Goal: Task Accomplishment & Management: Manage account settings

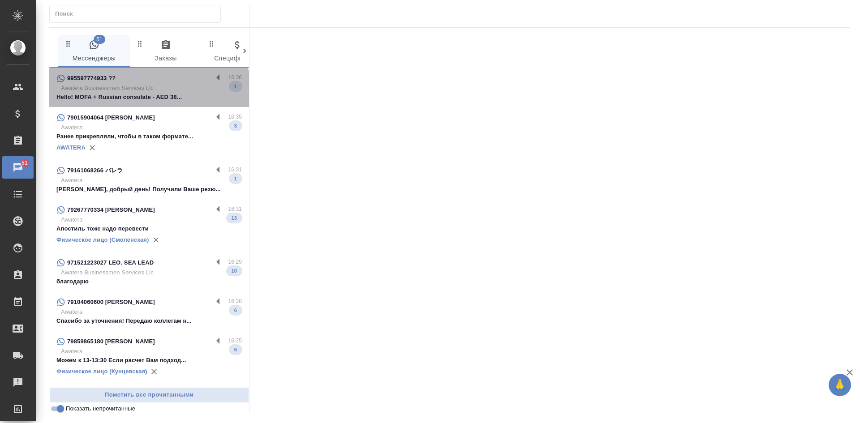
click at [148, 95] on p "Hello! MOFA + Russian consulate - AED 38..." at bounding box center [148, 97] width 185 height 9
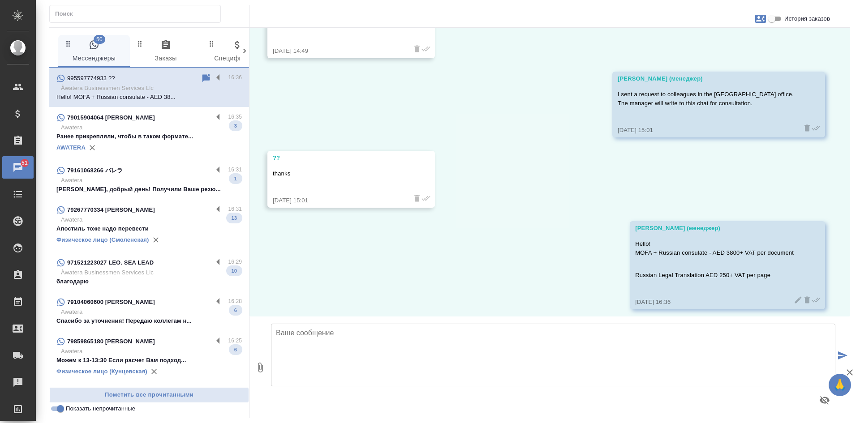
scroll to position [665, 0]
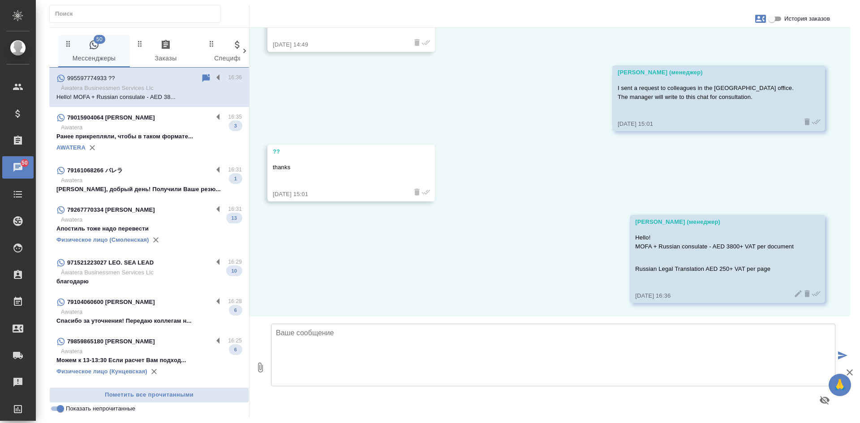
click at [133, 199] on div "79161068266 バレラ 16:31 Awatera Валерий, добрый день! Получили Ваше резю... 1" at bounding box center [149, 179] width 200 height 39
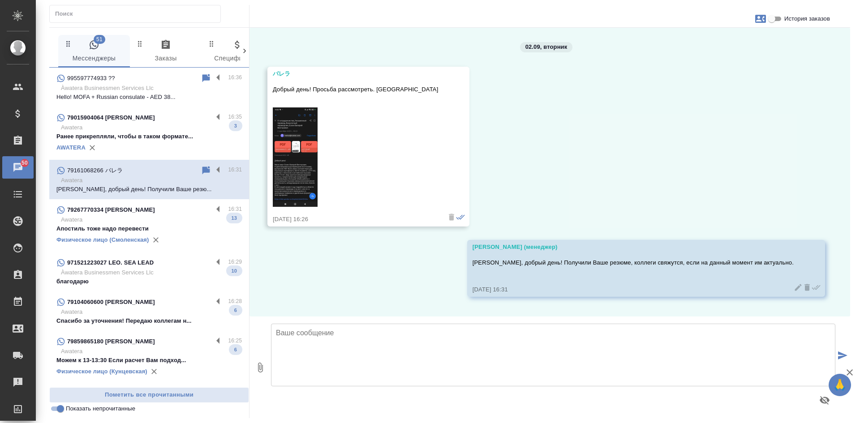
scroll to position [0, 0]
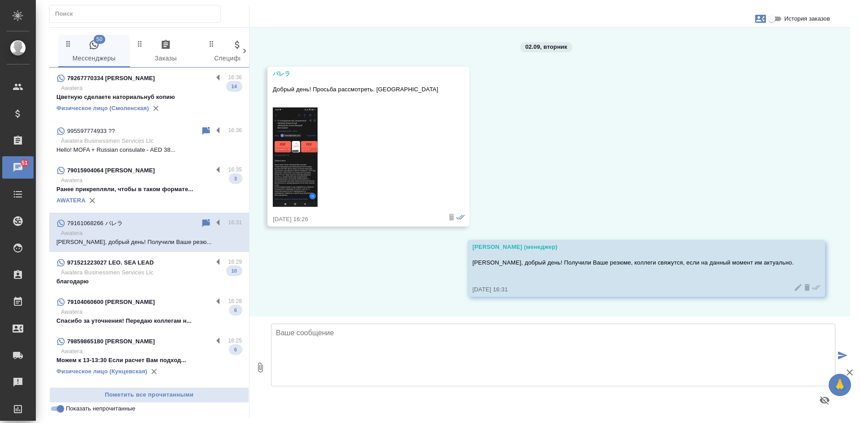
click at [155, 206] on div "AWATERA" at bounding box center [148, 200] width 185 height 13
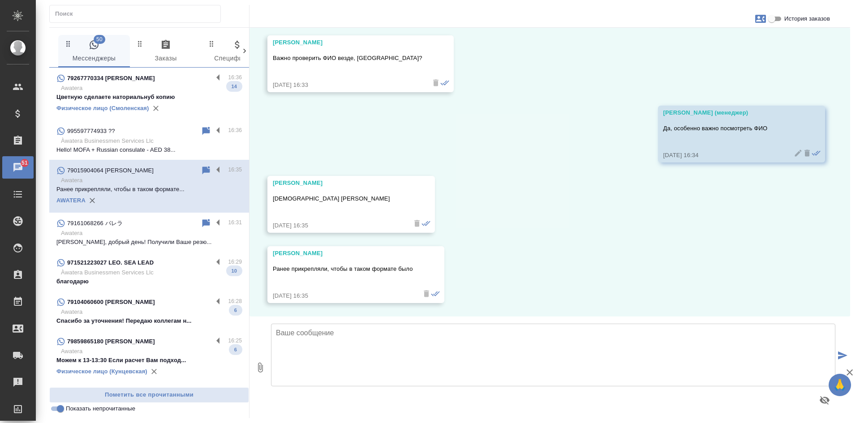
scroll to position [2924, 0]
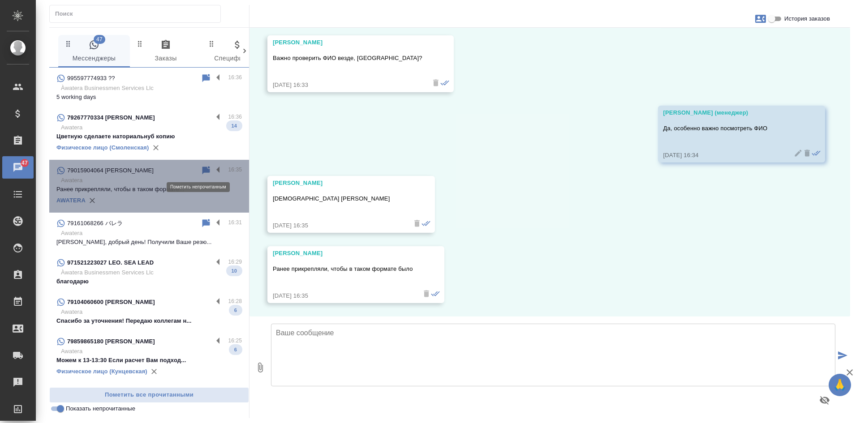
click at [202, 171] on icon at bounding box center [206, 170] width 8 height 8
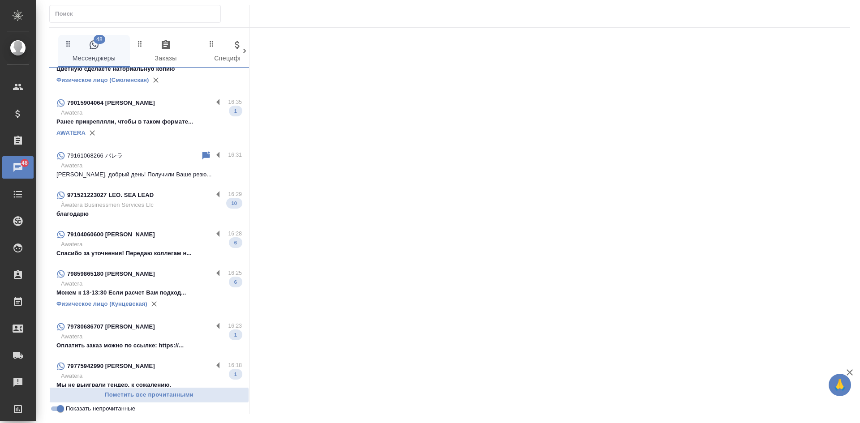
scroll to position [90, 0]
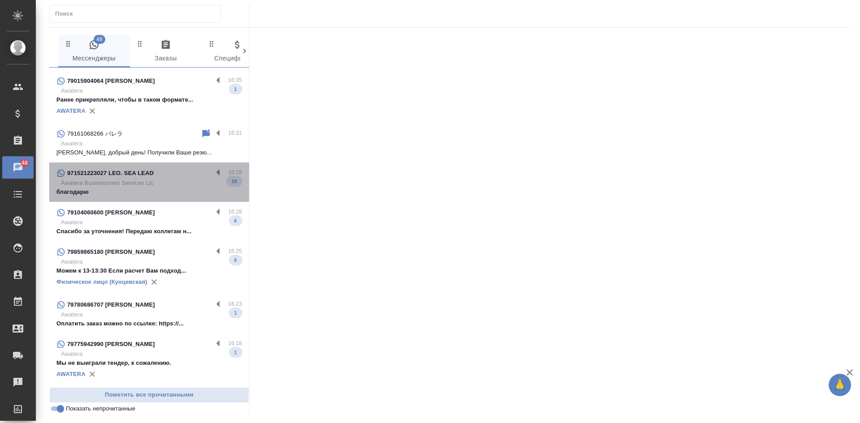
click at [171, 202] on div "971521223027 LEO. SEA LEAD 16:29 Àwatera Businessmen Services Llc благодарю 10" at bounding box center [149, 182] width 200 height 39
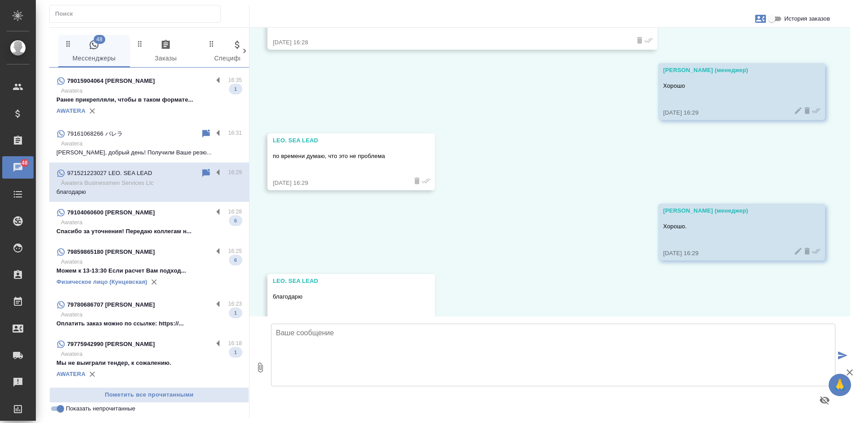
scroll to position [2484, 0]
click at [162, 226] on p "Awatera" at bounding box center [151, 222] width 181 height 9
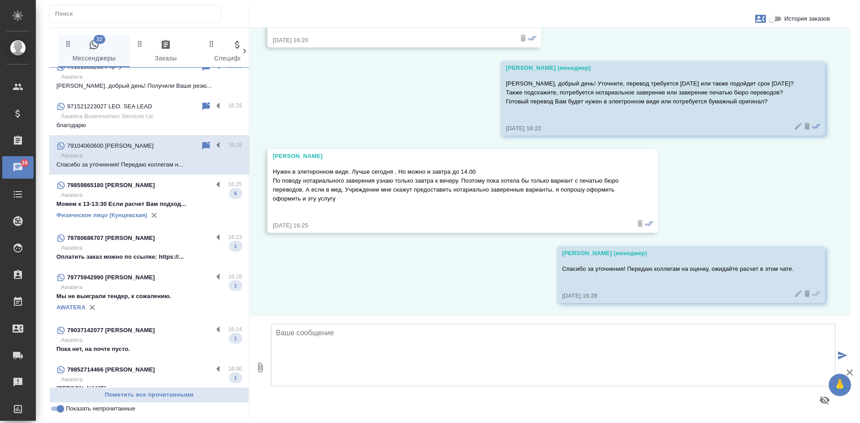
scroll to position [179, 0]
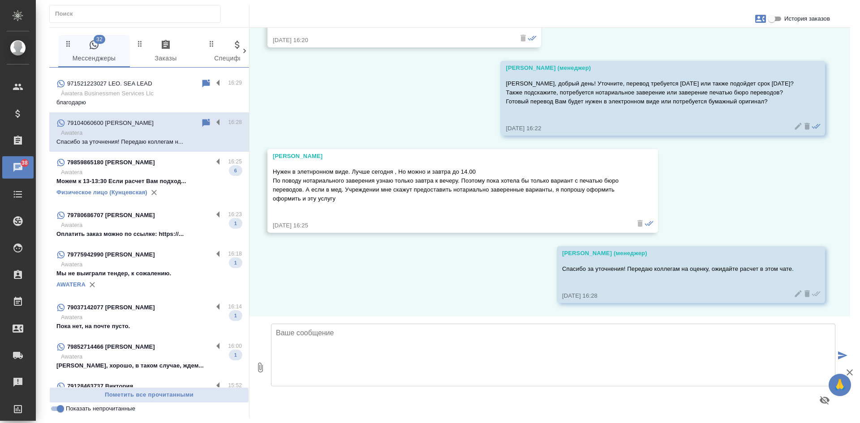
click at [164, 186] on p "Можем к 13-13:30 Если расчет Вам подход..." at bounding box center [148, 181] width 185 height 9
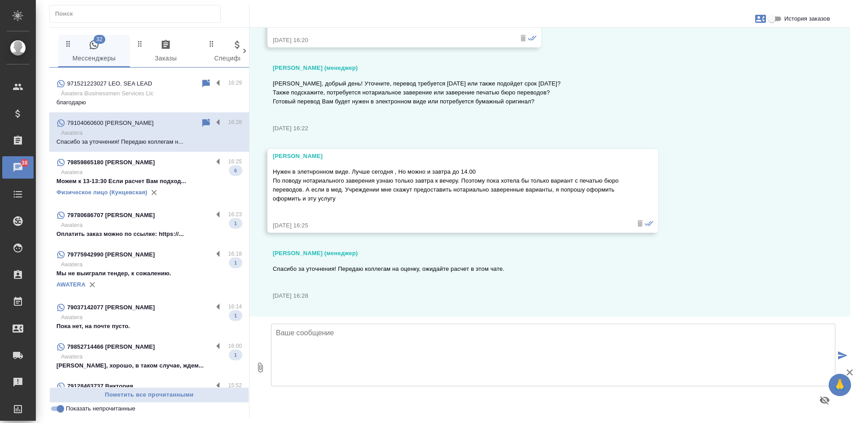
type textarea "С"
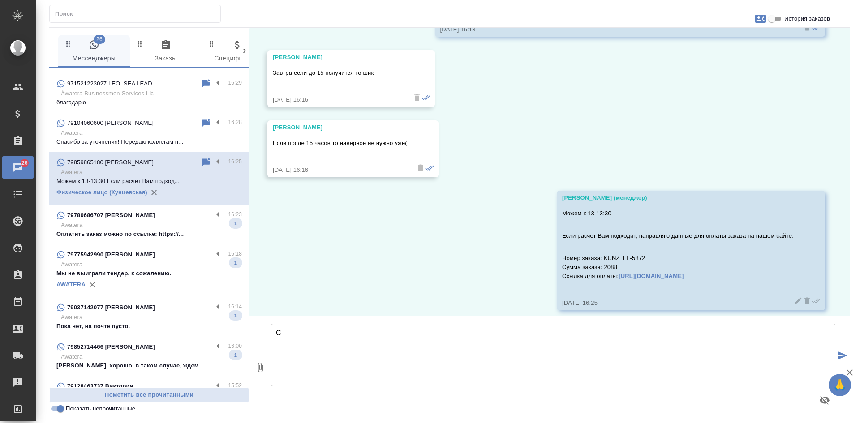
scroll to position [33030, 0]
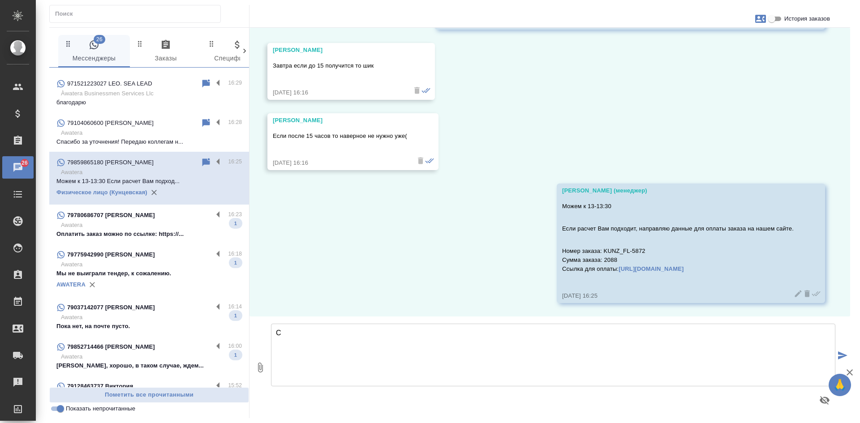
click at [137, 221] on div "79780686707 Ivan Sitalo" at bounding box center [134, 215] width 156 height 11
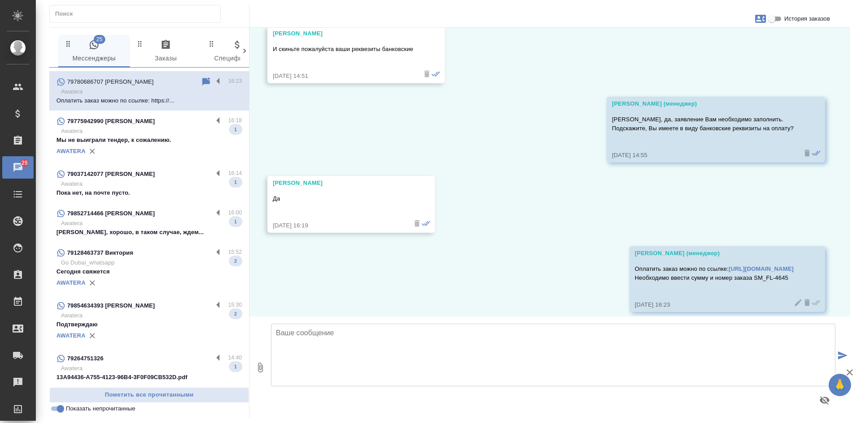
scroll to position [313, 0]
click at [138, 144] on p "Мы не выиграли тендер, к сожалению." at bounding box center [148, 139] width 185 height 9
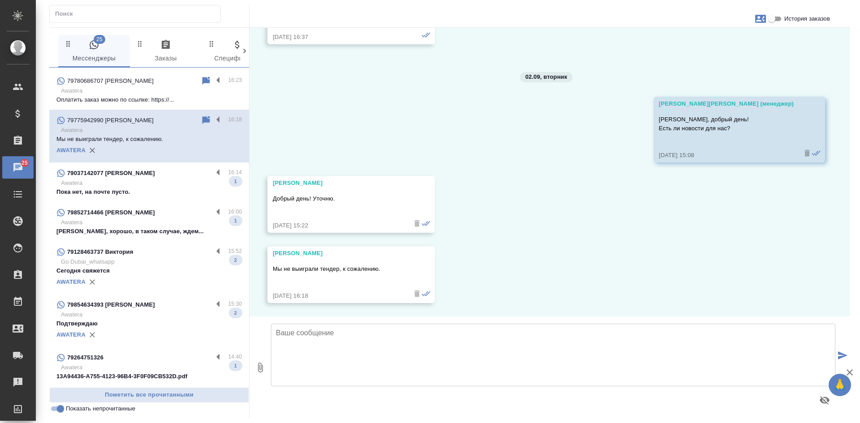
scroll to position [2881, 0]
click at [201, 126] on icon at bounding box center [206, 120] width 11 height 11
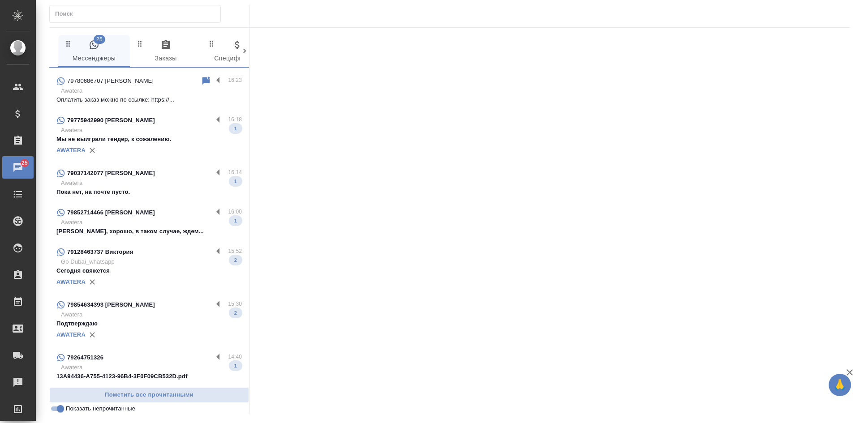
click at [162, 227] on p "Awatera" at bounding box center [151, 222] width 181 height 9
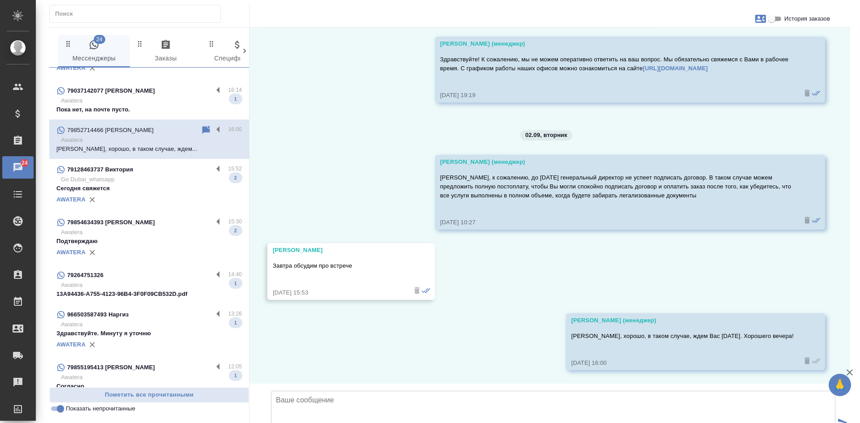
scroll to position [403, 0]
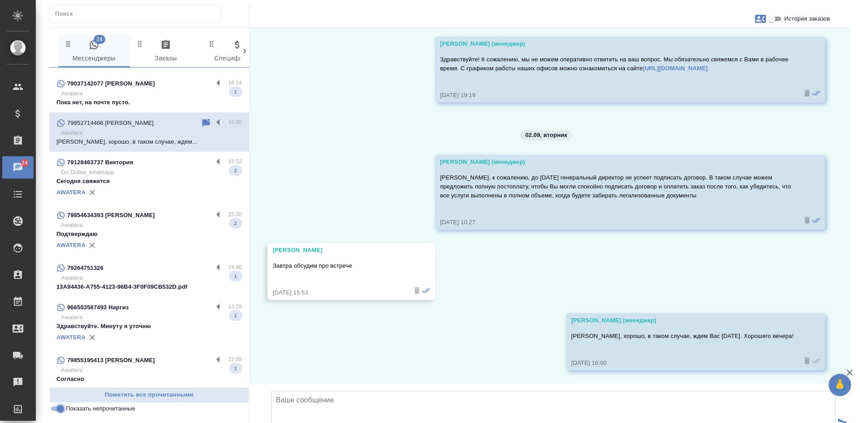
click at [60, 411] on input "Показать непрочитанные" at bounding box center [60, 408] width 32 height 11
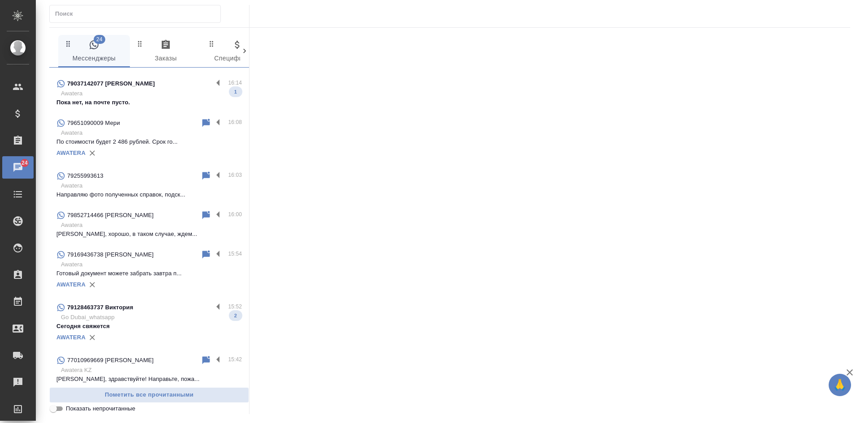
click at [60, 411] on input "Показать непрочитанные" at bounding box center [53, 408] width 32 height 11
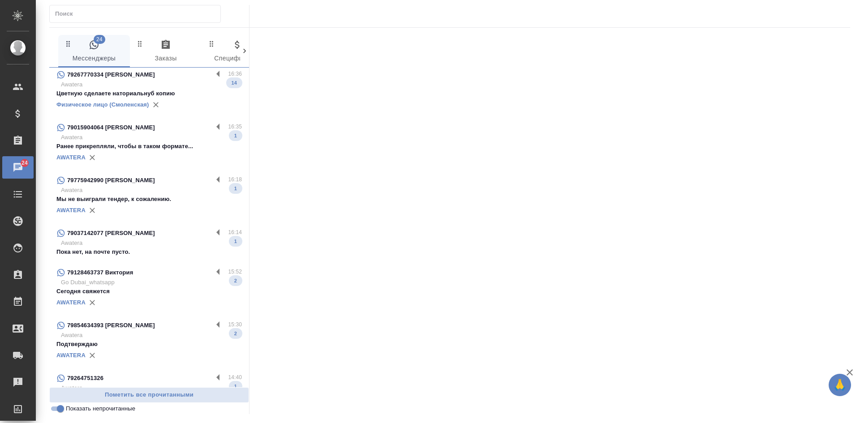
scroll to position [0, 0]
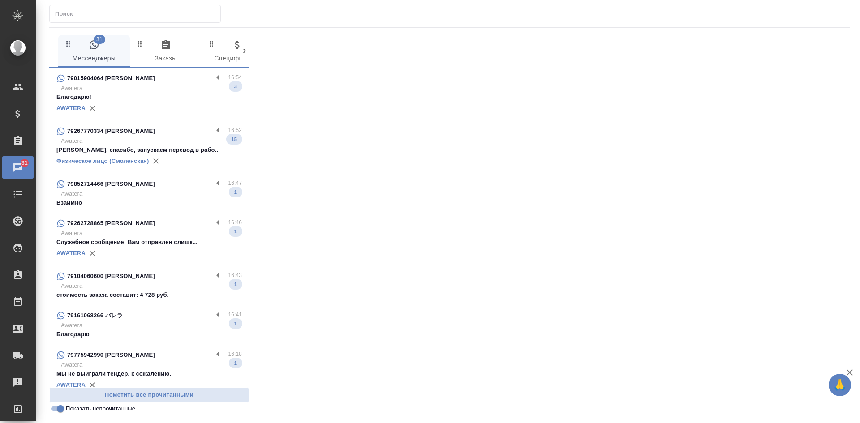
click at [150, 102] on p "Благодарю!" at bounding box center [148, 97] width 185 height 9
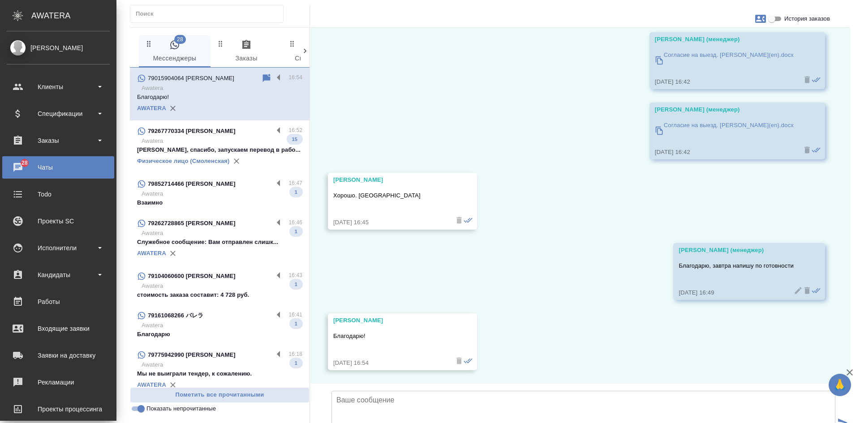
scroll to position [3452, 0]
click at [192, 144] on p "Awatera" at bounding box center [221, 141] width 161 height 9
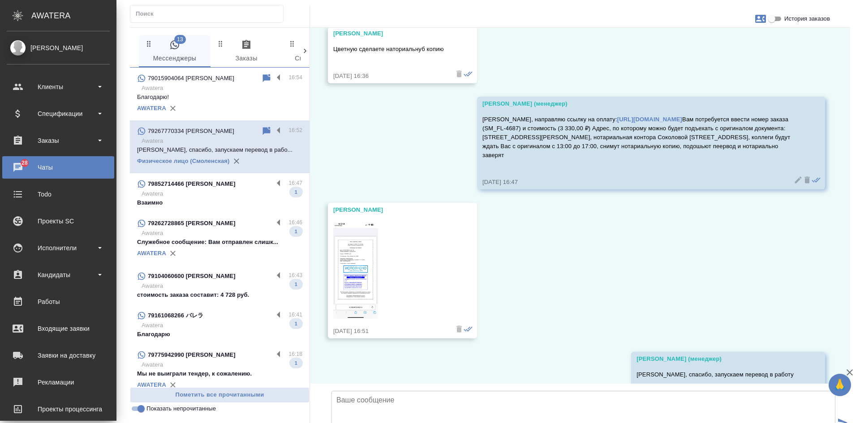
scroll to position [15155, 0]
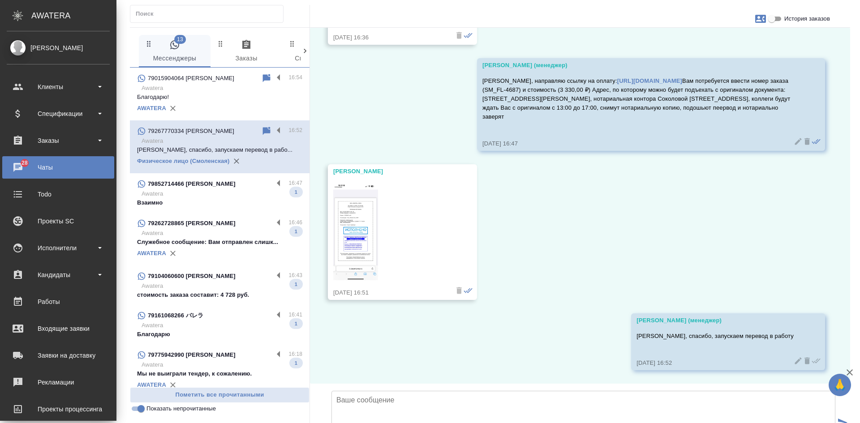
click at [196, 207] on p "Взаимно" at bounding box center [219, 202] width 165 height 9
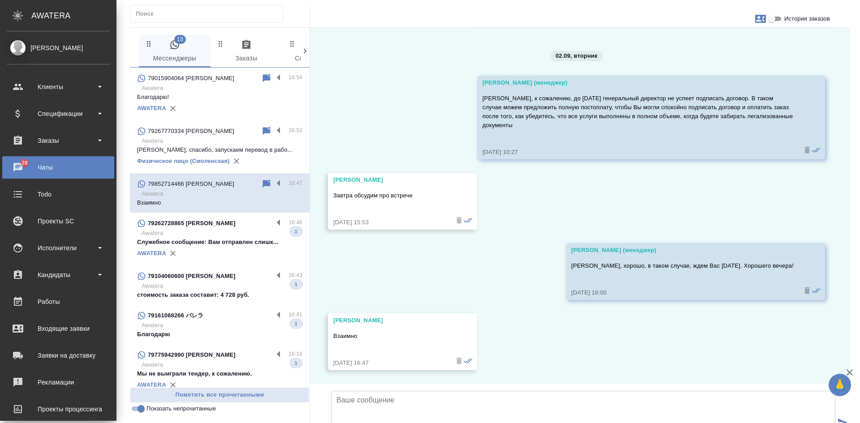
scroll to position [9249, 0]
click at [214, 238] on p "Awatera" at bounding box center [221, 233] width 161 height 9
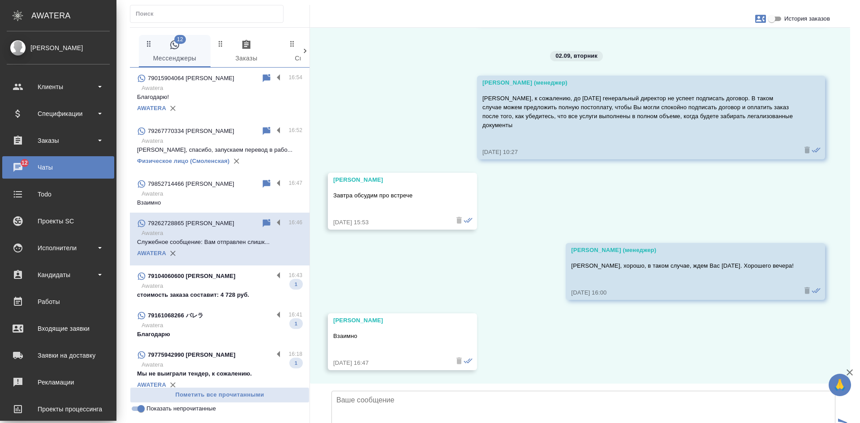
scroll to position [0, 0]
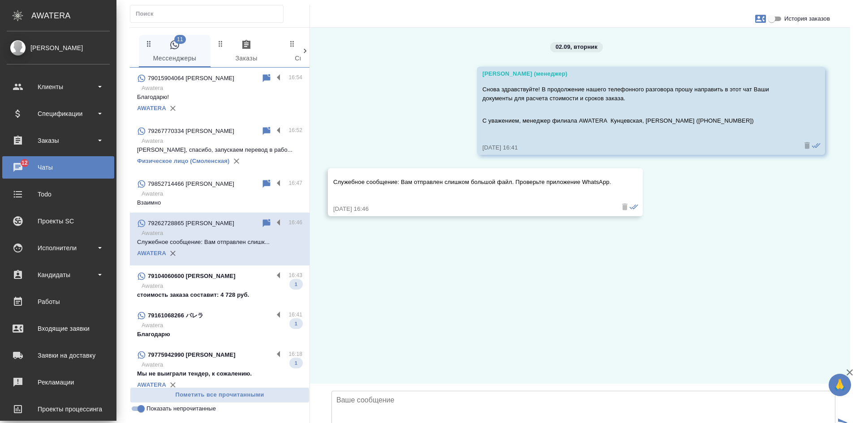
click at [263, 227] on icon at bounding box center [267, 223] width 8 height 8
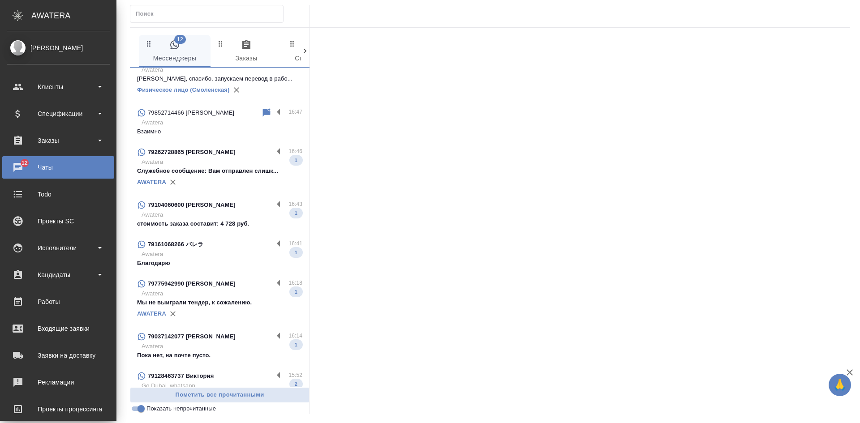
scroll to position [90, 0]
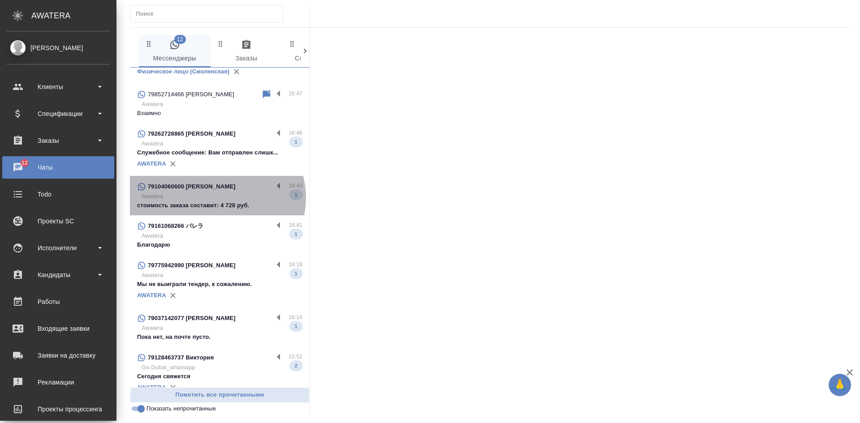
click at [216, 201] on p "Awatera" at bounding box center [221, 196] width 161 height 9
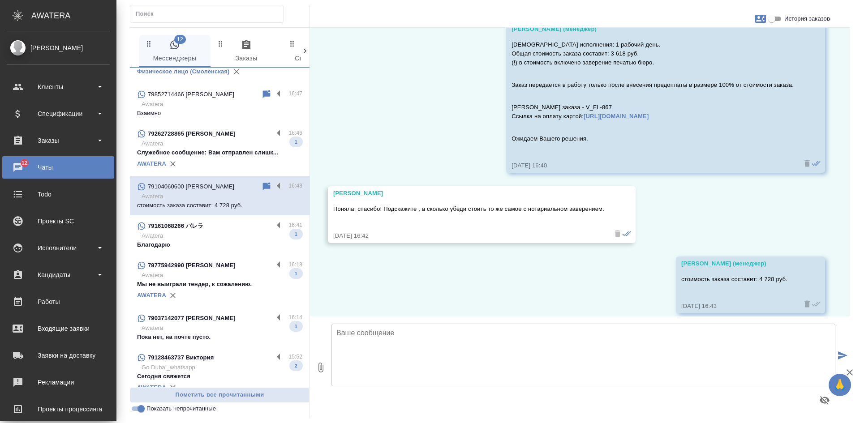
scroll to position [750, 0]
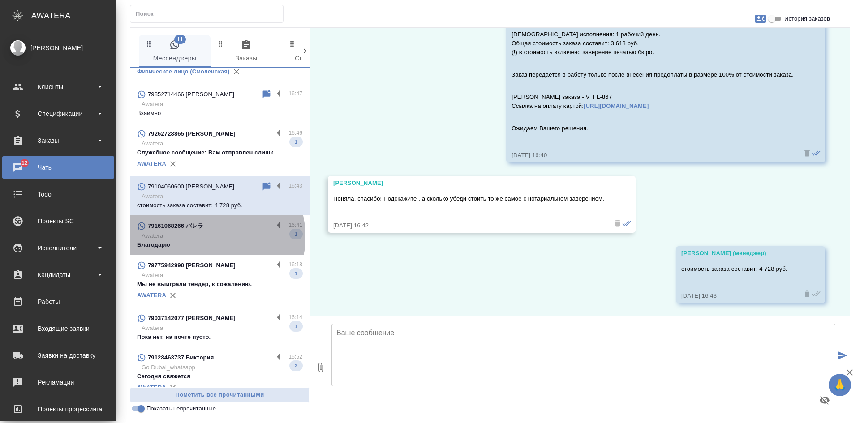
click at [205, 240] on p "Awatera" at bounding box center [221, 235] width 161 height 9
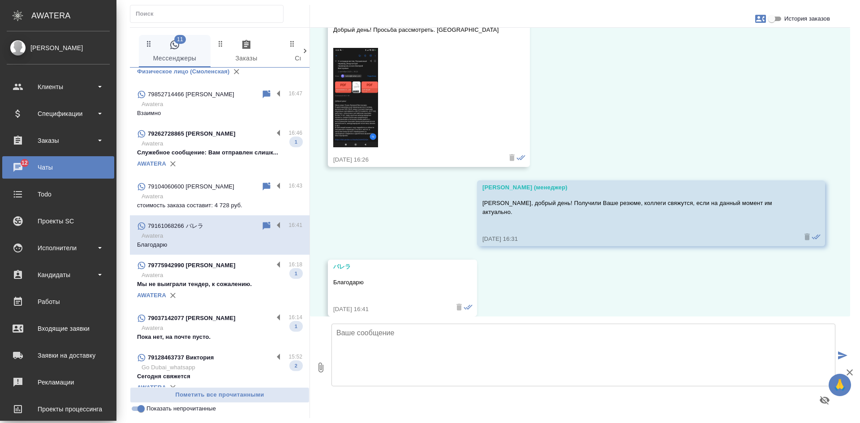
scroll to position [64, 0]
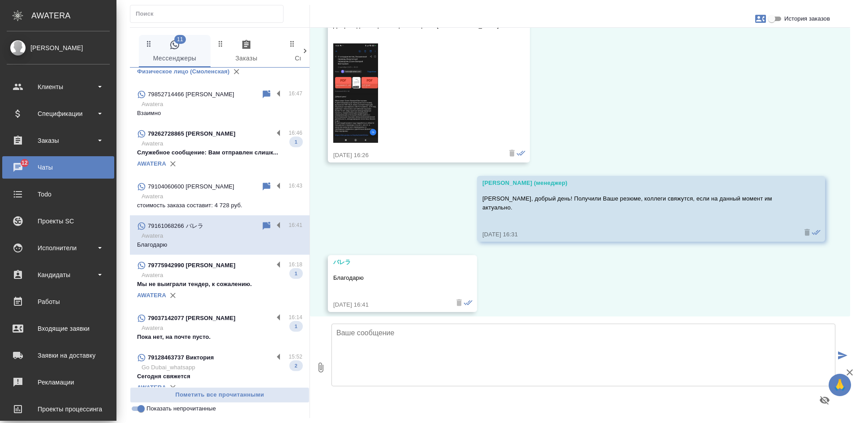
click at [349, 81] on img at bounding box center [355, 92] width 45 height 99
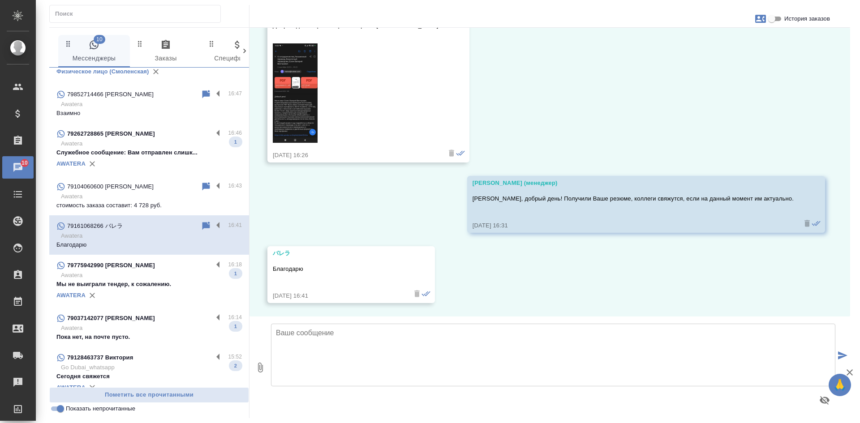
click at [154, 289] on p "Мы не выиграли тендер, к сожалению." at bounding box center [148, 284] width 185 height 9
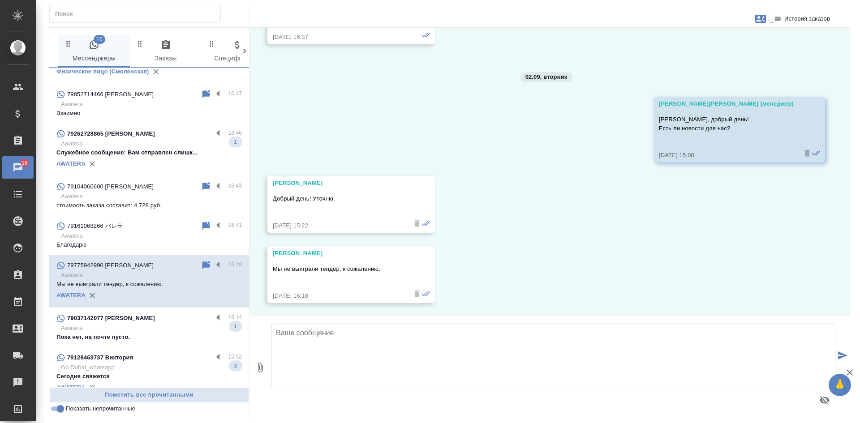
scroll to position [134, 0]
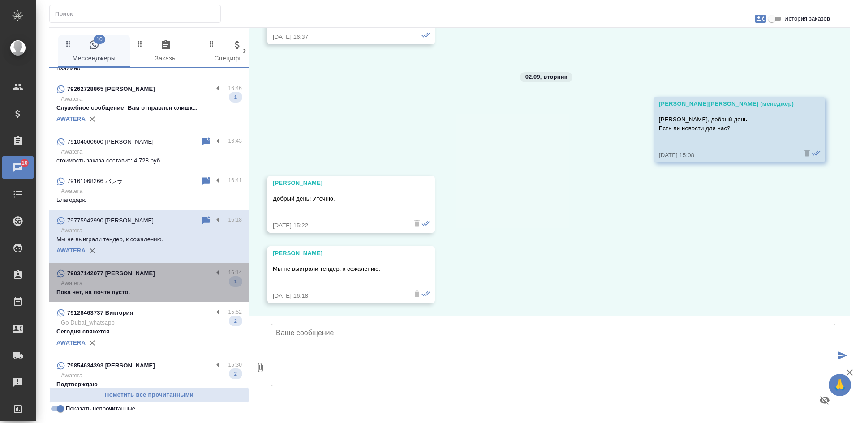
click at [155, 297] on p "Пока нет, на почте пусто." at bounding box center [148, 292] width 185 height 9
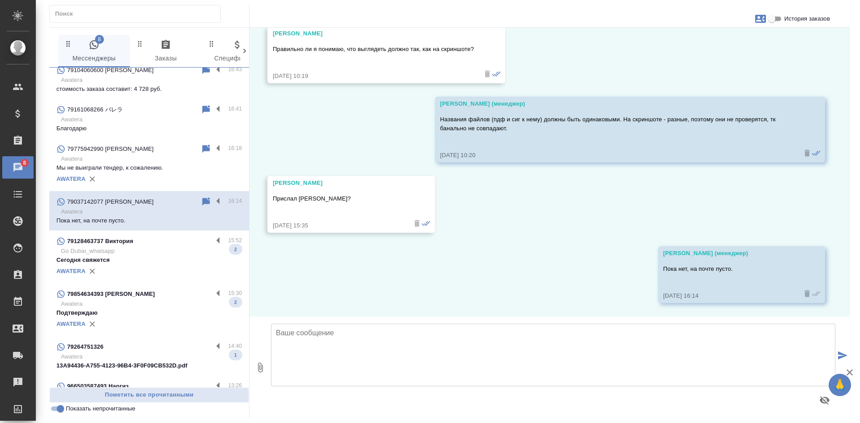
scroll to position [224, 0]
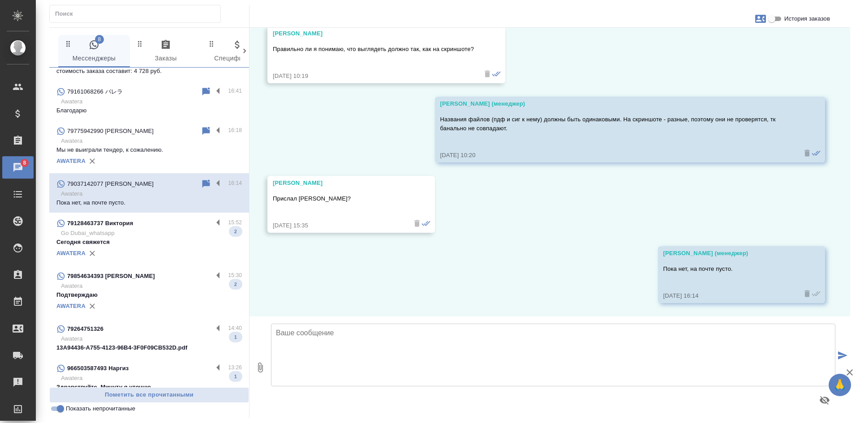
click at [147, 247] on p "Сегодня свяжется" at bounding box center [148, 242] width 185 height 9
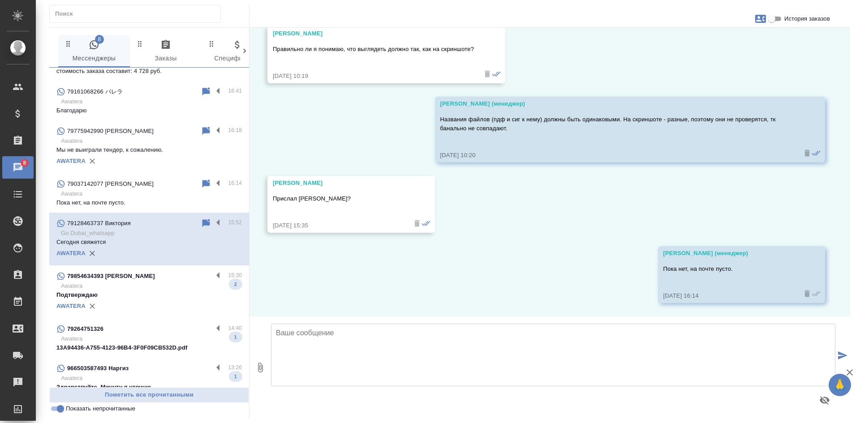
scroll to position [190, 0]
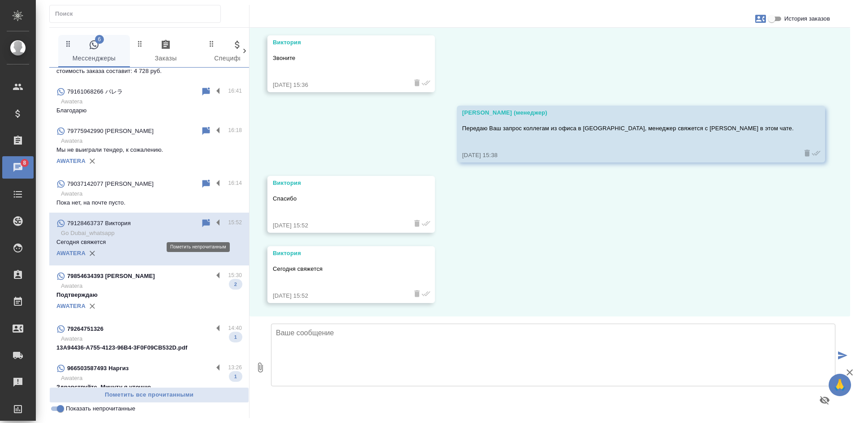
click at [204, 229] on icon at bounding box center [206, 223] width 11 height 11
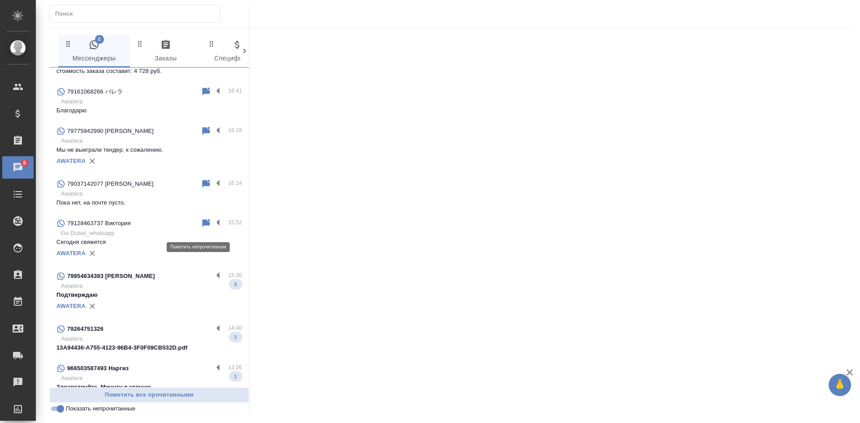
click at [202, 227] on icon at bounding box center [206, 223] width 8 height 8
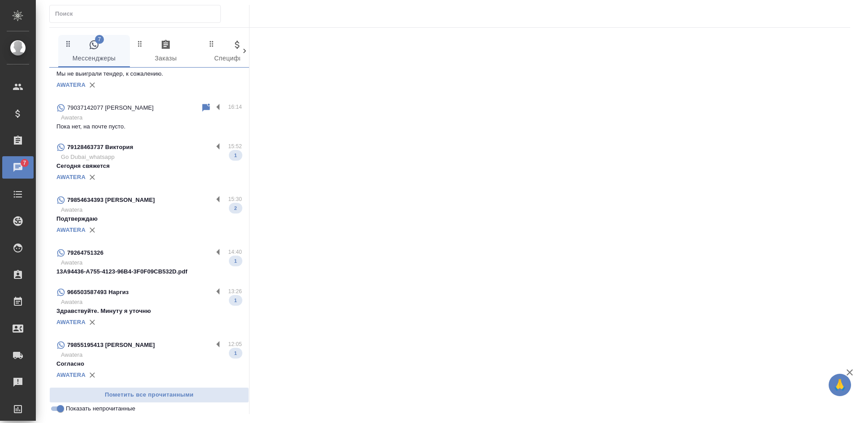
scroll to position [307, 0]
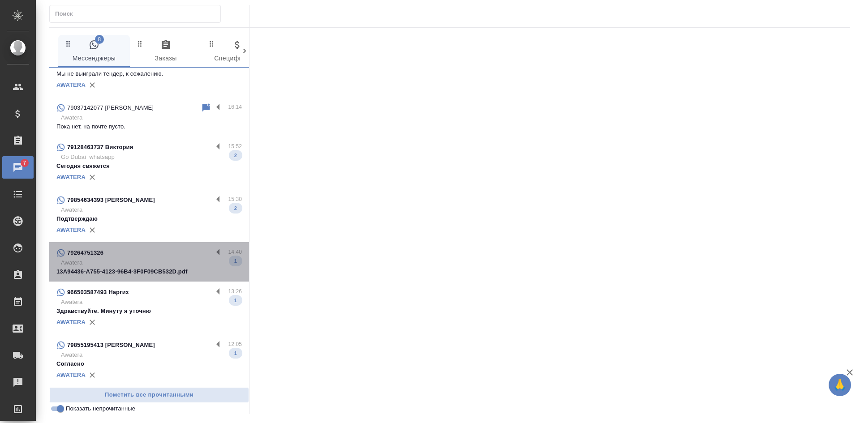
click at [160, 262] on p "Awatera" at bounding box center [151, 262] width 181 height 9
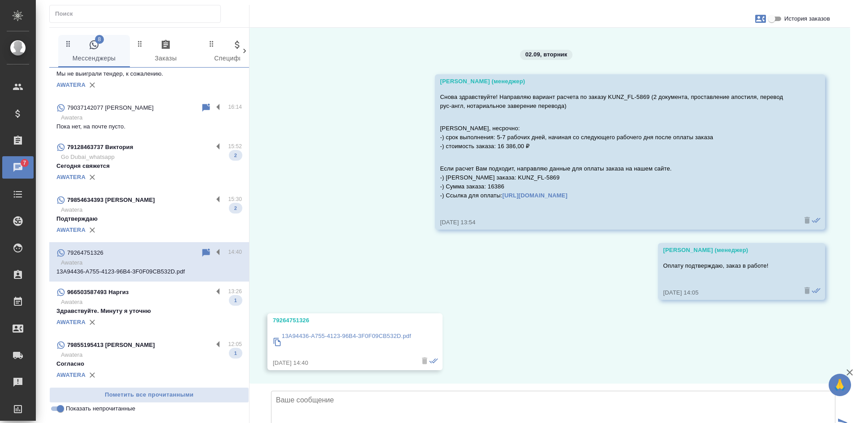
scroll to position [424, 0]
click at [153, 308] on p "Здравствуйте. Минуту я уточню" at bounding box center [148, 311] width 185 height 9
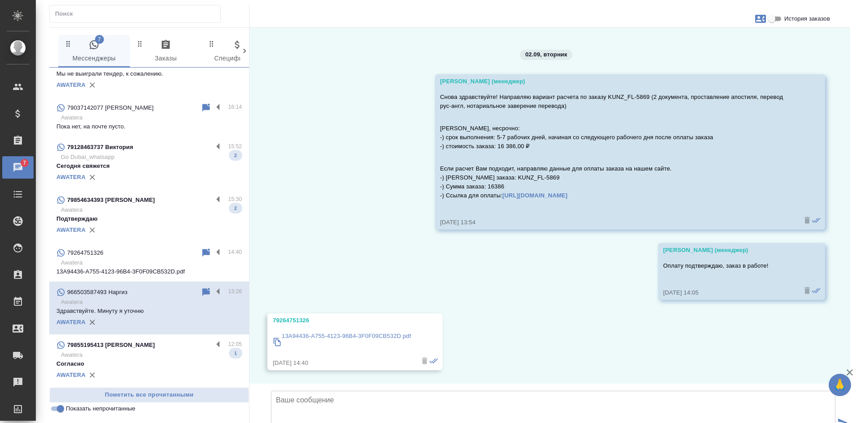
scroll to position [2515, 0]
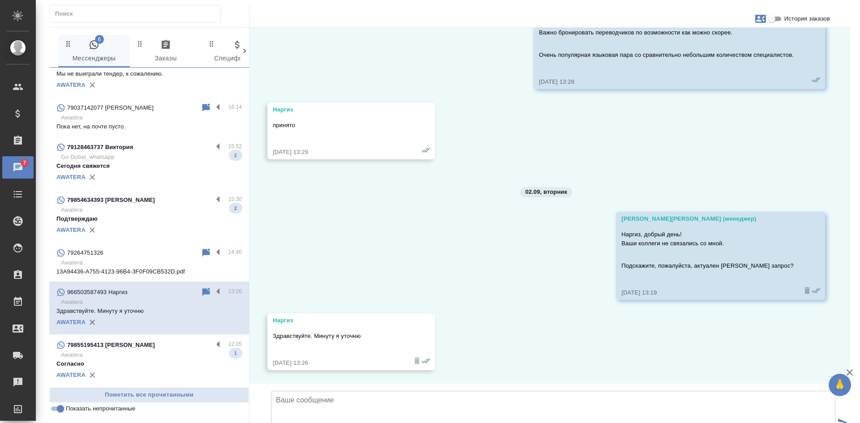
click at [63, 408] on input "Показать непрочитанные" at bounding box center [60, 408] width 32 height 11
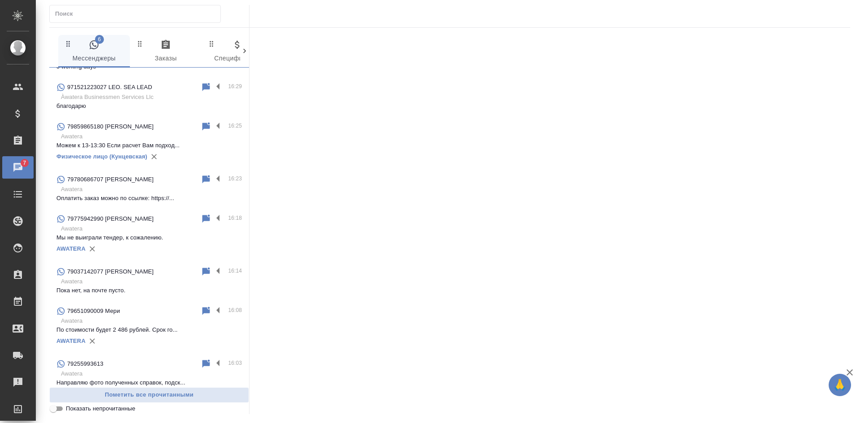
scroll to position [478, 0]
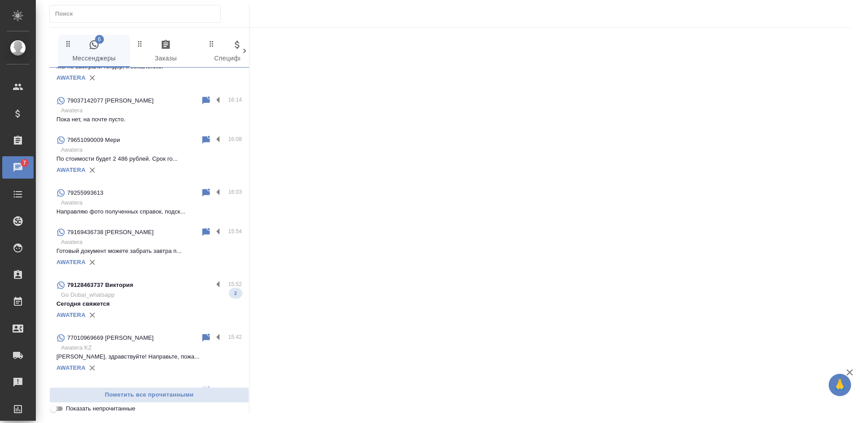
click at [61, 408] on input "Показать непрочитанные" at bounding box center [53, 408] width 32 height 11
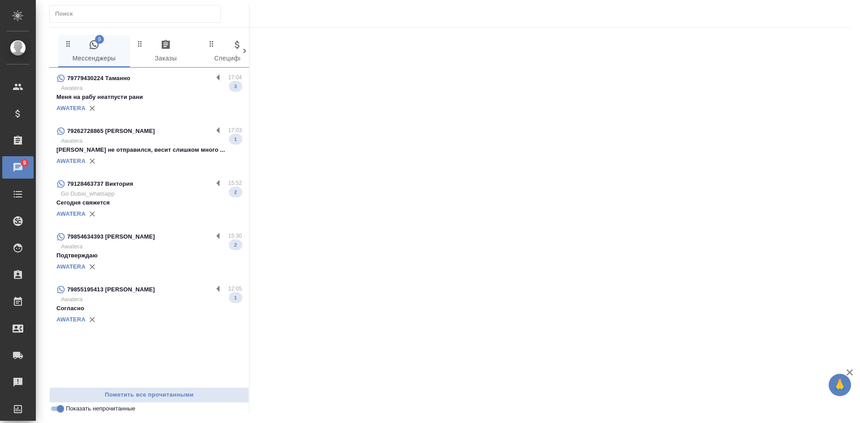
click at [141, 94] on p "Меня на рабу неатпусти рани" at bounding box center [148, 97] width 185 height 9
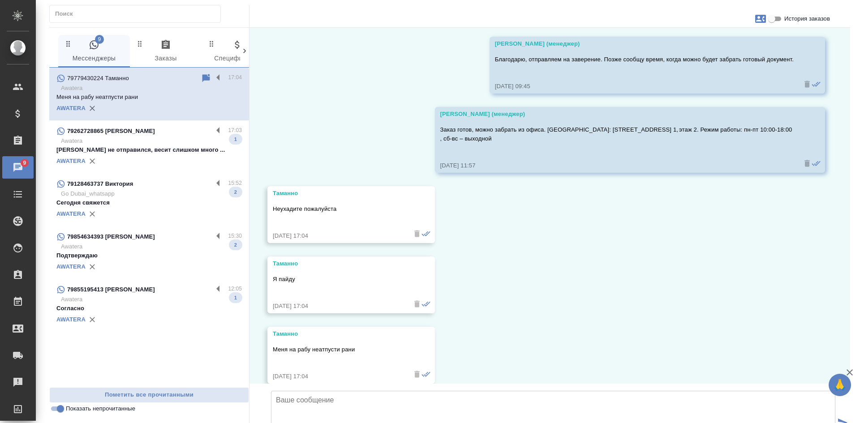
scroll to position [966, 0]
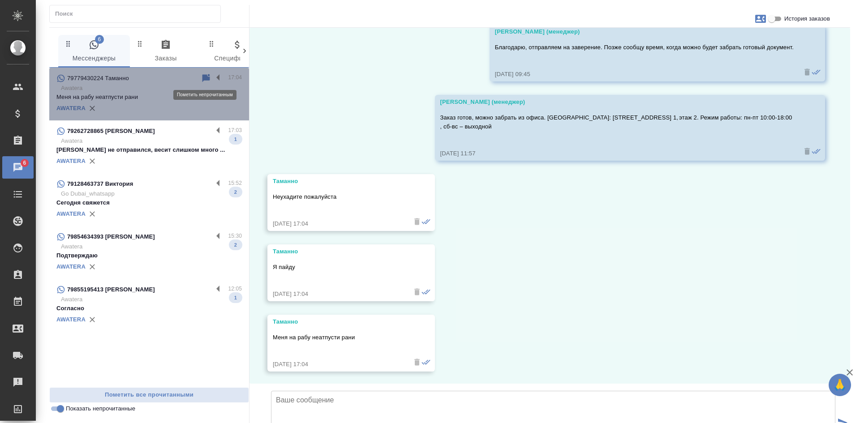
click at [204, 78] on icon at bounding box center [206, 78] width 8 height 8
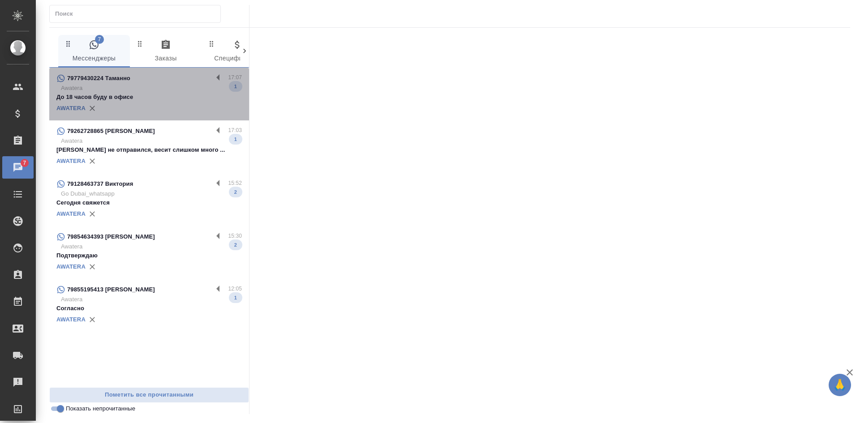
click at [173, 90] on p "Awatera" at bounding box center [151, 88] width 181 height 9
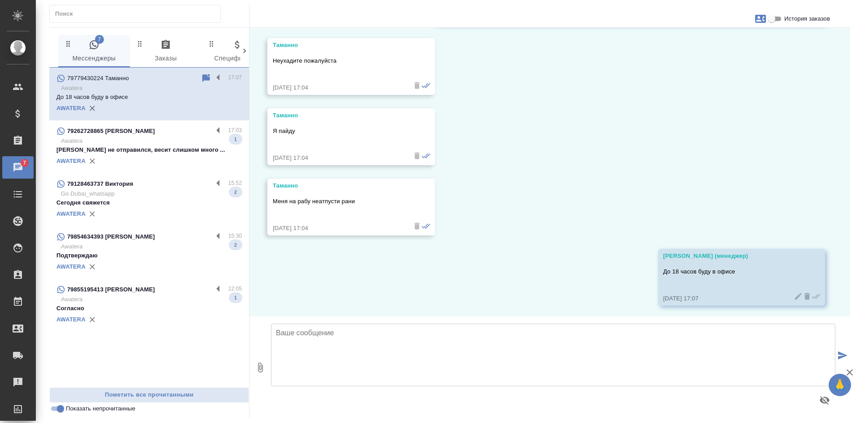
scroll to position [1105, 0]
click at [196, 143] on p "Awatera" at bounding box center [151, 141] width 181 height 9
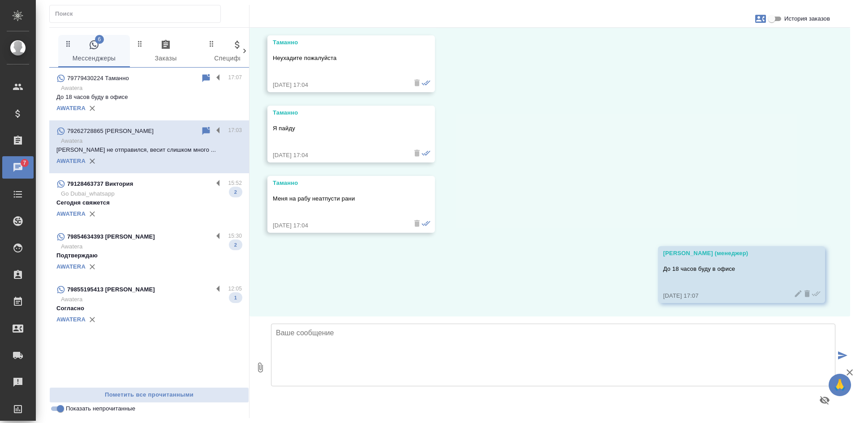
scroll to position [63, 0]
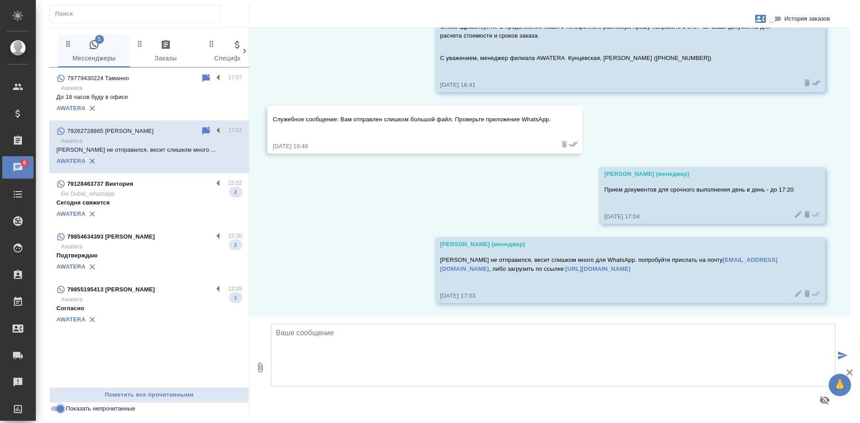
click at [53, 411] on input "Показать непрочитанные" at bounding box center [60, 408] width 32 height 11
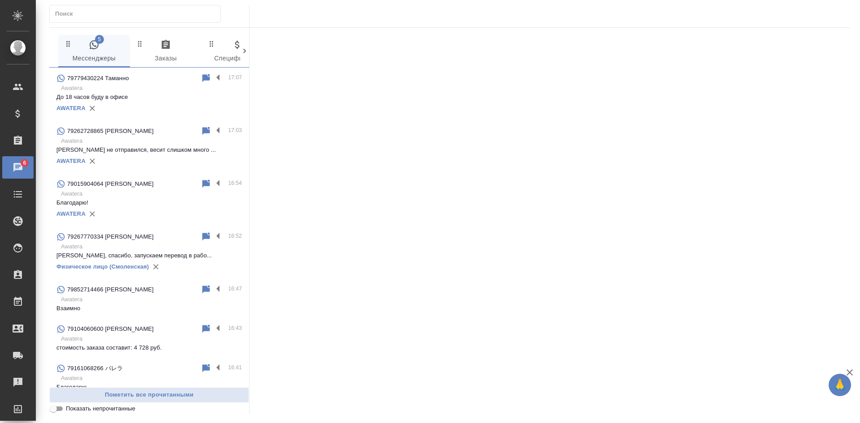
click at [53, 411] on input "Показать непрочитанные" at bounding box center [53, 408] width 32 height 11
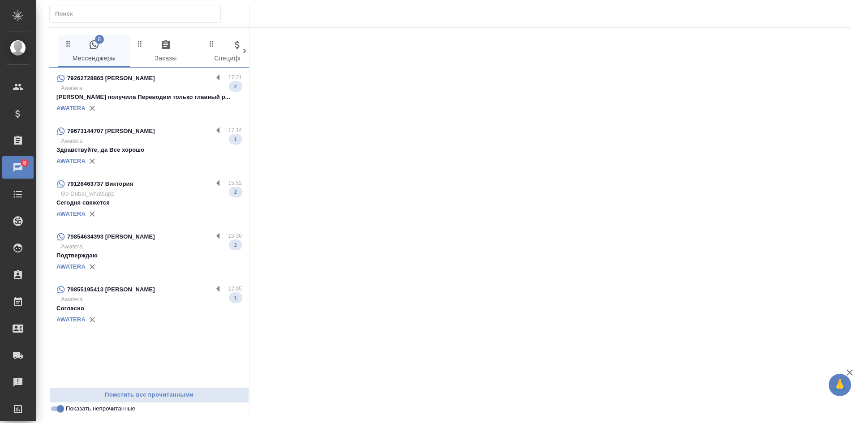
click at [162, 95] on p "Файл получила Переводим только главный р..." at bounding box center [148, 97] width 185 height 9
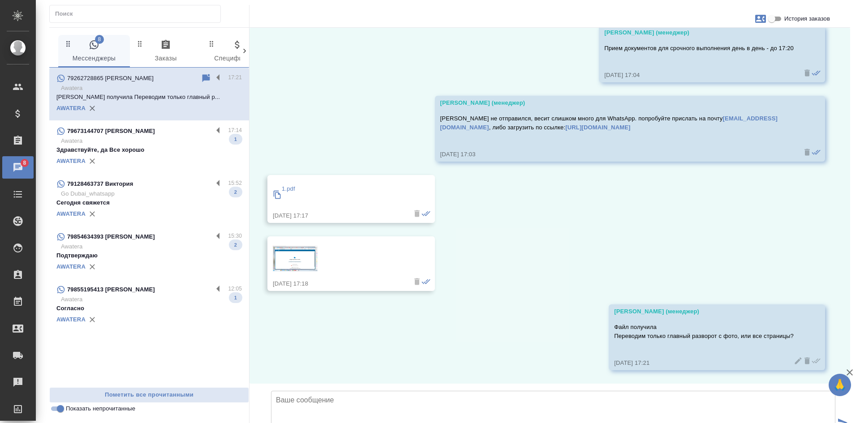
scroll to position [271, 0]
click at [58, 412] on input "Показать непрочитанные" at bounding box center [60, 408] width 32 height 11
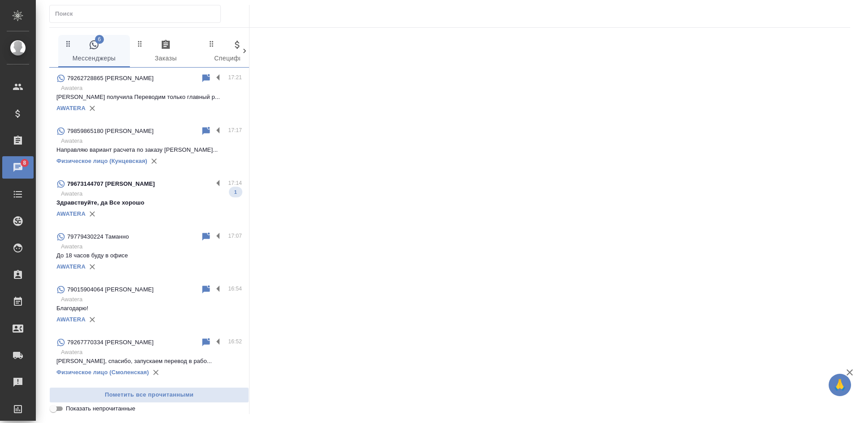
click at [57, 411] on input "Показать непрочитанные" at bounding box center [53, 408] width 32 height 11
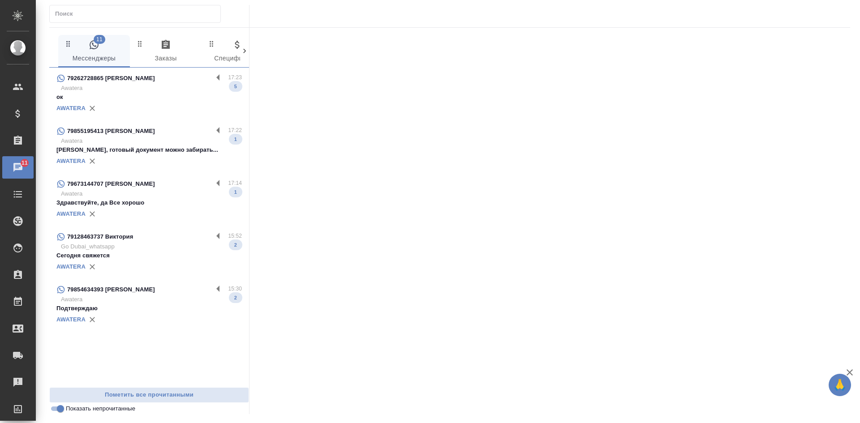
click at [111, 104] on div "AWATERA" at bounding box center [148, 108] width 185 height 13
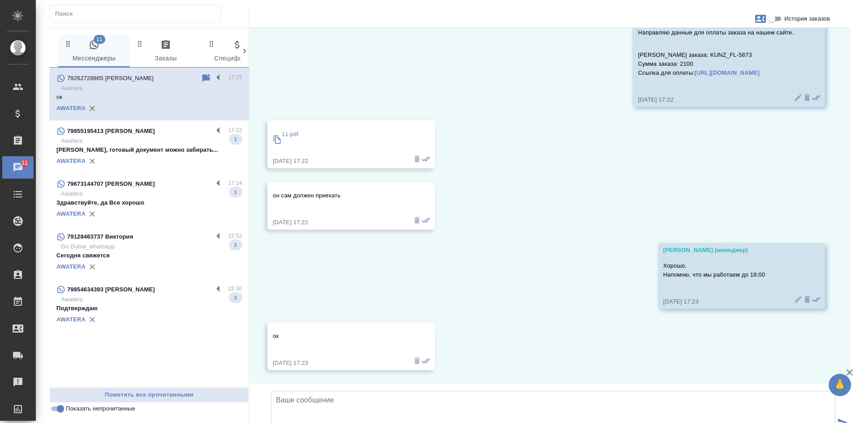
scroll to position [766, 0]
click at [133, 154] on div "AWATERA" at bounding box center [148, 160] width 185 height 13
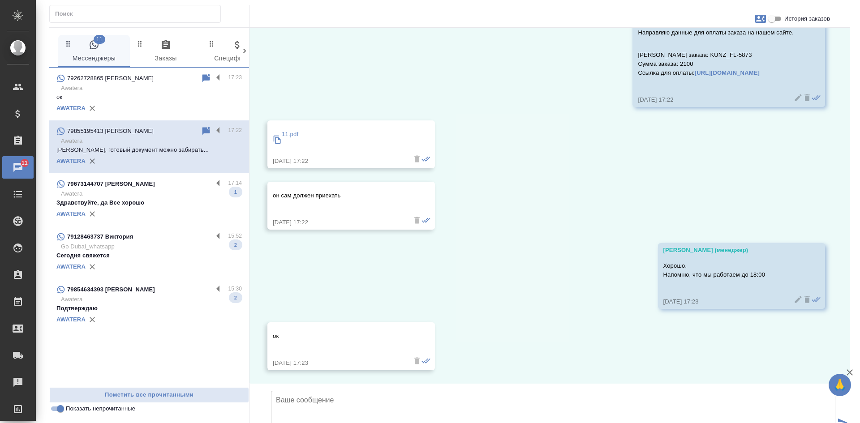
scroll to position [85, 0]
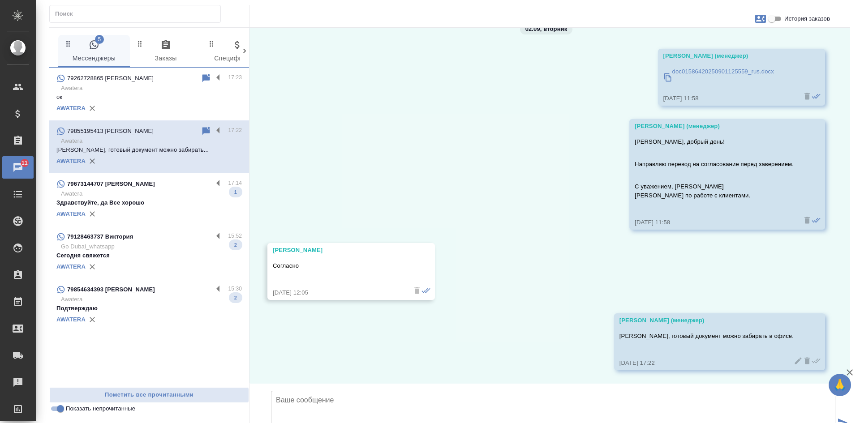
click at [59, 411] on input "Показать непрочитанные" at bounding box center [60, 408] width 32 height 11
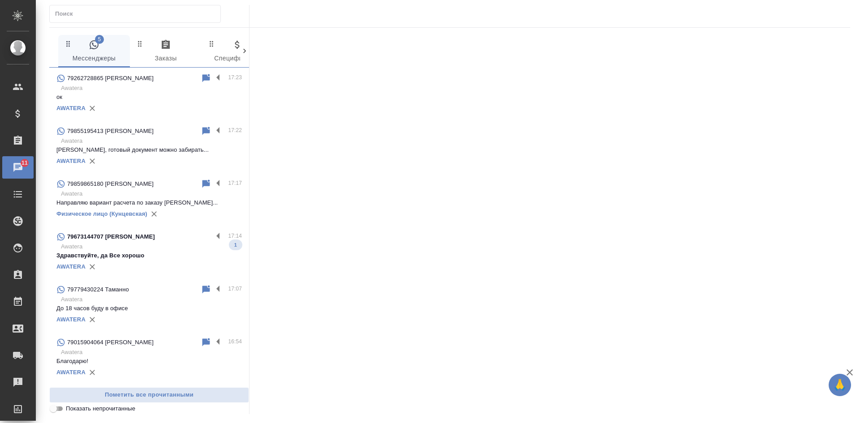
click at [59, 411] on input "Показать непрочитанные" at bounding box center [53, 408] width 32 height 11
checkbox input "true"
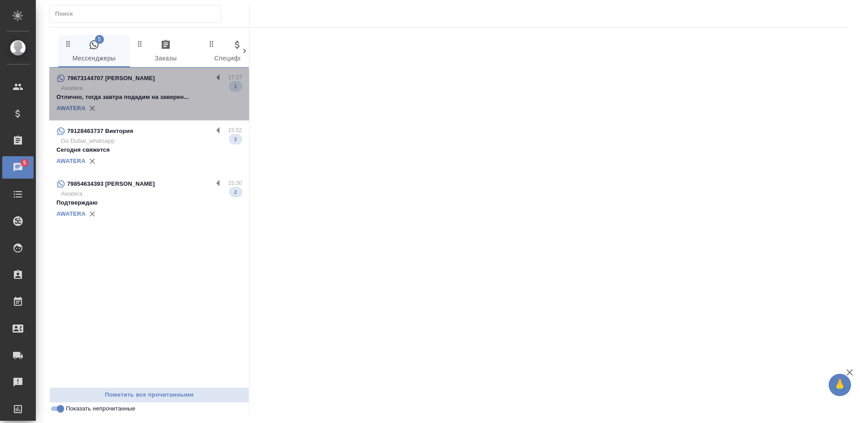
click at [191, 90] on p "Awatera" at bounding box center [151, 88] width 181 height 9
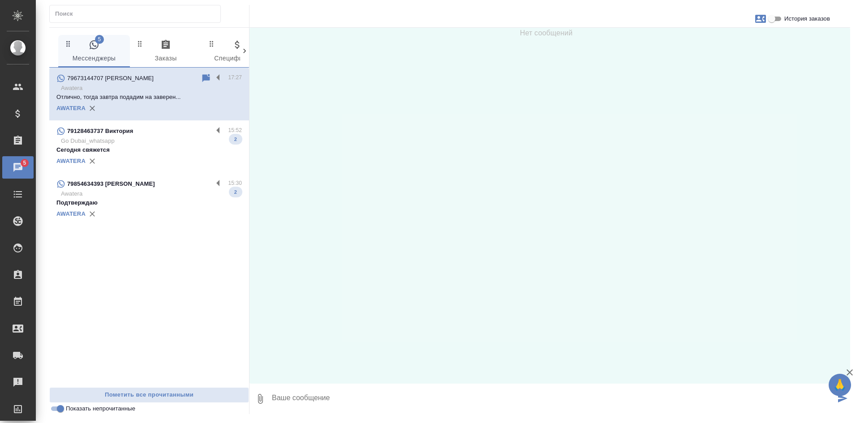
scroll to position [49, 0]
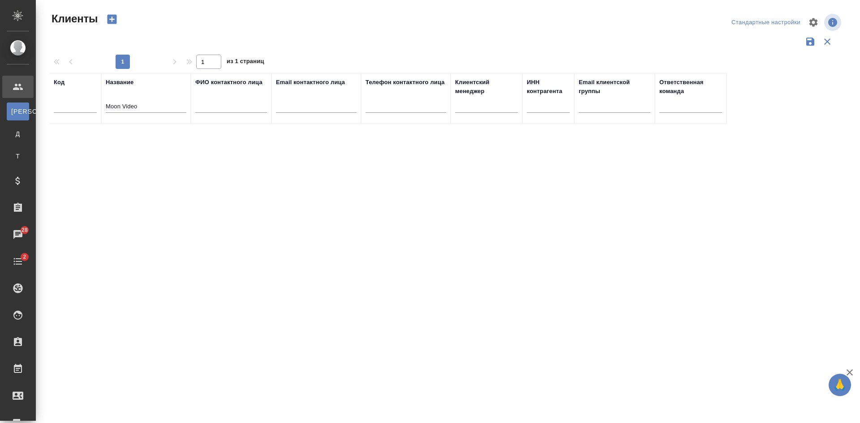
select select "RU"
click at [168, 103] on input "Moon Video" at bounding box center [146, 107] width 81 height 11
drag, startPoint x: 153, startPoint y: 107, endPoint x: 50, endPoint y: 105, distance: 103.0
click at [50, 105] on tr "Код Название Moon Video ФИО контактного лица Email контактного лица Телефон кон…" at bounding box center [387, 98] width 677 height 51
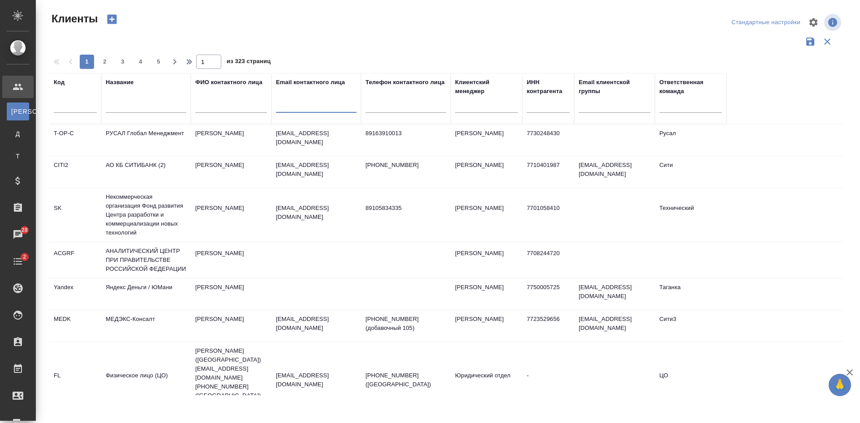
click at [329, 107] on input "text" at bounding box center [316, 107] width 81 height 11
paste input "A.Sokolnikov@pr-t.ru"
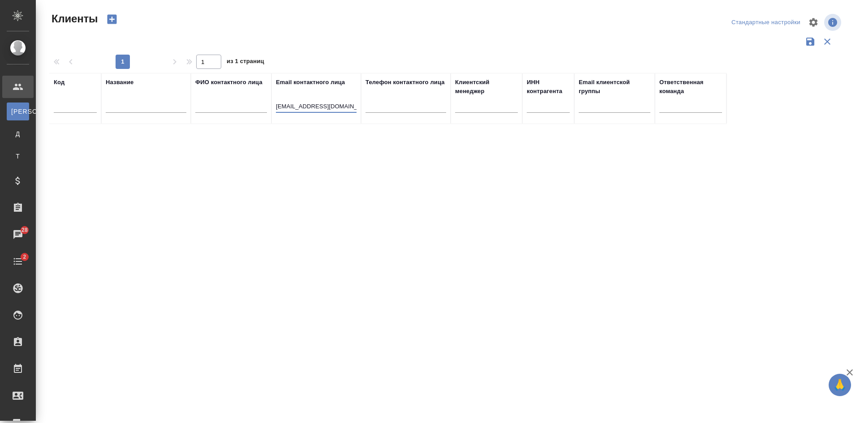
drag, startPoint x: 308, startPoint y: 106, endPoint x: 208, endPoint y: 111, distance: 100.8
click at [208, 111] on tr "Код Название ФИО контактного лица Email контактного лица A.Sokolnikov@pr-t.ru Т…" at bounding box center [387, 98] width 677 height 51
type input "@pr-t.ru"
drag, startPoint x: 312, startPoint y: 108, endPoint x: 219, endPoint y: 105, distance: 92.3
click at [223, 105] on tr "Код Название ФИО контактного лица Email контактного лица @pr-t.ru Телефон конта…" at bounding box center [387, 98] width 677 height 51
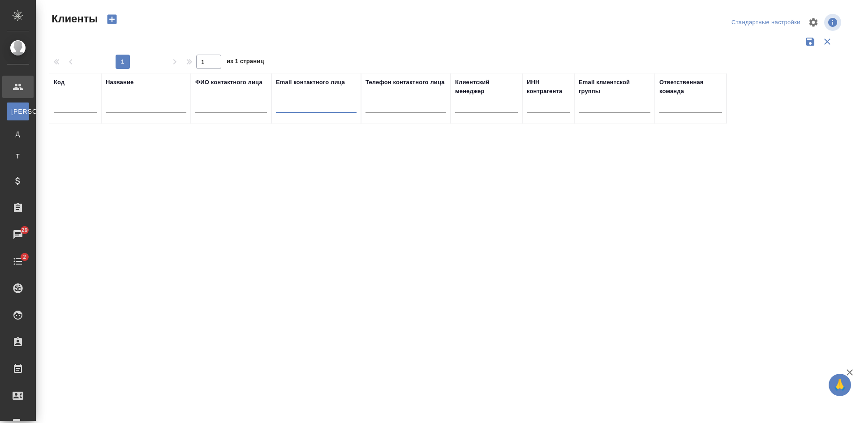
paste input "[EMAIL_ADDRESS][DOMAIN_NAME]"
click at [307, 105] on input "[EMAIL_ADDRESS][DOMAIN_NAME]" at bounding box center [316, 107] width 81 height 11
click at [311, 107] on input "e.baranenkova@rigelstrips.com" at bounding box center [316, 107] width 81 height 11
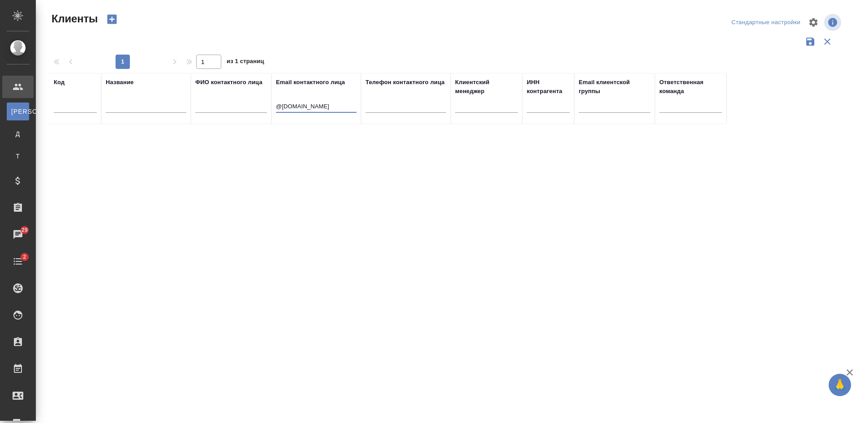
type input "@rigelstrips.com"
drag, startPoint x: 336, startPoint y: 108, endPoint x: 244, endPoint y: 107, distance: 91.8
click at [246, 108] on tr "Код Название ФИО контактного лица Email контактного лица @rigelstrips.com Телеф…" at bounding box center [387, 98] width 677 height 51
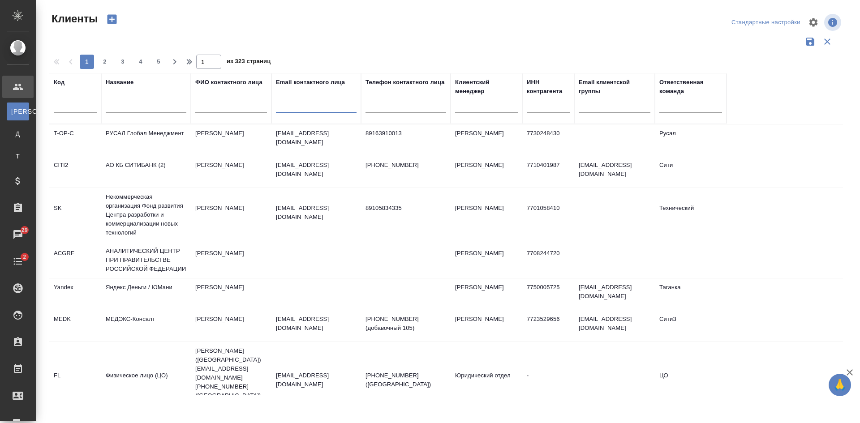
click at [121, 105] on input "text" at bounding box center [146, 107] width 81 height 11
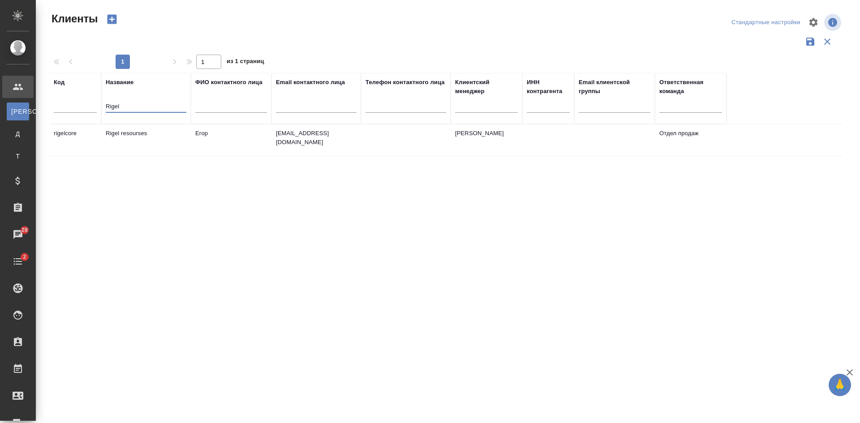
type input "Rigel"
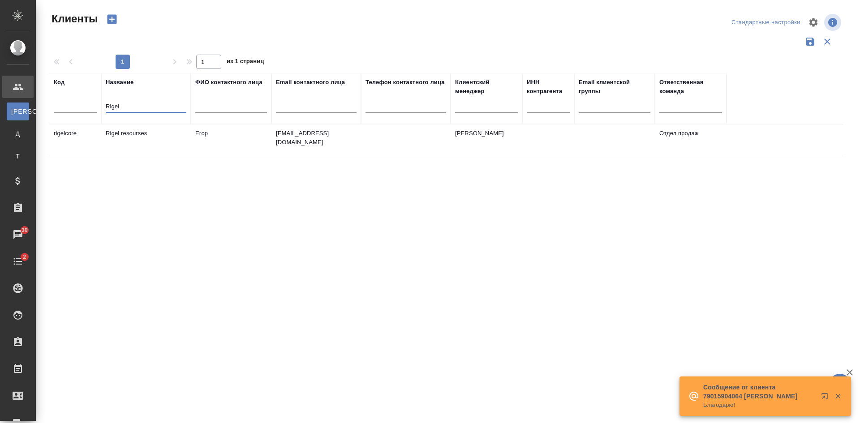
drag, startPoint x: 137, startPoint y: 106, endPoint x: 72, endPoint y: 97, distance: 65.5
click at [72, 97] on tr "Код Название Rigel ФИО контактного лица Email контактного лица Телефон контактн…" at bounding box center [387, 98] width 677 height 51
paste input "Rigel Trade"
type input "Rigel Trade"
drag, startPoint x: 163, startPoint y: 103, endPoint x: 56, endPoint y: 102, distance: 107.0
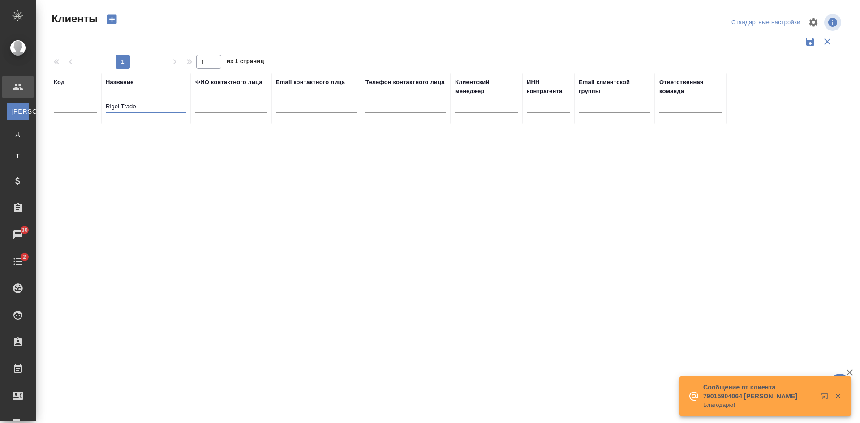
click at [58, 102] on tr "Код Название Rigel Trade ФИО контактного лица Email контактного лица Телефон ко…" at bounding box center [387, 98] width 677 height 51
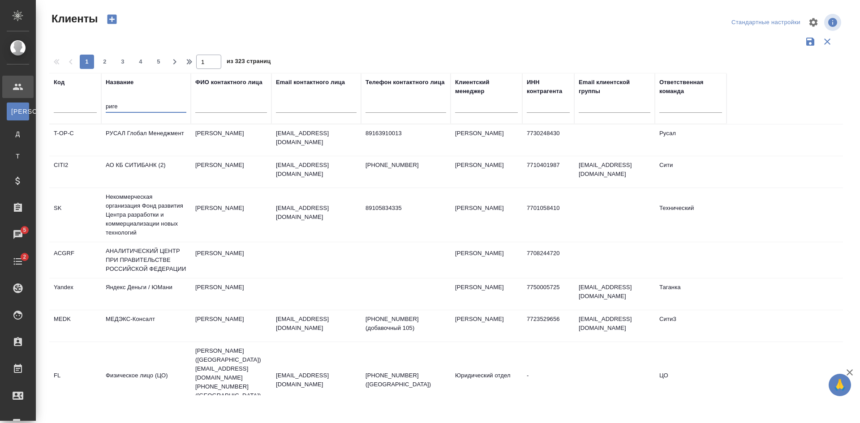
type input "ригел"
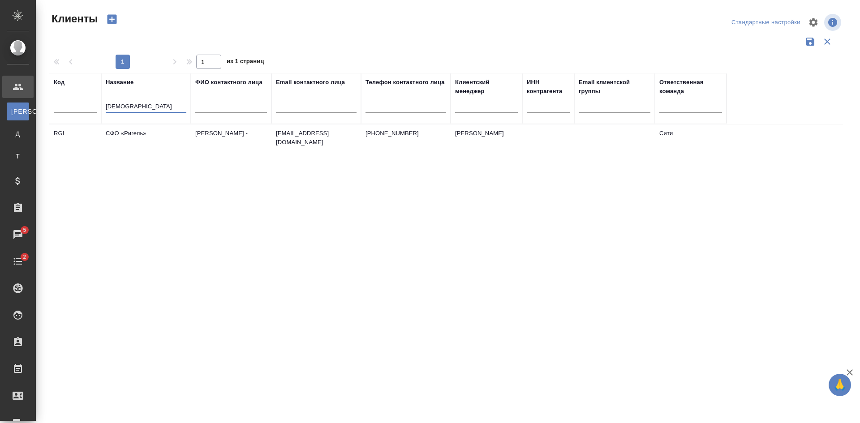
drag, startPoint x: 131, startPoint y: 105, endPoint x: 48, endPoint y: 103, distance: 82.4
click at [56, 105] on tr "Код Название ригел ФИО контактного лица Email контактного лица Телефон контактн…" at bounding box center [387, 98] width 677 height 51
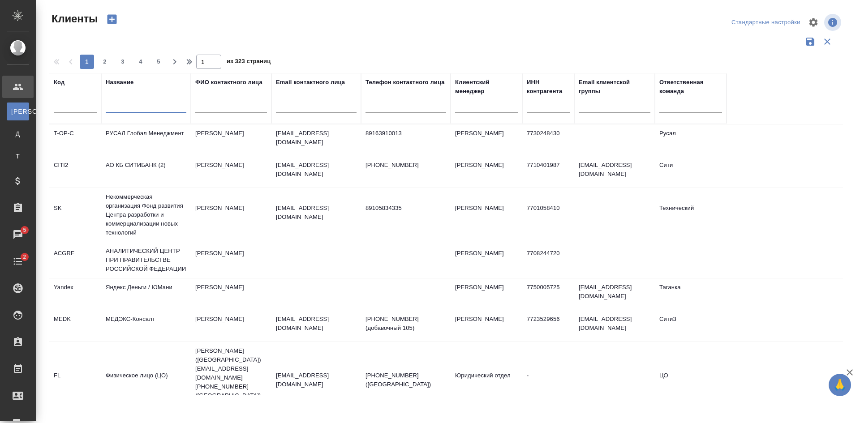
click at [64, 104] on input "text" at bounding box center [75, 107] width 43 height 11
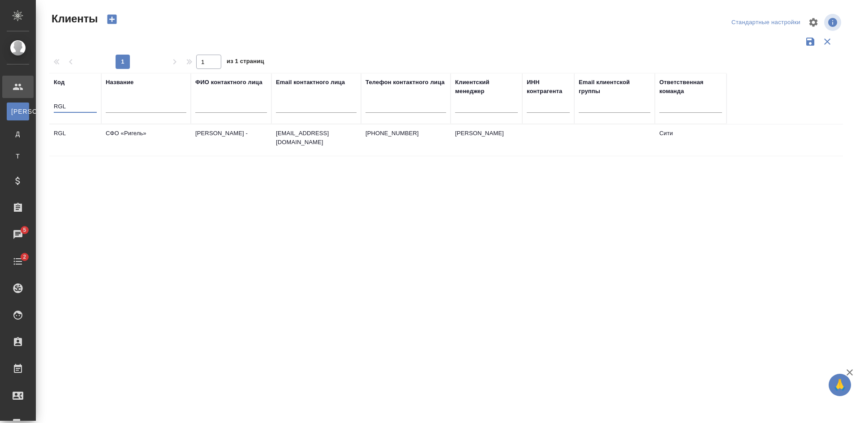
click at [59, 106] on input "RGL" at bounding box center [75, 107] width 43 height 11
type input "RGL"
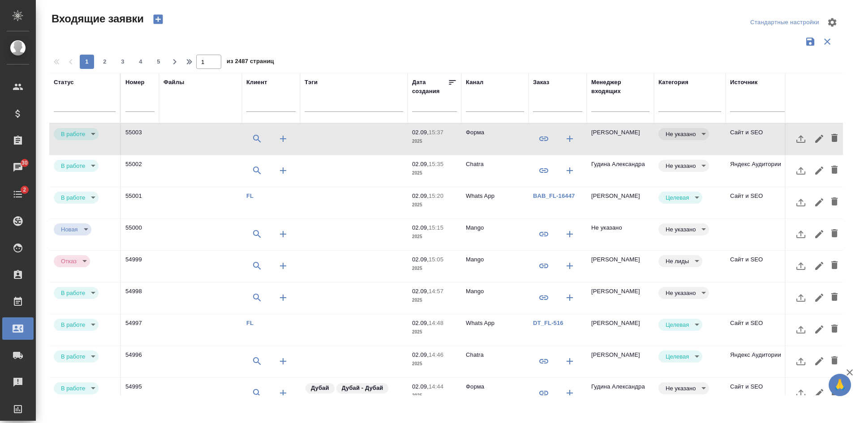
select select "RU"
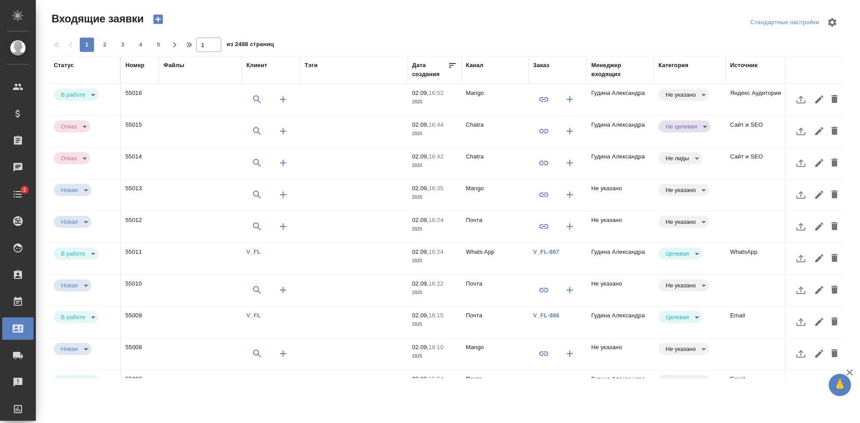
select select "RU"
click at [621, 166] on td "Гудина Александра" at bounding box center [620, 163] width 67 height 31
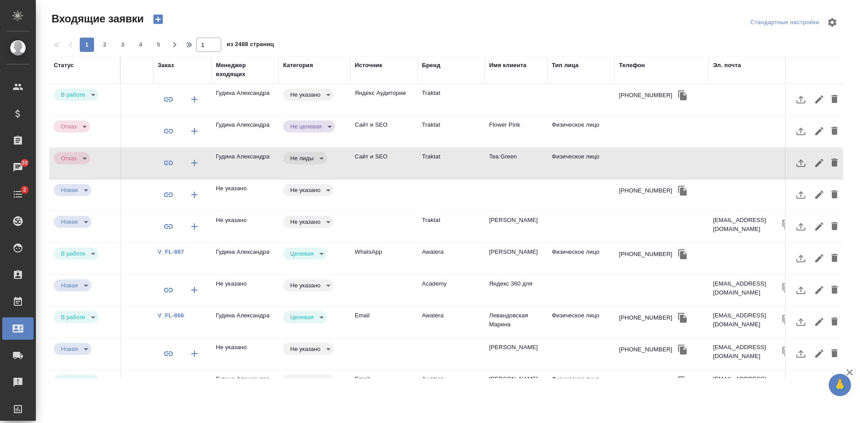
scroll to position [0, 395]
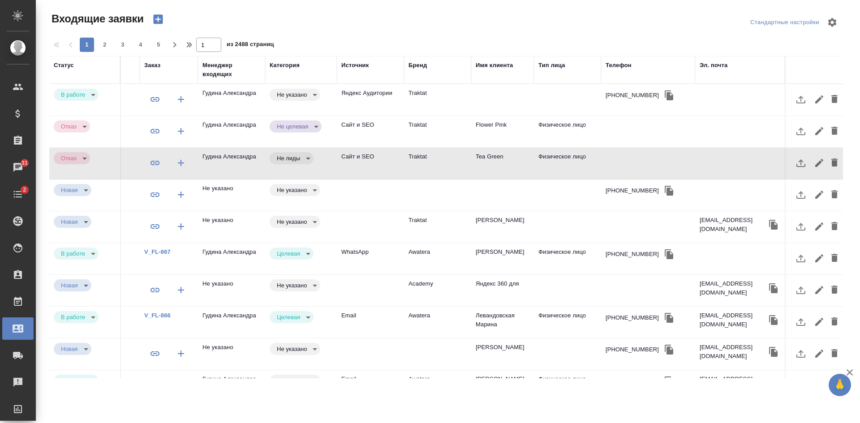
click at [710, 103] on td at bounding box center [740, 99] width 90 height 31
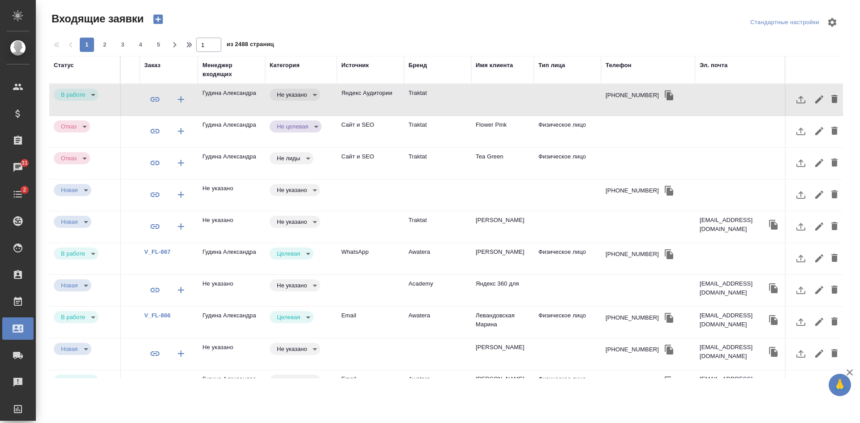
click at [714, 65] on div "Эл. почта" at bounding box center [713, 65] width 28 height 9
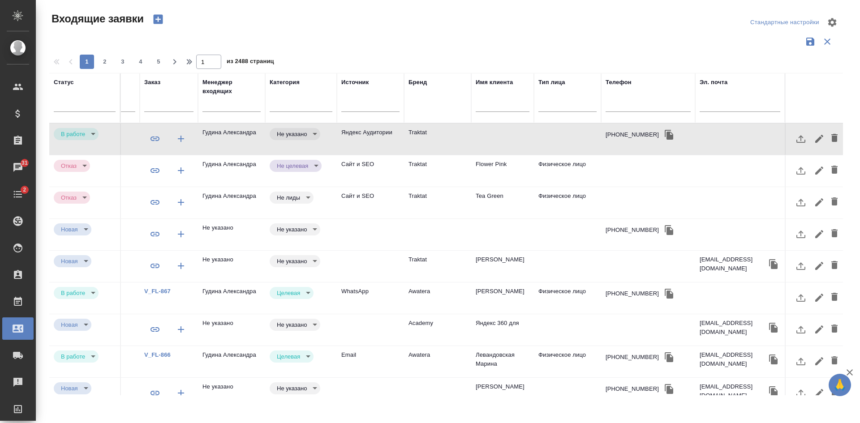
click at [703, 104] on input "text" at bounding box center [739, 105] width 81 height 11
paste input "[EMAIL_ADDRESS][DOMAIN_NAME]"
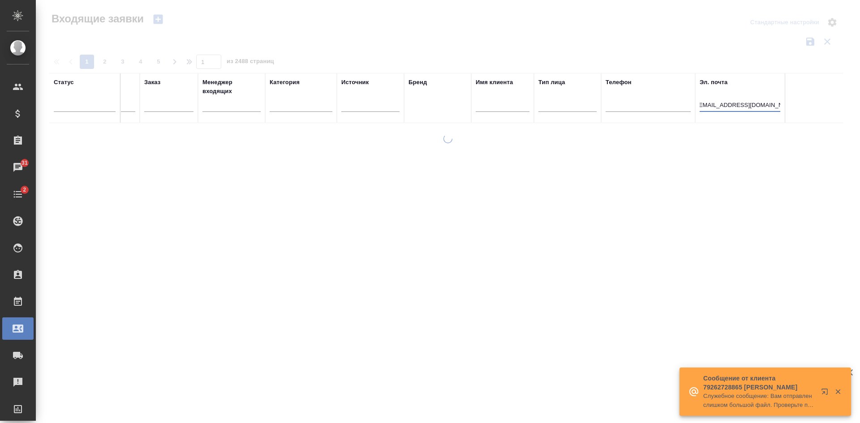
scroll to position [0, 389]
type input "[EMAIL_ADDRESS][DOMAIN_NAME]"
click at [160, 15] on icon "button" at bounding box center [157, 19] width 9 height 9
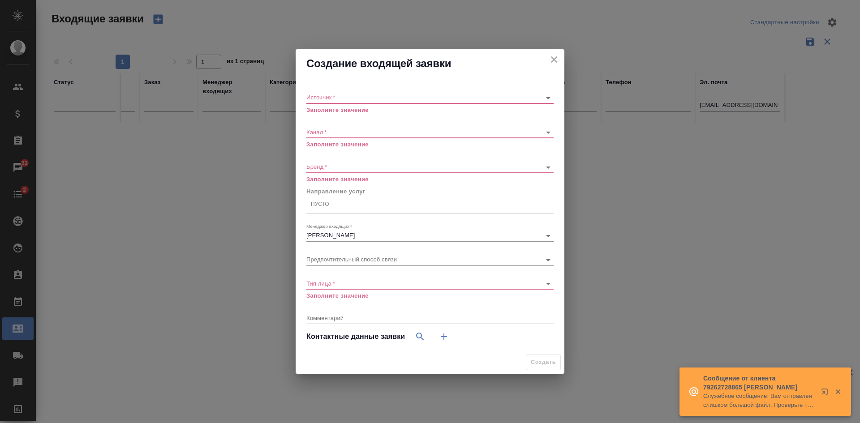
click at [346, 99] on body "🙏 .cls-1 fill:#fff; AWATERA Kasatkina Aleksandra Клиенты Спецификации Заказы 31…" at bounding box center [430, 211] width 860 height 423
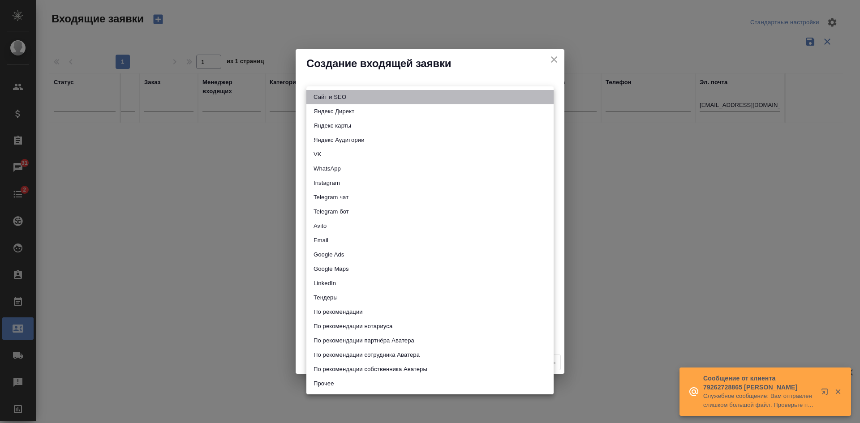
click at [338, 98] on li "Сайт и SEO" at bounding box center [429, 97] width 247 height 14
type input "seo"
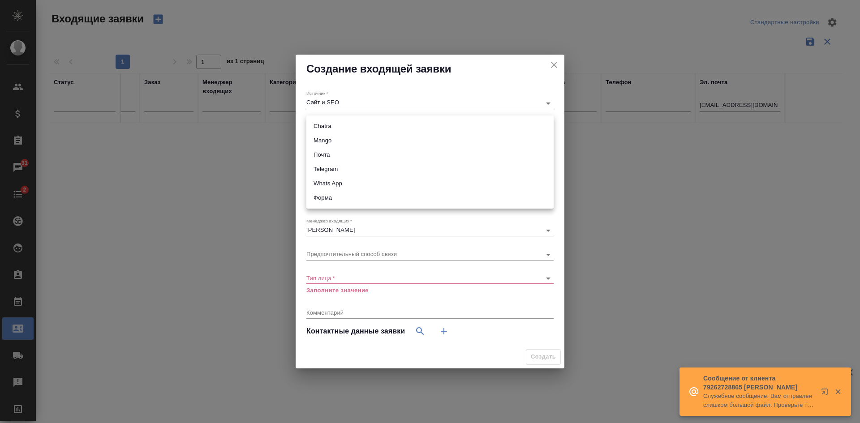
click at [323, 127] on body "🙏 .cls-1 fill:#fff; AWATERA Kasatkina Aleksandra Клиенты Спецификации Заказы 31…" at bounding box center [430, 211] width 860 height 423
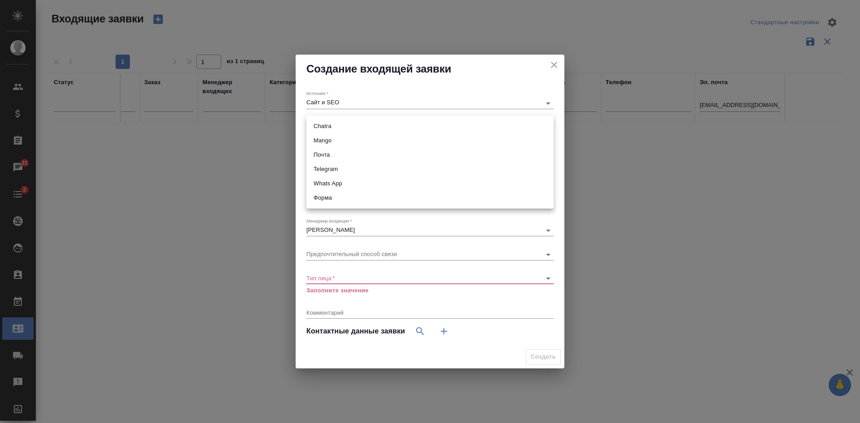
click at [320, 152] on li "Почта" at bounding box center [429, 155] width 247 height 14
type input "640a088c6aae0874b0a8d791"
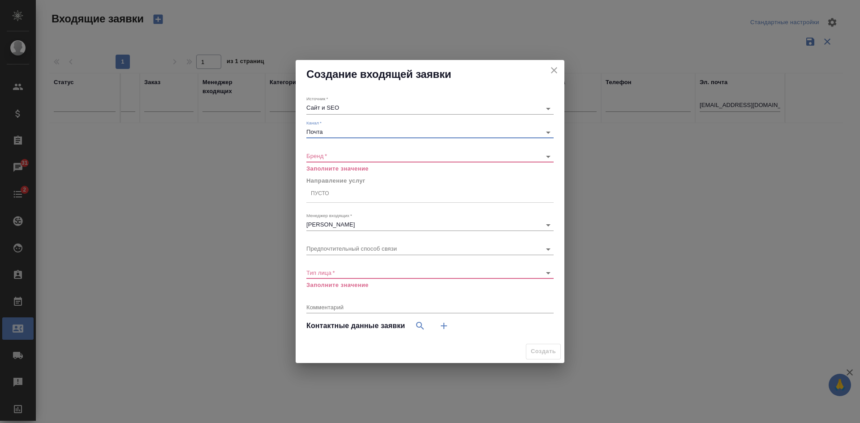
click at [318, 156] on body "🙏 .cls-1 fill:#fff; AWATERA Kasatkina Aleksandra Клиенты Спецификации Заказы 31…" at bounding box center [430, 211] width 860 height 423
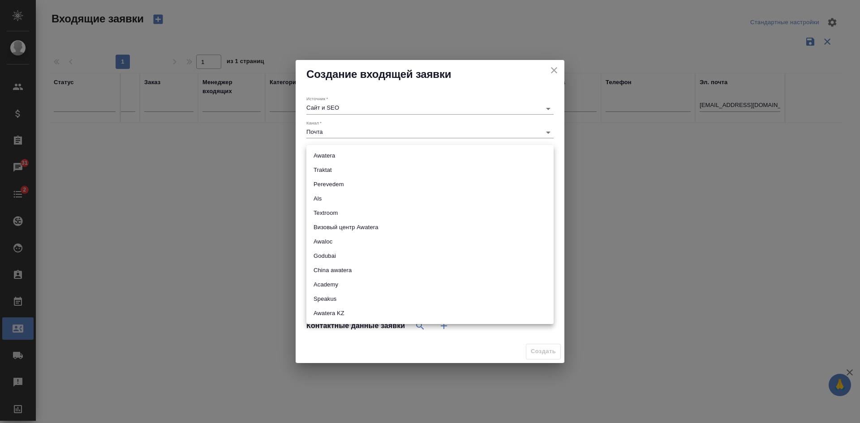
click at [318, 158] on li "Awatera" at bounding box center [429, 156] width 247 height 14
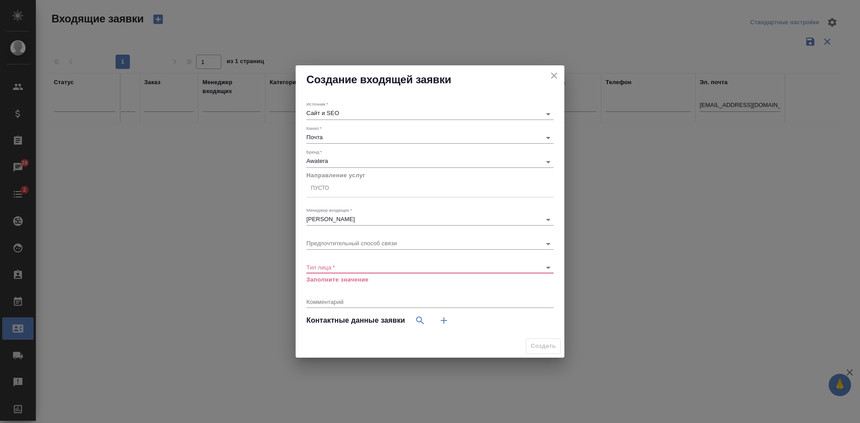
click at [323, 155] on div "Бренд   * Awatera awatera" at bounding box center [429, 158] width 247 height 18
click at [321, 160] on body "🙏 .cls-1 fill:#fff; AWATERA Kasatkina Aleksandra Клиенты Спецификации Заказы 28…" at bounding box center [430, 211] width 860 height 423
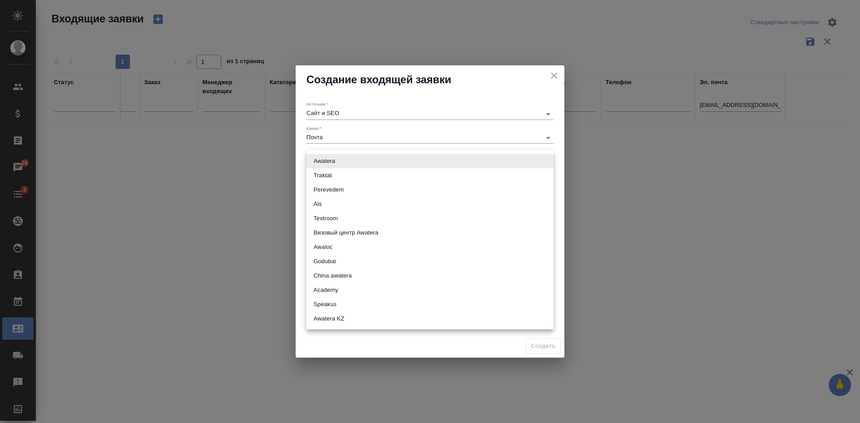
click at [328, 171] on li "Traktat" at bounding box center [429, 175] width 247 height 14
type input "traktat"
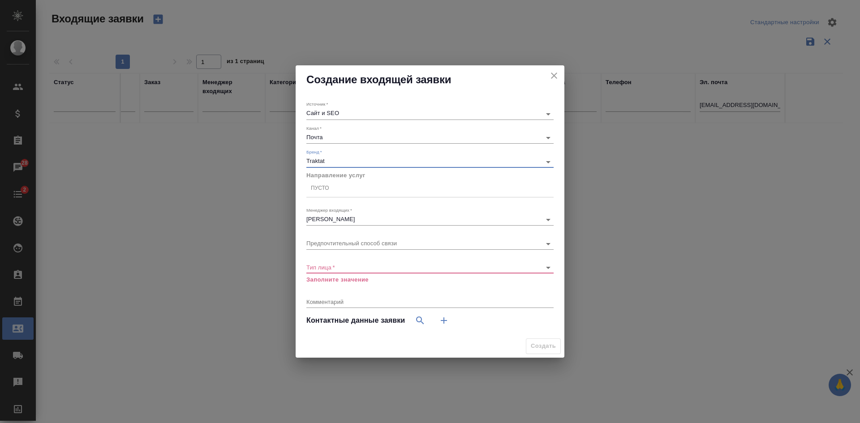
click at [321, 186] on div "Пусто" at bounding box center [320, 189] width 18 height 8
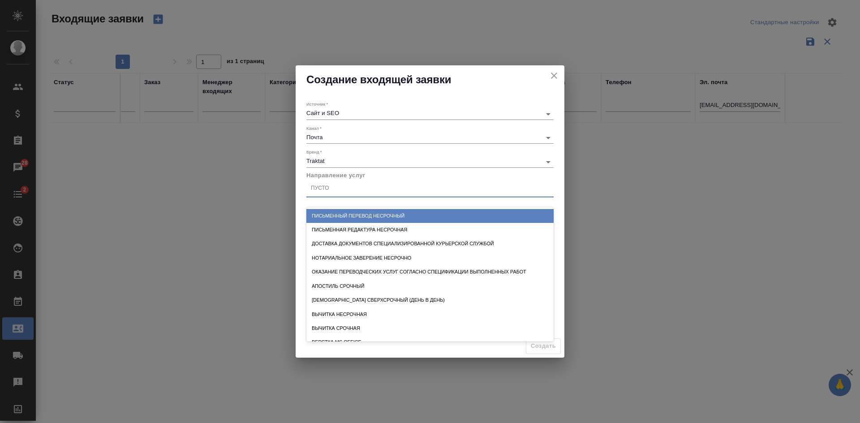
type input "п"
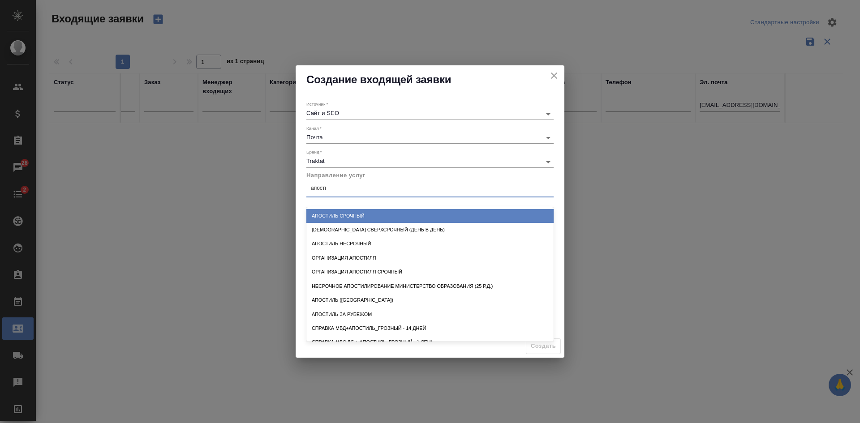
type input "апостиль"
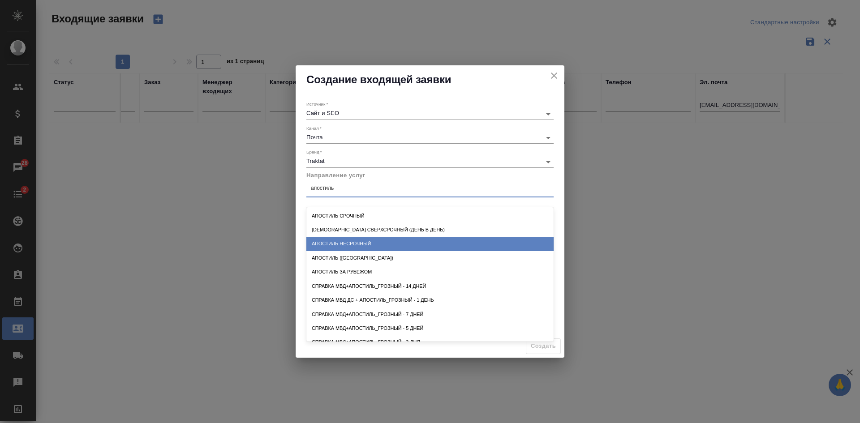
click at [368, 242] on div "Апостиль несрочный" at bounding box center [429, 244] width 247 height 14
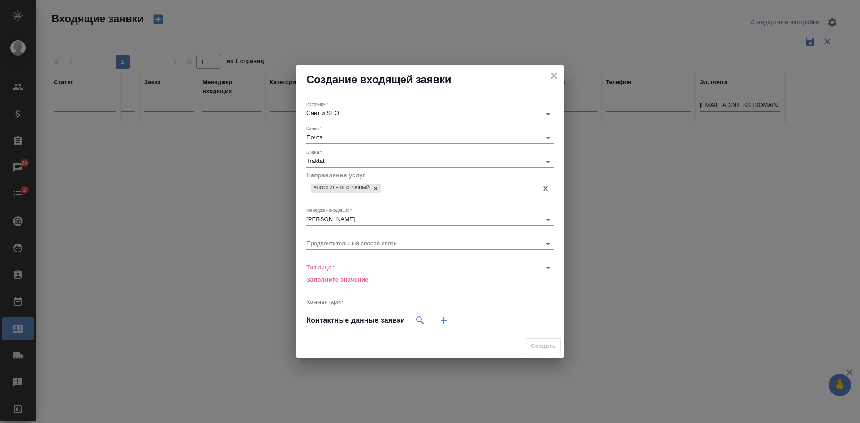
click at [336, 267] on body "🙏 .cls-1 fill:#fff; AWATERA Kasatkina Aleksandra Клиенты Спецификации Заказы 28…" at bounding box center [430, 211] width 860 height 423
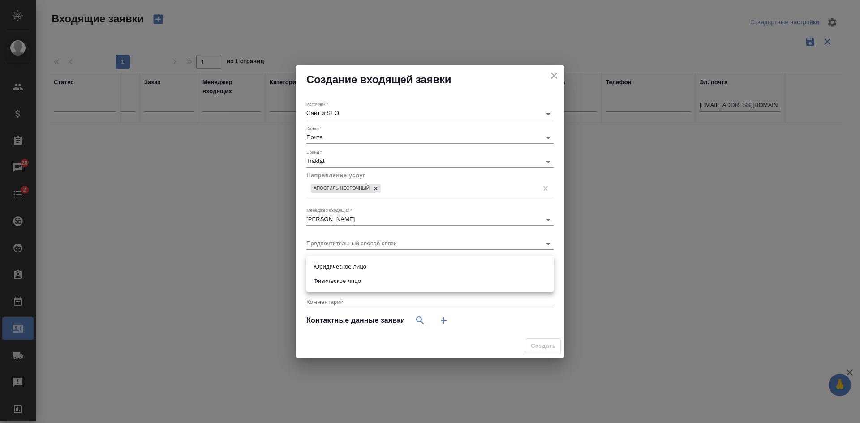
click at [351, 263] on li "Юридическое лицо" at bounding box center [429, 267] width 247 height 14
type input "company"
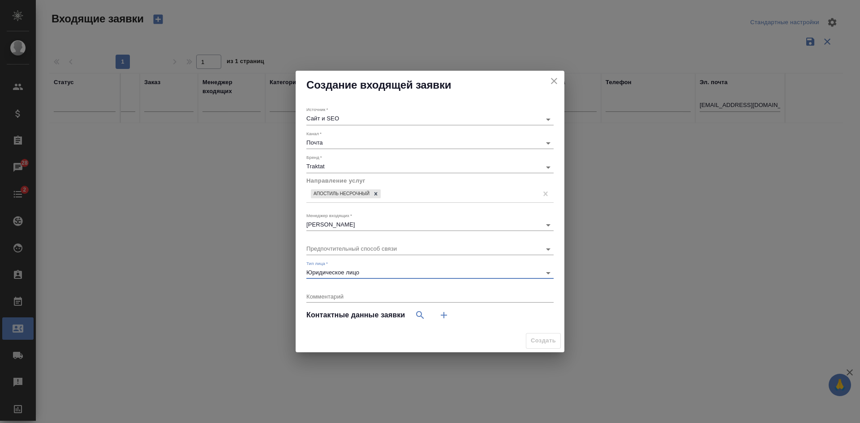
click at [447, 320] on icon "button" at bounding box center [443, 315] width 11 height 11
select select "RU"
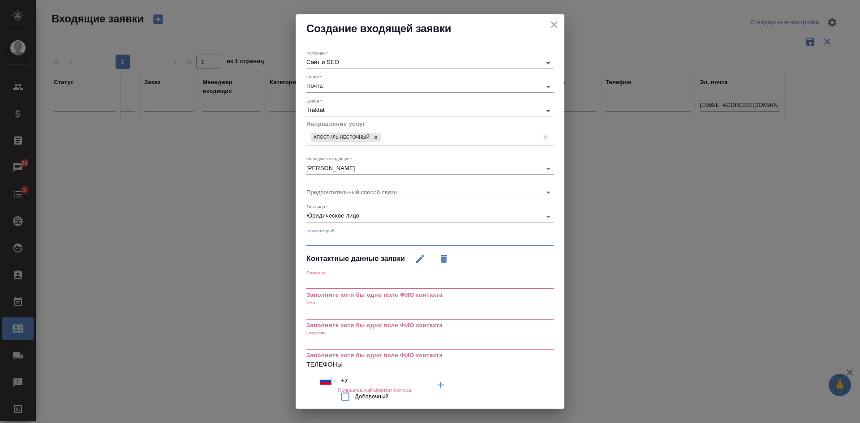
click at [330, 240] on textarea at bounding box center [429, 239] width 247 height 7
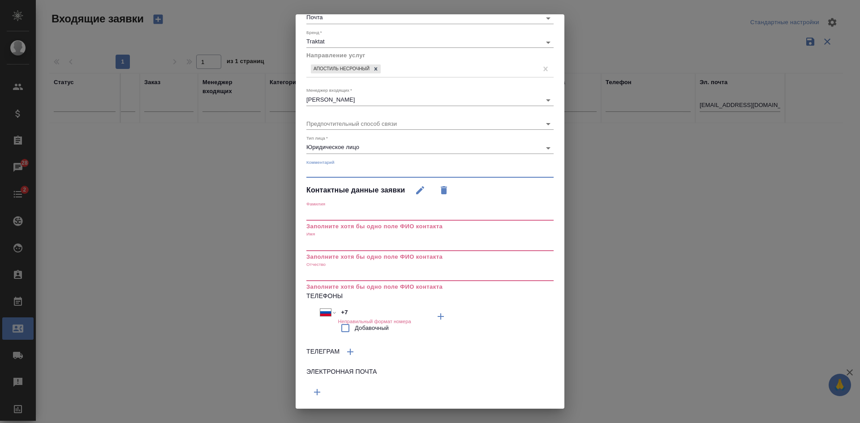
scroll to position [93, 0]
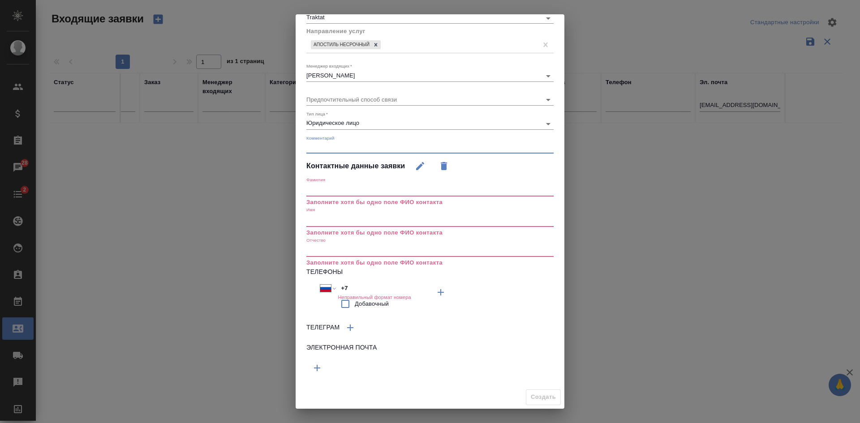
click at [318, 369] on icon "button" at bounding box center [317, 368] width 11 height 11
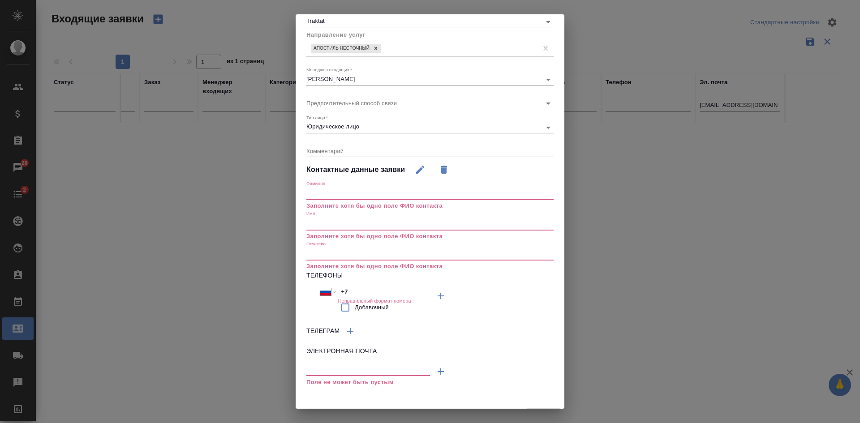
click at [318, 369] on input "text" at bounding box center [368, 369] width 124 height 11
paste input "[EMAIL_ADDRESS][DOMAIN_NAME]"
type input "[EMAIL_ADDRESS][DOMAIN_NAME]"
click at [344, 225] on input "text" at bounding box center [429, 224] width 247 height 13
paste input "[PERSON_NAME]"
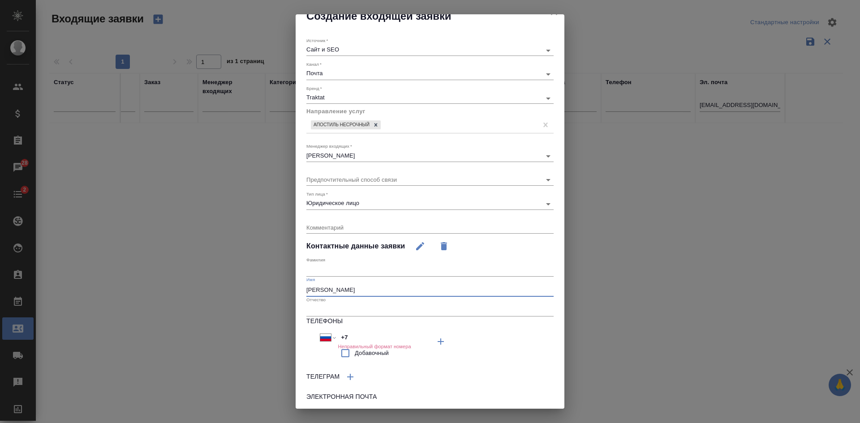
scroll to position [0, 0]
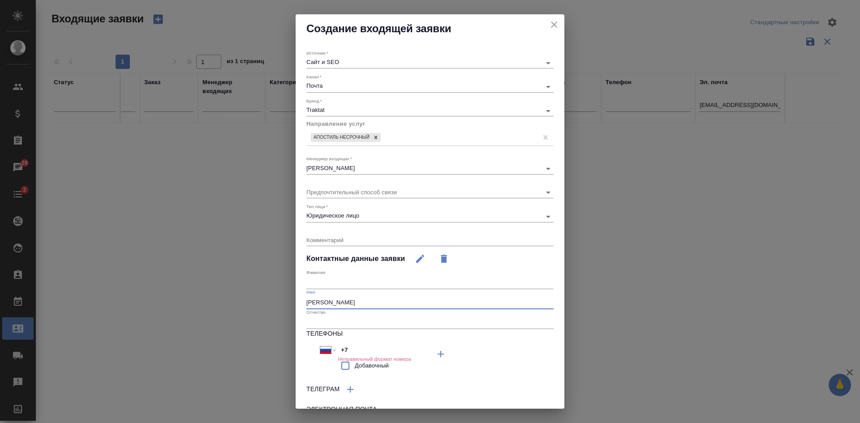
type input "[PERSON_NAME]"
click at [339, 238] on textarea at bounding box center [429, 239] width 247 height 7
paste textarea "RIGEL"
type textarea "RIGEL"
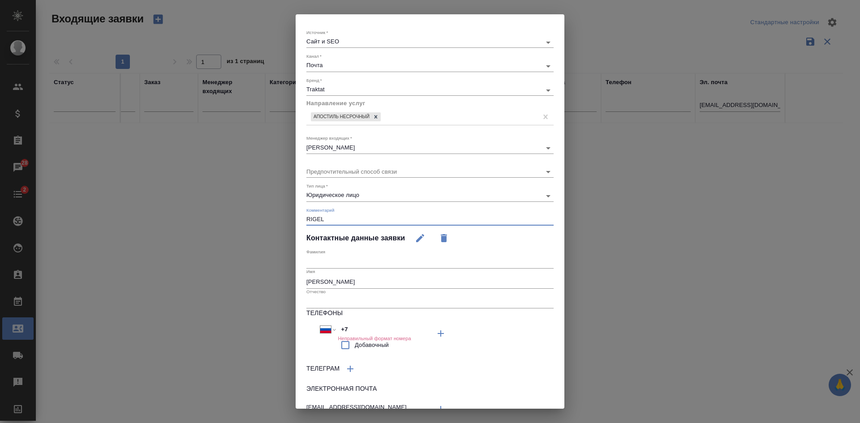
scroll to position [62, 0]
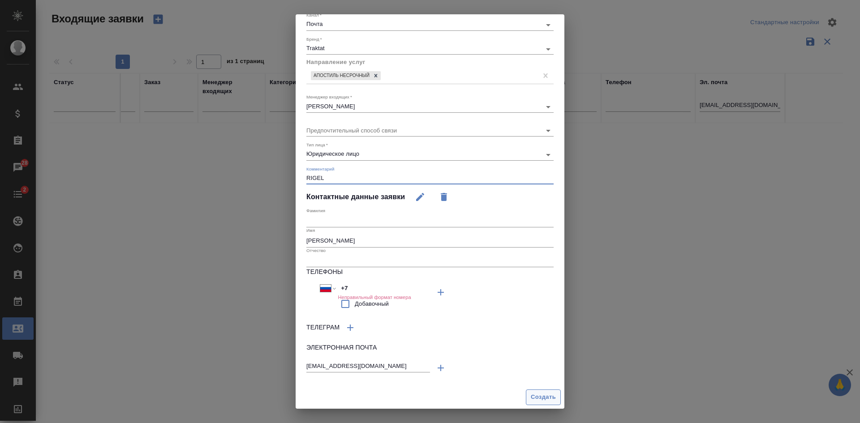
click at [538, 395] on span "Создать" at bounding box center [543, 397] width 25 height 10
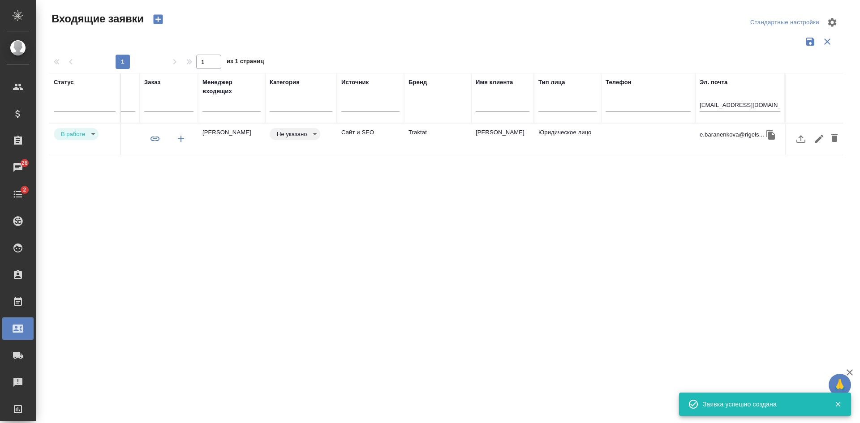
click at [303, 131] on body "🙏 .cls-1 fill:#fff; AWATERA Kasatkina Aleksandra Клиенты Спецификации Заказы 28…" at bounding box center [430, 211] width 860 height 423
click at [303, 135] on button "Целевая" at bounding box center [291, 134] width 29 height 10
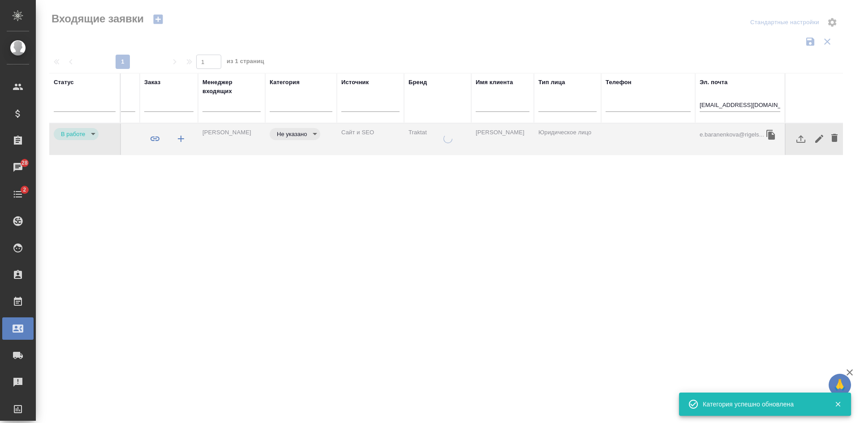
type input "target"
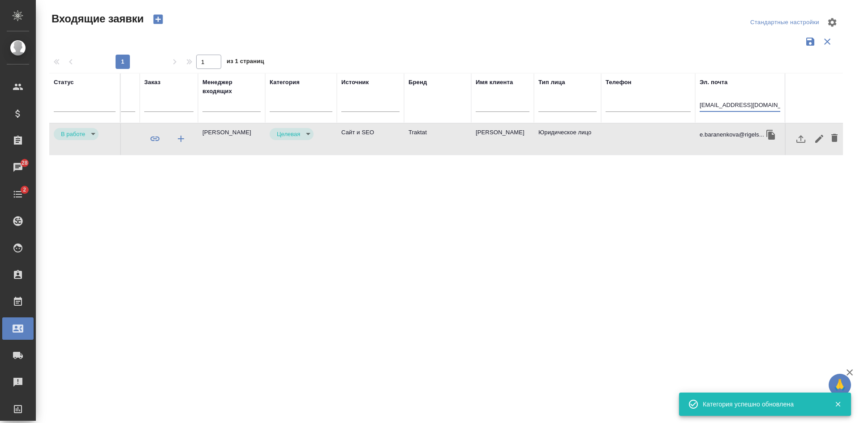
scroll to position [0, 3]
drag, startPoint x: 705, startPoint y: 105, endPoint x: 852, endPoint y: 105, distance: 146.4
click at [849, 105] on div "Статус Номер Файлы Клиент Тэги Дата создания Канал Заказ Менеджер входящих Кате…" at bounding box center [449, 234] width 801 height 322
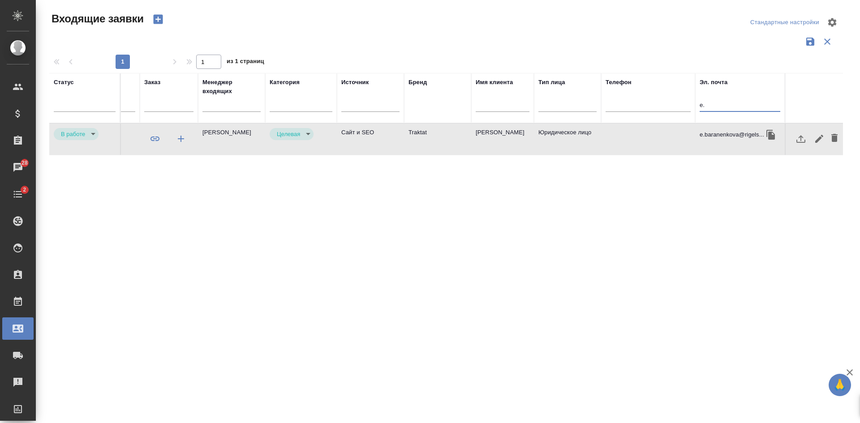
type input "e"
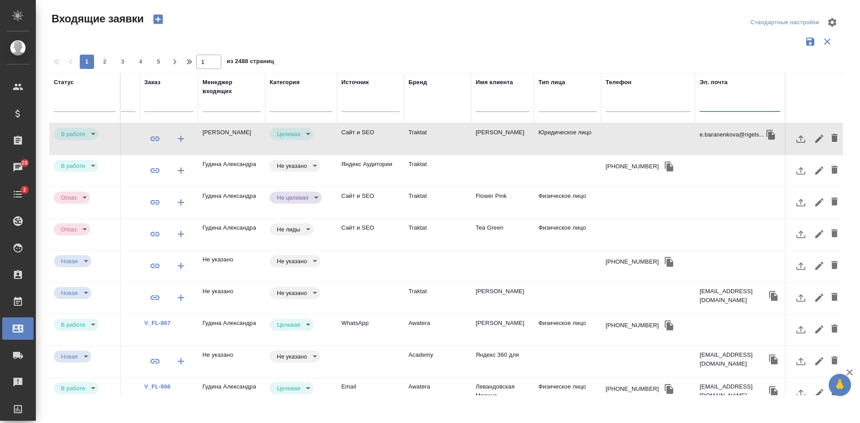
click at [397, 141] on td "Сайт и SEO" at bounding box center [370, 139] width 67 height 31
click at [578, 144] on td "Юридическое лицо" at bounding box center [567, 139] width 67 height 31
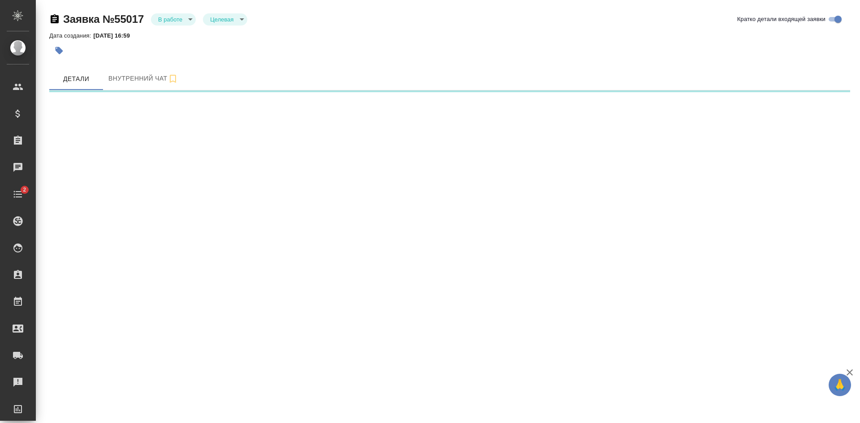
select select "RU"
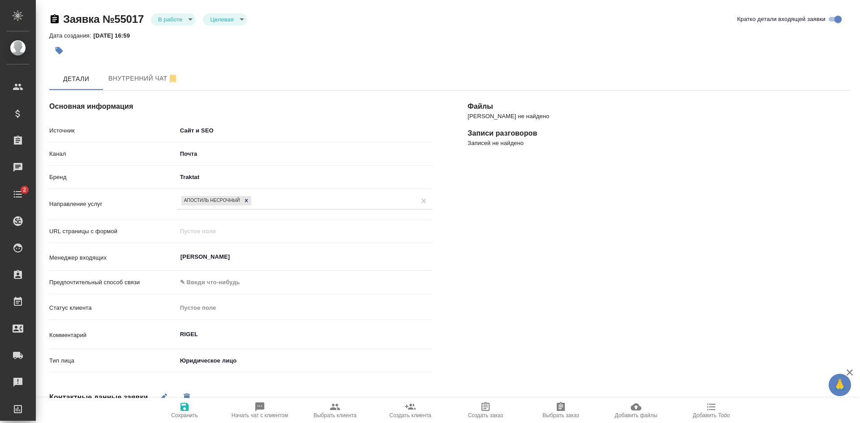
type textarea "x"
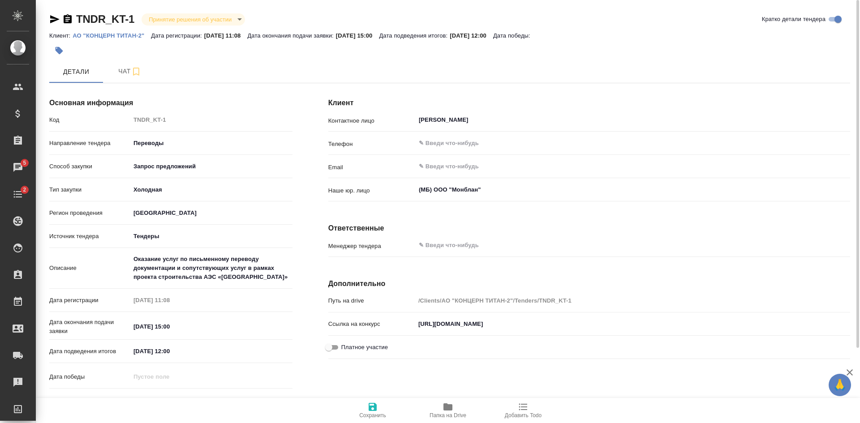
click at [456, 412] on span "Папка на Drive" at bounding box center [448, 410] width 64 height 17
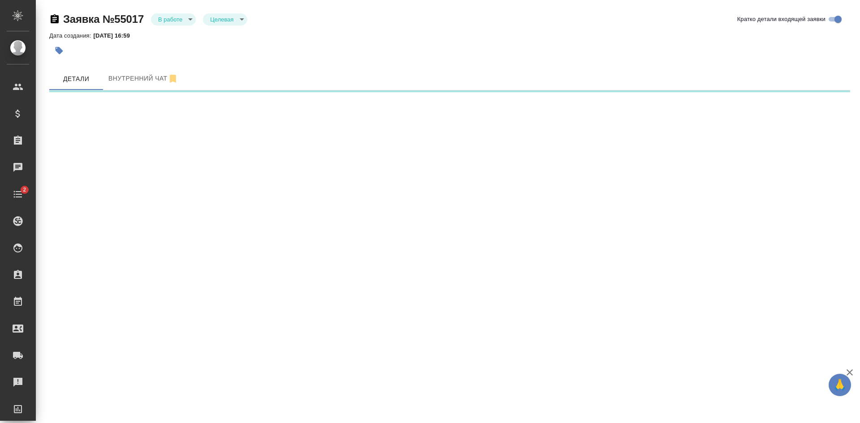
select select "RU"
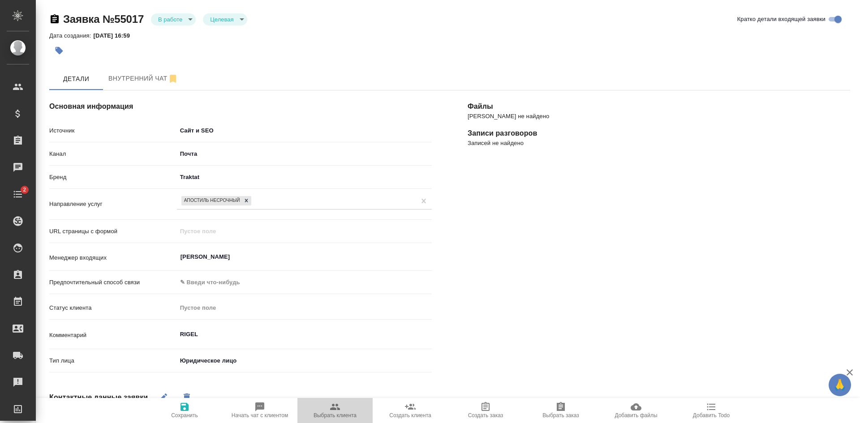
click at [335, 414] on span "Выбрать клиента" at bounding box center [334, 415] width 43 height 6
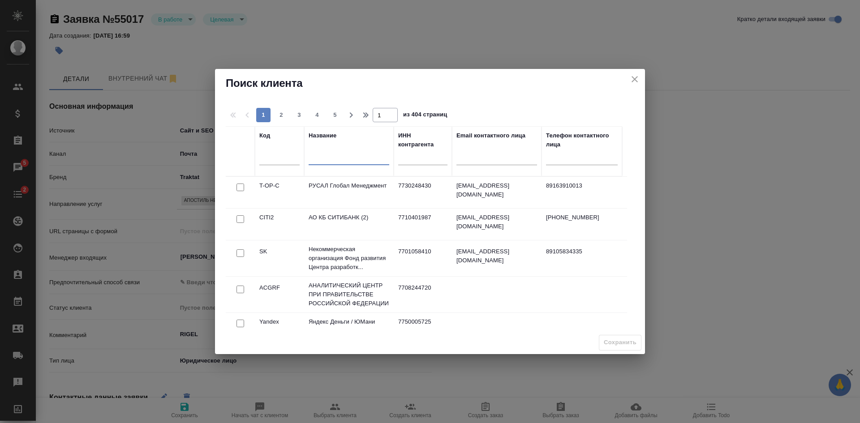
click at [351, 159] on input "text" at bounding box center [348, 159] width 81 height 11
click at [637, 79] on icon "close" at bounding box center [634, 79] width 11 height 11
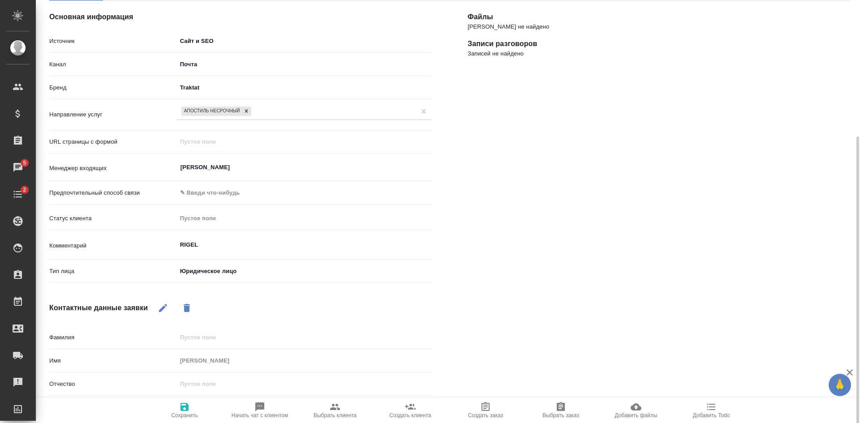
scroll to position [134, 0]
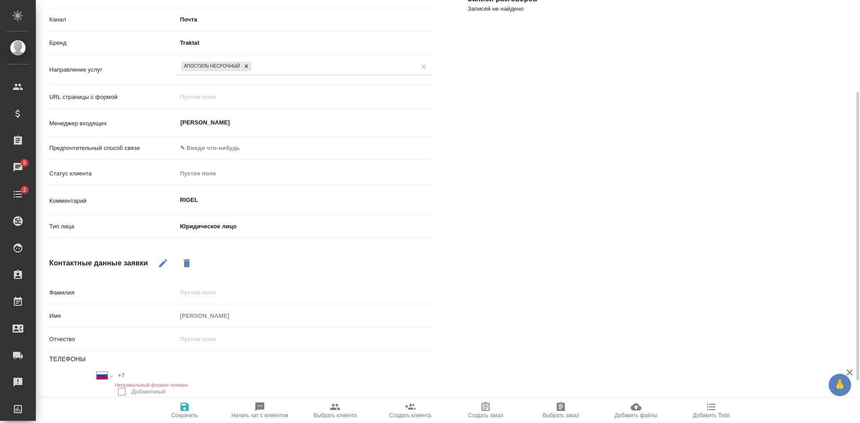
click at [417, 413] on span "Создать клиента" at bounding box center [410, 415] width 42 height 6
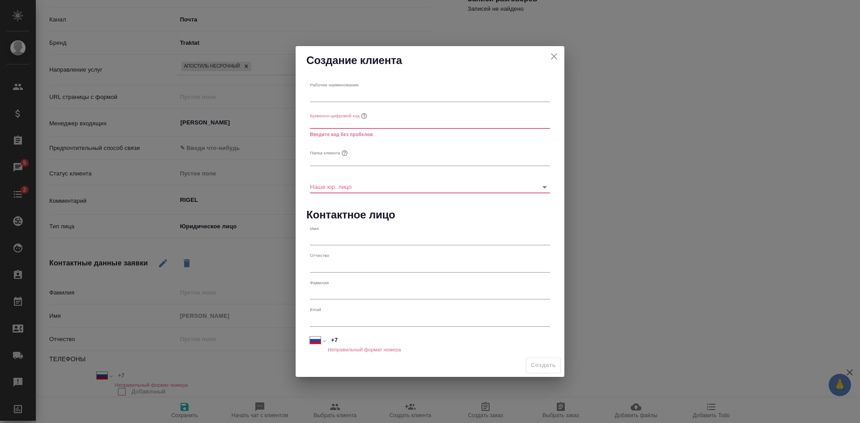
type textarea "x"
click at [363, 94] on input "text" at bounding box center [430, 95] width 240 height 13
paste input "RIGEL"
type input "RIGEL"
click at [320, 162] on input "text" at bounding box center [430, 160] width 240 height 13
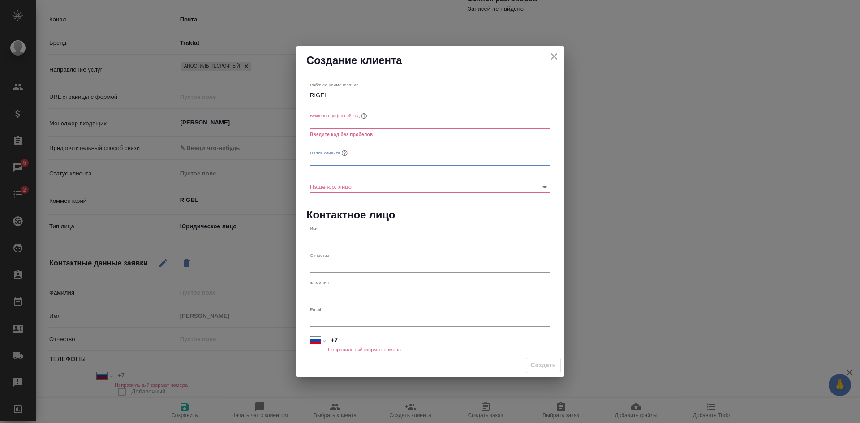
paste input "RIGEL"
type input "RIGEL"
type textarea "x"
click at [327, 121] on input "text" at bounding box center [430, 122] width 240 height 13
paste input "RIGEL"
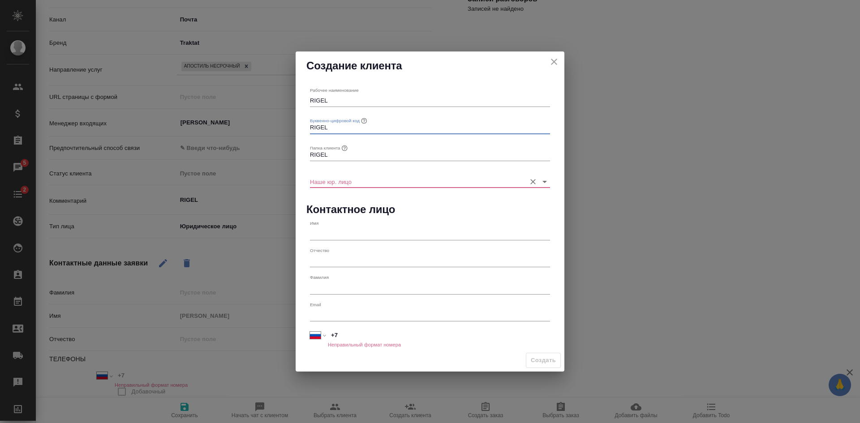
type input "RIGEL"
click at [343, 185] on input "Наше юр. лицо" at bounding box center [415, 182] width 211 height 12
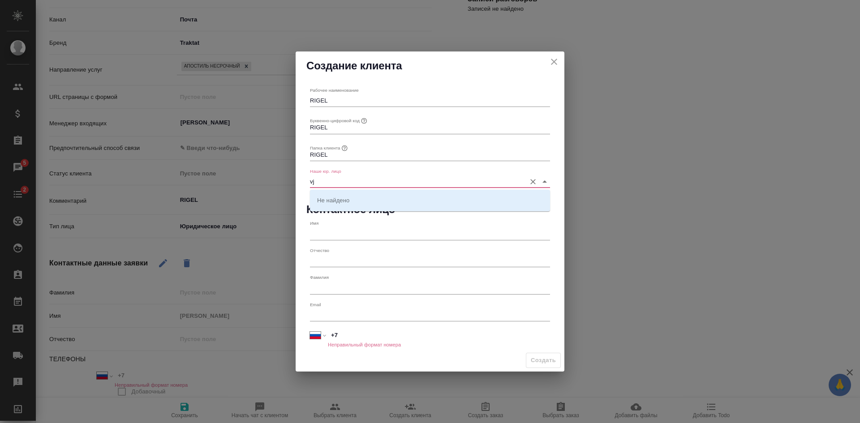
type input "v"
click at [366, 201] on p "(МБ) ООО "Монблан"" at bounding box center [346, 200] width 59 height 9
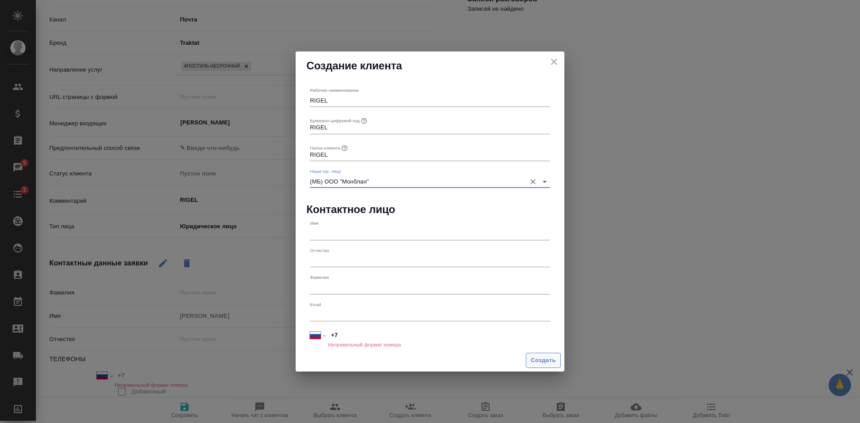
type input "(МБ) ООО "Монблан""
click at [544, 360] on span "Создать" at bounding box center [543, 361] width 25 height 10
type textarea "x"
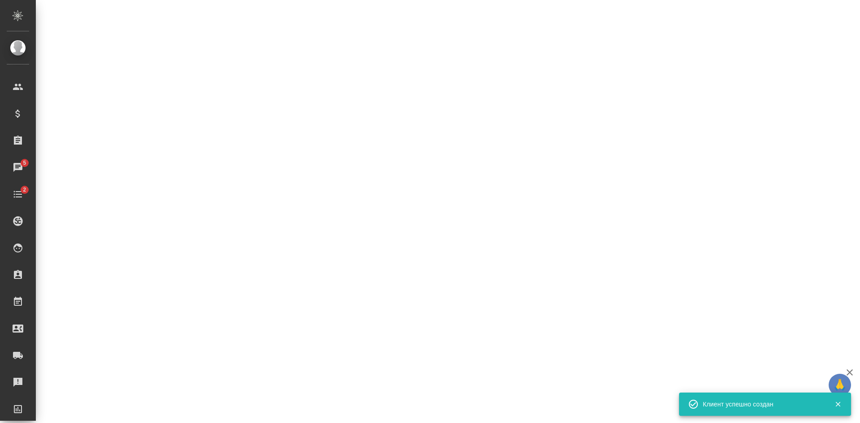
select select "RU"
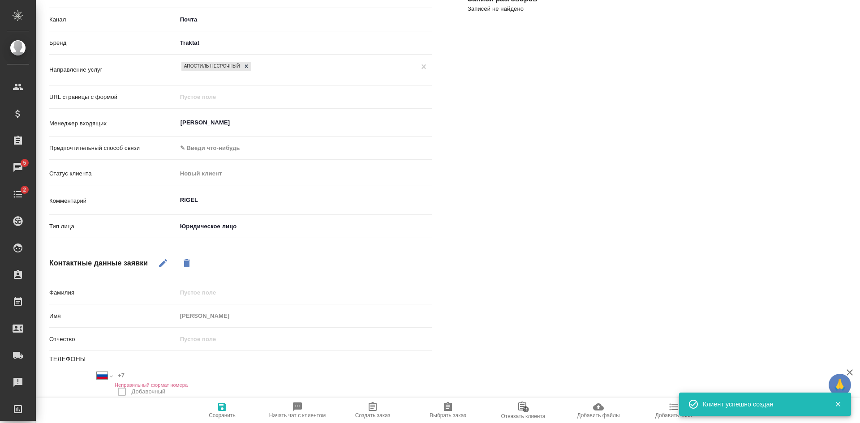
type textarea "x"
click at [228, 409] on span "Сохранить" at bounding box center [222, 410] width 64 height 17
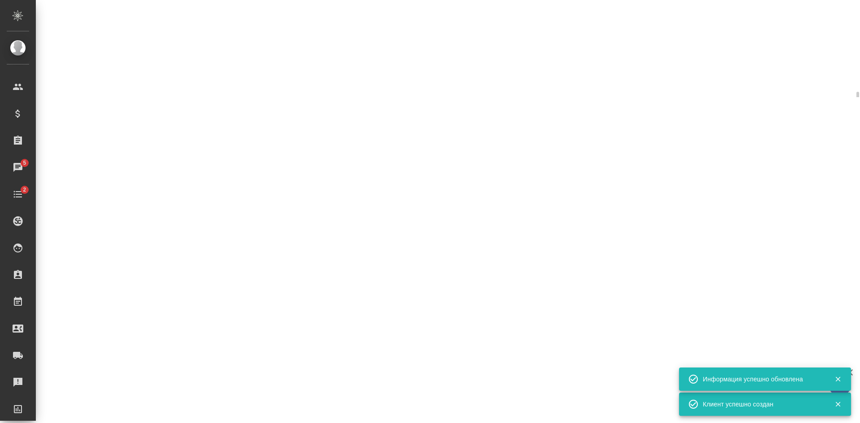
select select "RU"
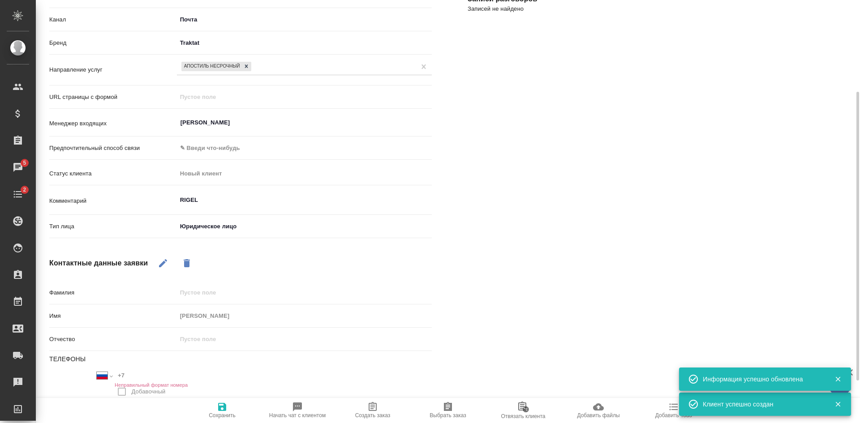
click at [382, 406] on span "Создать заказ" at bounding box center [372, 410] width 64 height 17
type textarea "x"
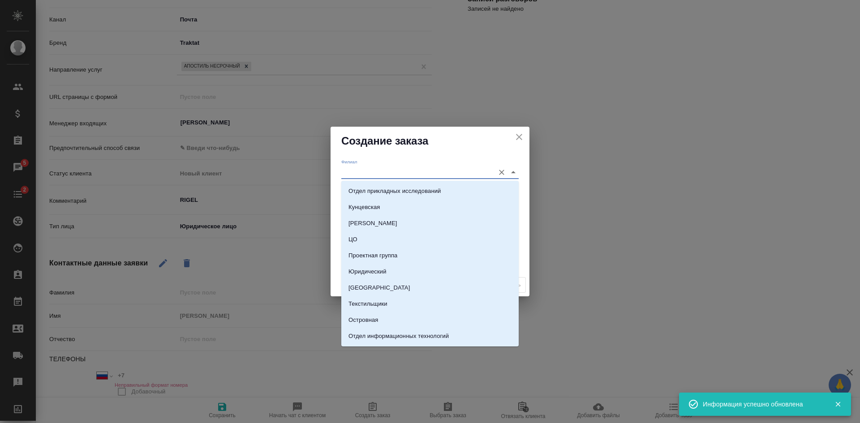
click at [351, 166] on input "Филиал" at bounding box center [415, 172] width 149 height 12
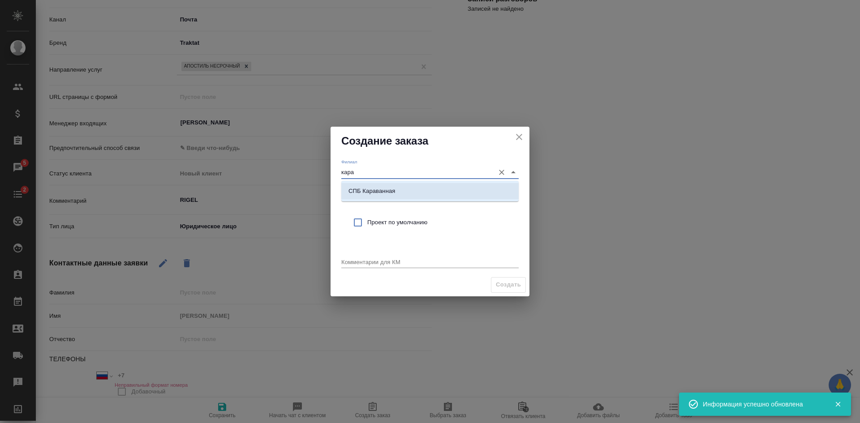
click at [367, 192] on p "СПБ Караванная" at bounding box center [371, 191] width 47 height 9
type input "СПБ Караванная"
click at [364, 219] on input "checkbox" at bounding box center [357, 222] width 19 height 19
checkbox input "true"
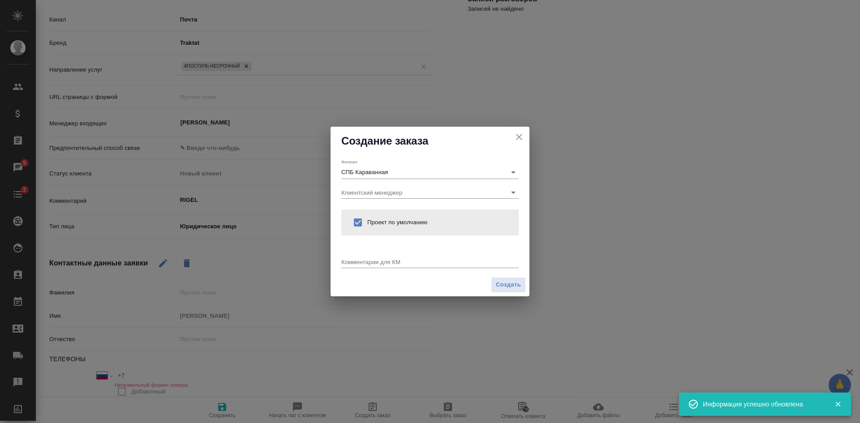
click at [363, 257] on div "x" at bounding box center [429, 262] width 177 height 11
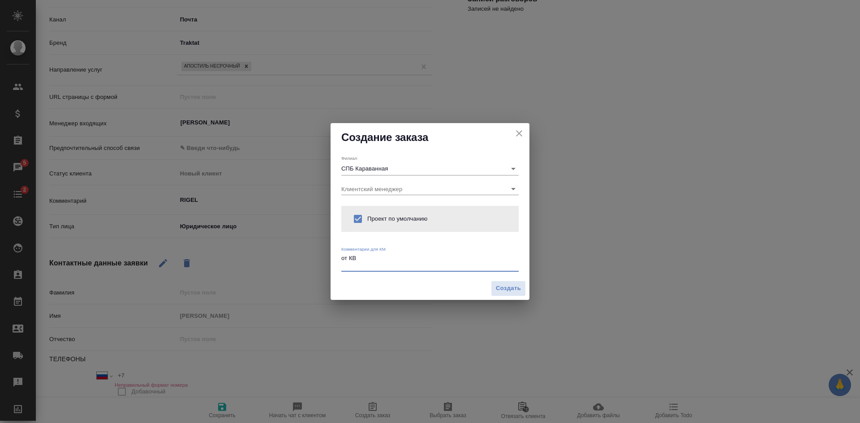
type textarea "от КВ"
type textarea "x"
paste textarea "Мы заинтересованы в апостилировании выписки из [GEOGRAPHIC_DATA] и ЕГРЮЛ на бум…"
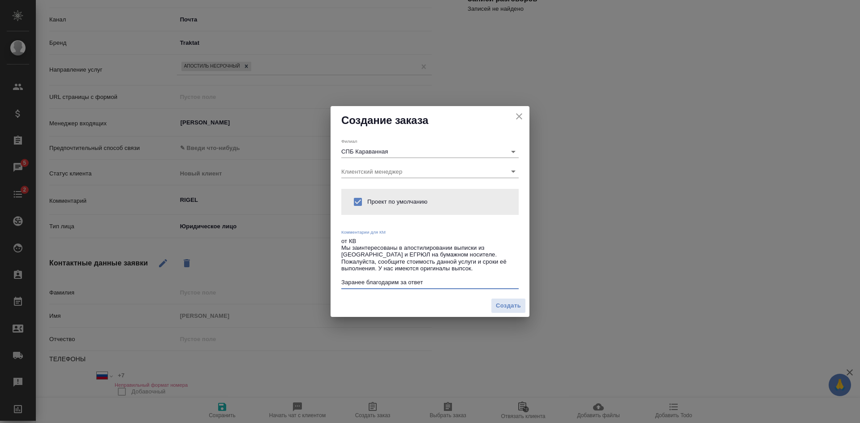
click at [432, 254] on textarea "от КВ Мы заинтересованы в апостилировании выписки из [GEOGRAPHIC_DATA] и ЕГРЮЛ …" at bounding box center [429, 262] width 177 height 48
drag, startPoint x: 435, startPoint y: 281, endPoint x: 304, endPoint y: 288, distance: 131.9
click at [304, 288] on div "Создание заказа [PERSON_NAME] СПБ Караванная Клиентский менеджер Проект по умол…" at bounding box center [430, 211] width 860 height 423
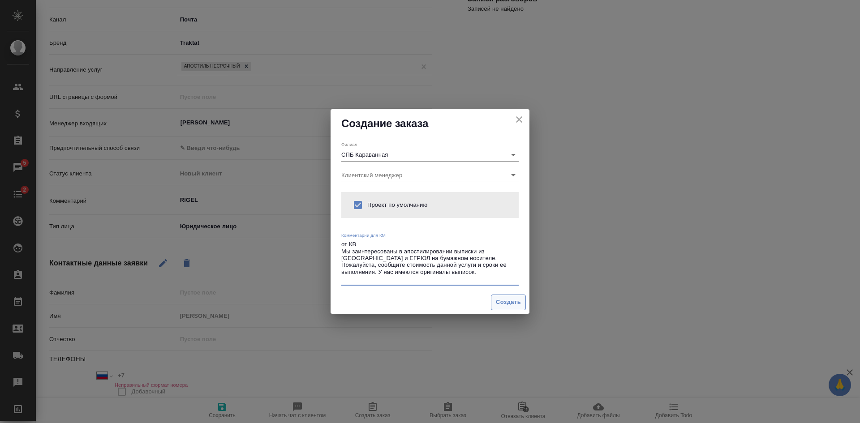
type textarea "от КВ Мы заинтересованы в апостилировании выписки из [GEOGRAPHIC_DATA] и ЕГРЮЛ …"
click at [505, 304] on span "Создать" at bounding box center [508, 302] width 25 height 10
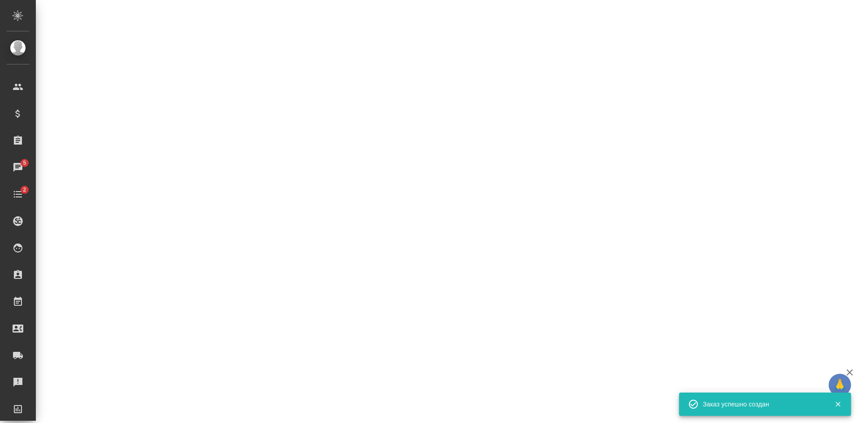
select select "RU"
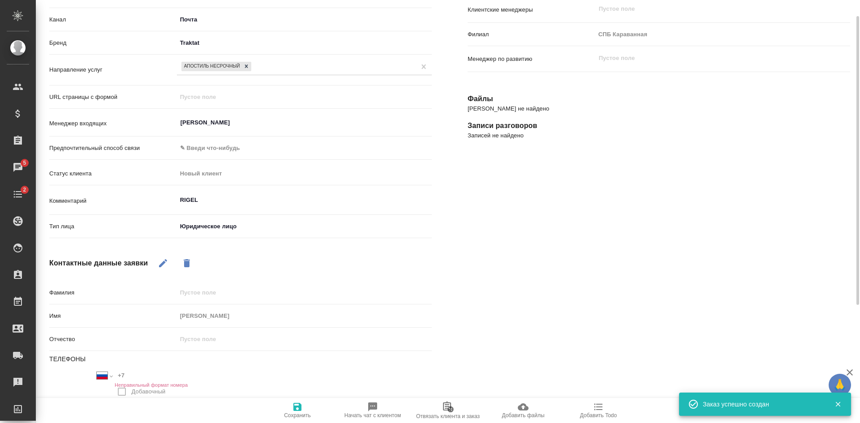
scroll to position [0, 0]
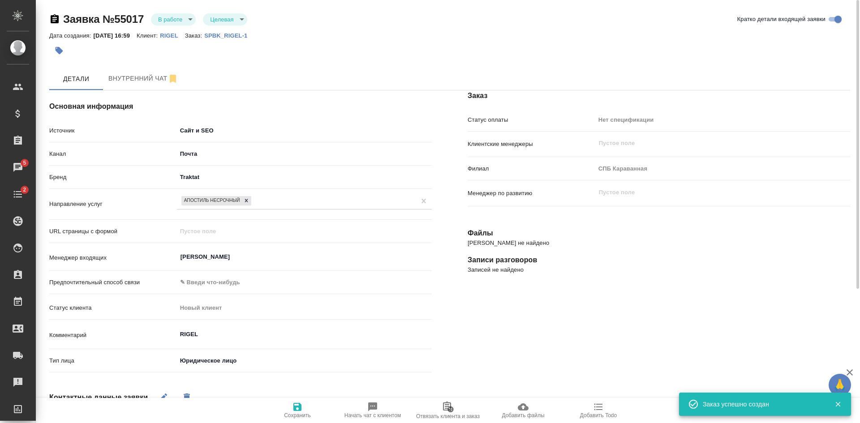
type textarea "x"
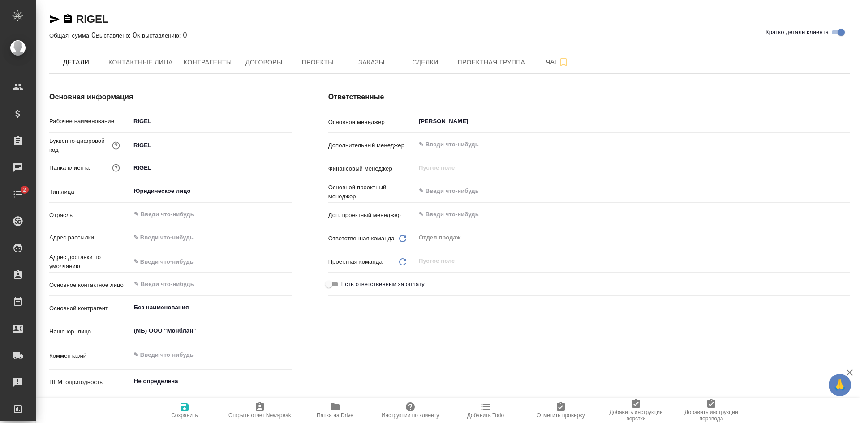
type textarea "x"
click at [840, 124] on icon "Очистить" at bounding box center [839, 121] width 9 height 9
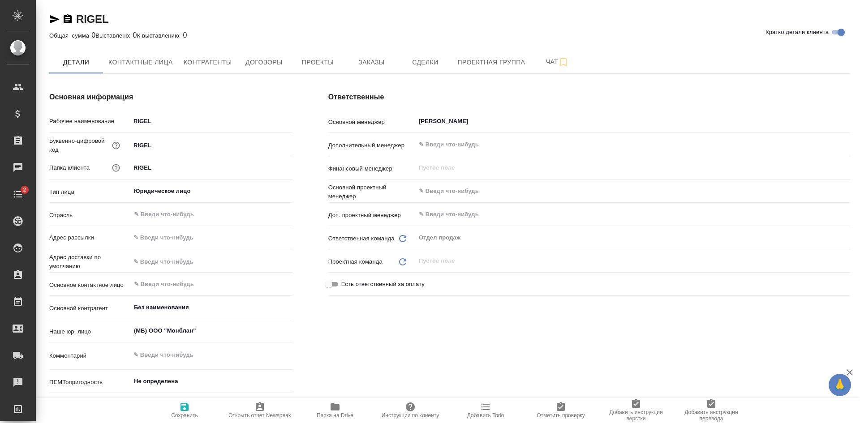
type textarea "x"
click at [191, 407] on span "Сохранить" at bounding box center [184, 410] width 64 height 17
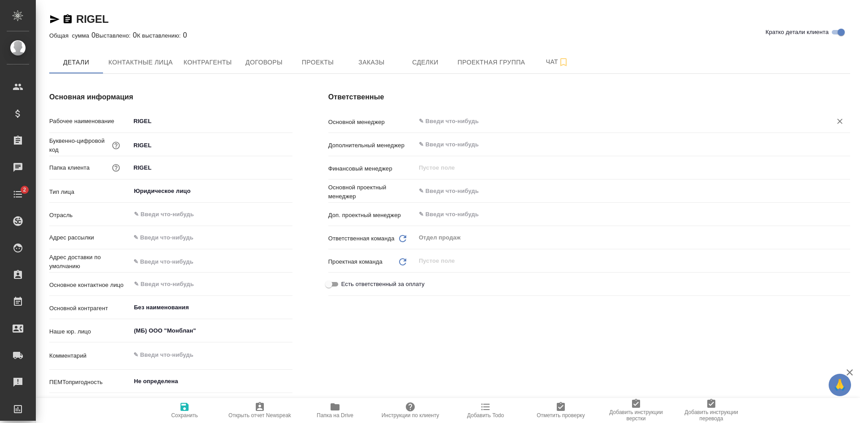
type textarea "x"
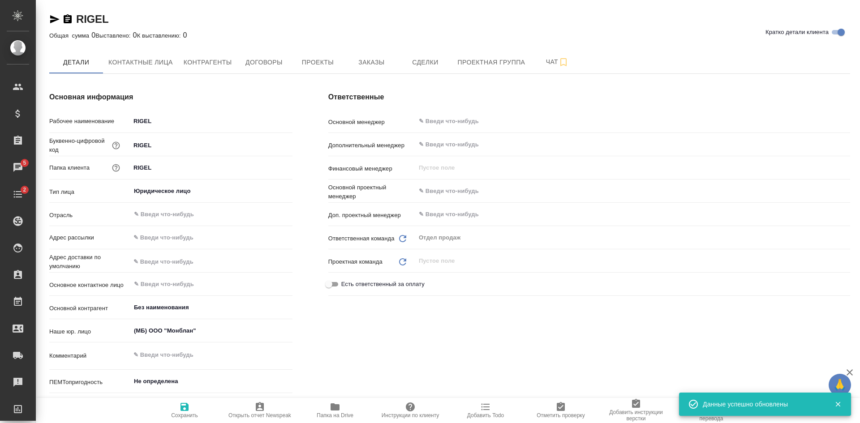
type textarea "x"
click at [330, 63] on span "Проекты" at bounding box center [317, 62] width 43 height 11
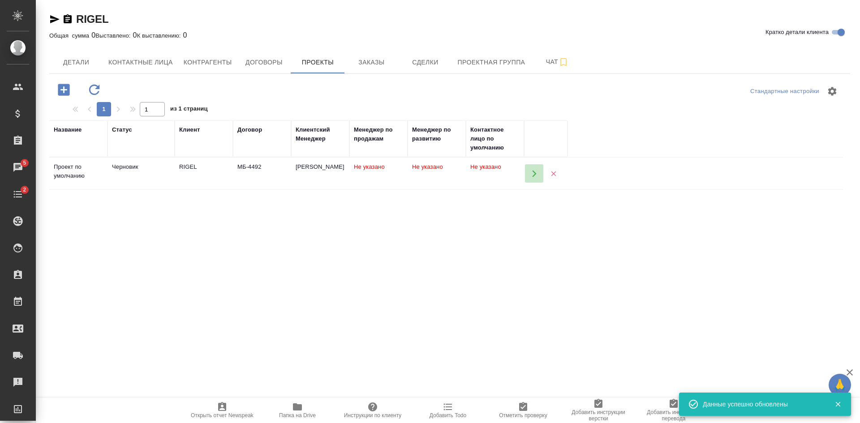
click at [531, 174] on icon "button" at bounding box center [534, 174] width 8 height 8
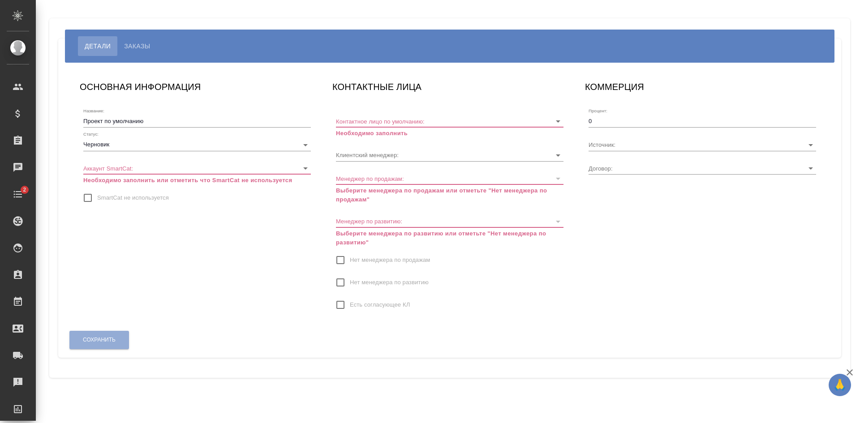
type input "МБ-4492"
type input "[PERSON_NAME]"
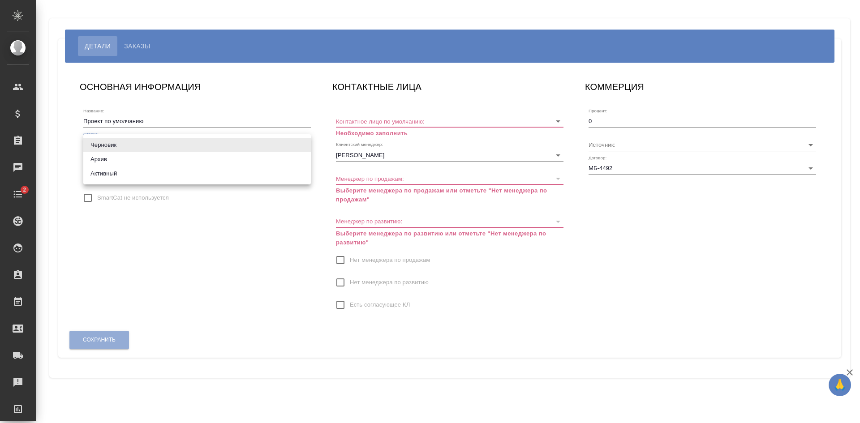
click at [98, 146] on body "🙏 .cls-1 fill:#fff; AWATERA Kasatkina Aleksandra Клиенты Спецификации Заказы Ча…" at bounding box center [430, 211] width 860 height 423
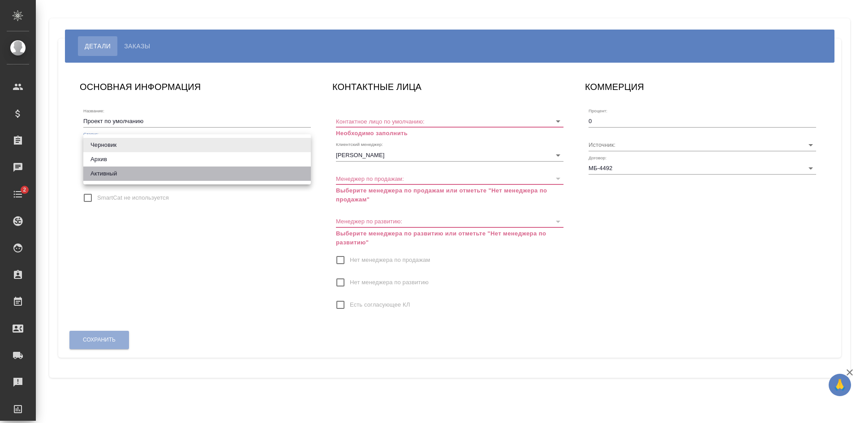
click at [95, 176] on li "Активный" at bounding box center [196, 174] width 227 height 14
type input "active"
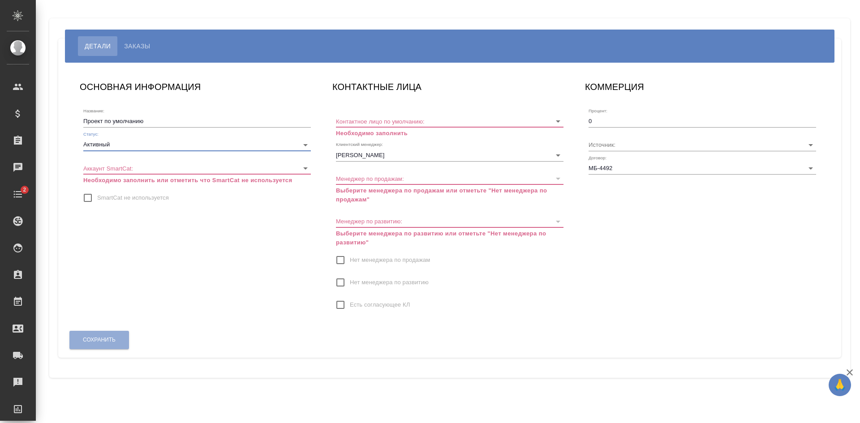
click at [95, 190] on input "SmartCat не используется" at bounding box center [87, 198] width 19 height 19
checkbox input "true"
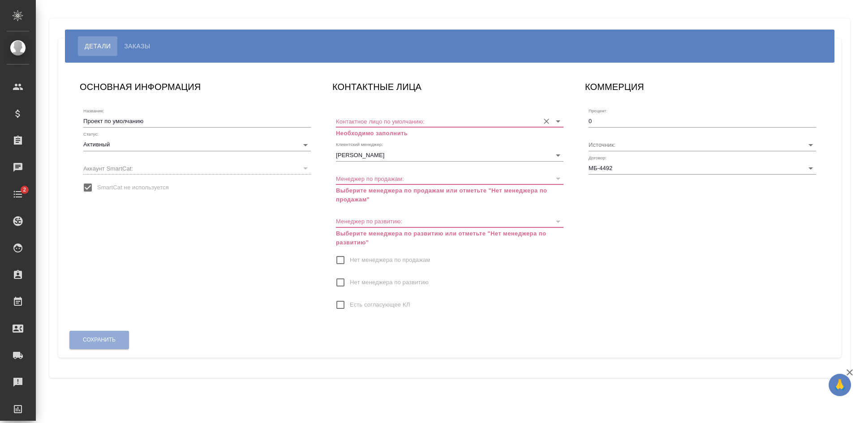
click at [385, 122] on input "Контактное лицо по умолчанию:" at bounding box center [435, 121] width 199 height 12
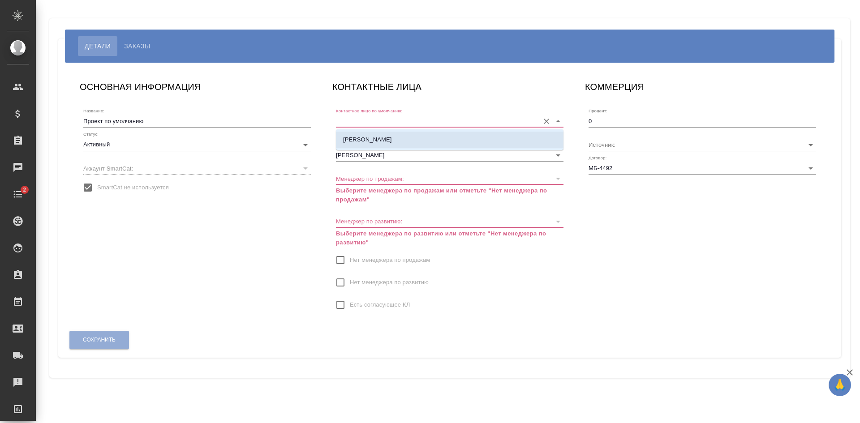
click at [372, 142] on p "Елена Бараненкова" at bounding box center [367, 139] width 49 height 9
type input "Елена Бараненкова"
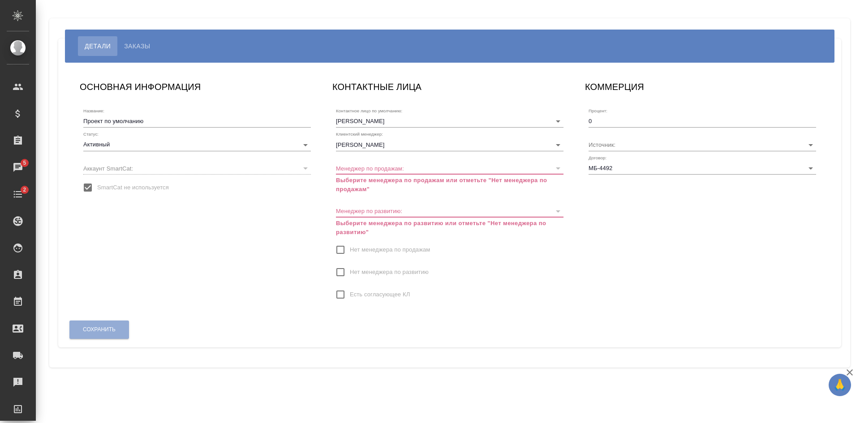
click at [353, 248] on span "Нет менеджера по продажам" at bounding box center [390, 249] width 80 height 9
click at [350, 248] on input "Нет менеджера по продажам" at bounding box center [340, 249] width 19 height 19
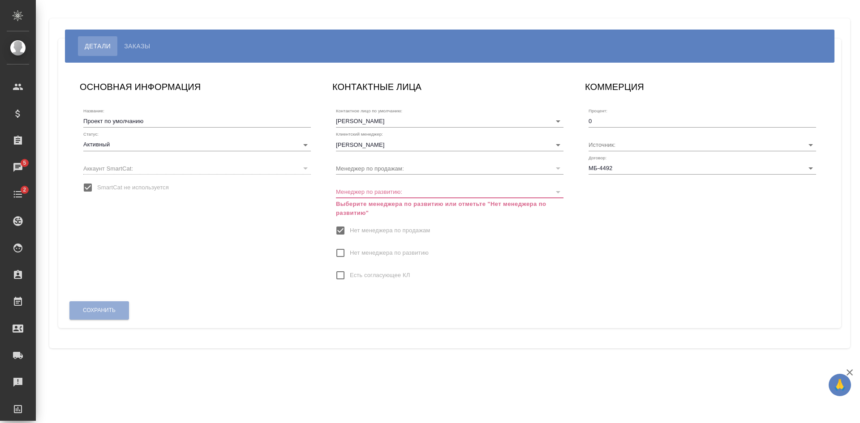
click at [353, 253] on span "Нет менеджера по развитию" at bounding box center [389, 253] width 79 height 9
click at [350, 253] on input "Нет менеджера по развитию" at bounding box center [340, 253] width 19 height 19
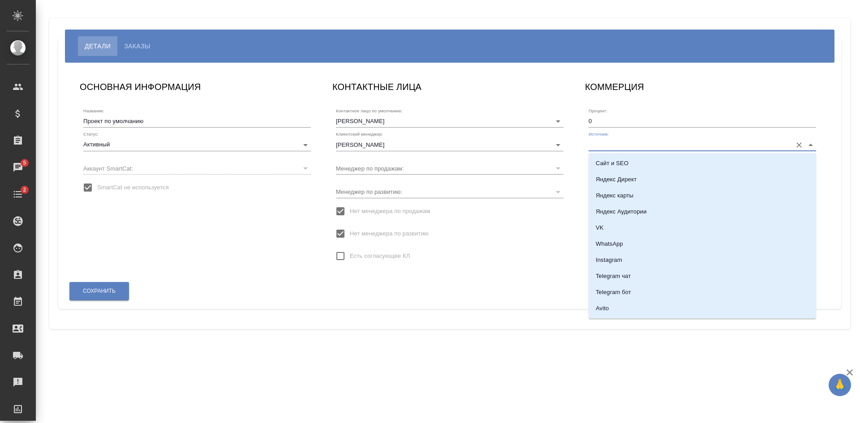
click at [656, 147] on input "Источник:" at bounding box center [687, 144] width 199 height 12
click at [626, 159] on li "Сайт и SEO" at bounding box center [701, 163] width 227 height 16
type input "Сайт и SEO"
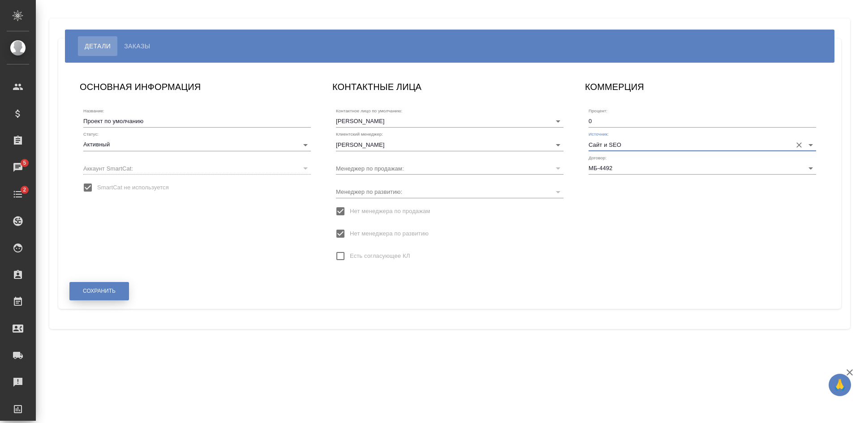
click at [113, 299] on button "Сохранить" at bounding box center [99, 291] width 60 height 18
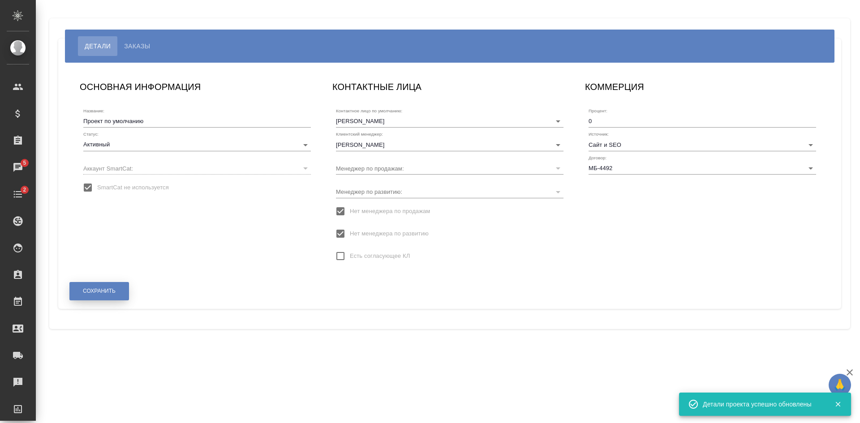
click at [110, 291] on span "Сохранить" at bounding box center [99, 291] width 33 height 8
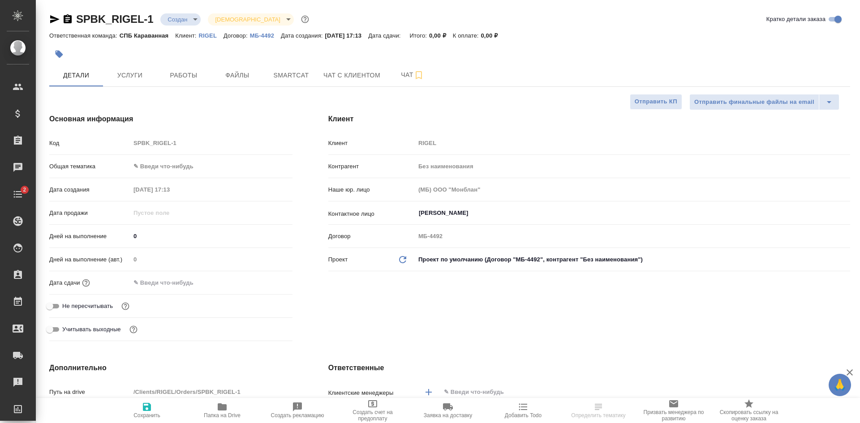
select select "RU"
type textarea "x"
click at [70, 20] on icon "button" at bounding box center [68, 18] width 8 height 9
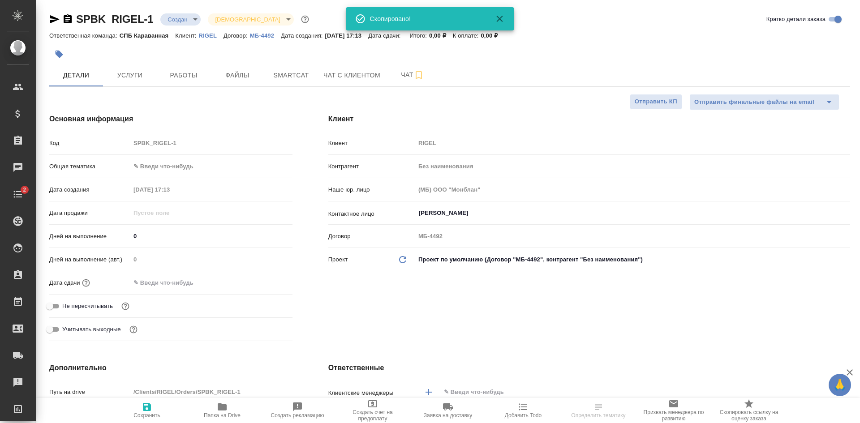
type textarea "x"
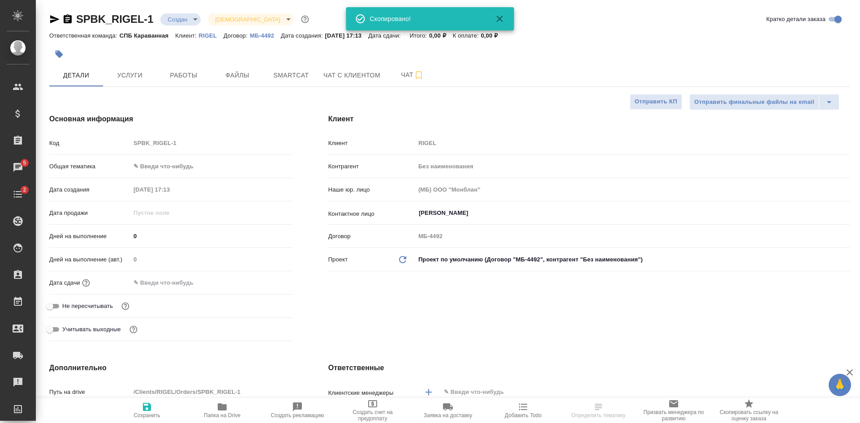
type textarea "x"
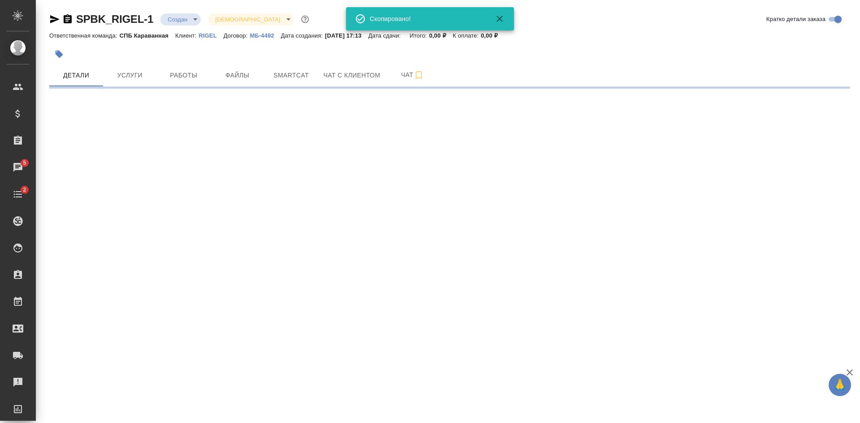
select select "RU"
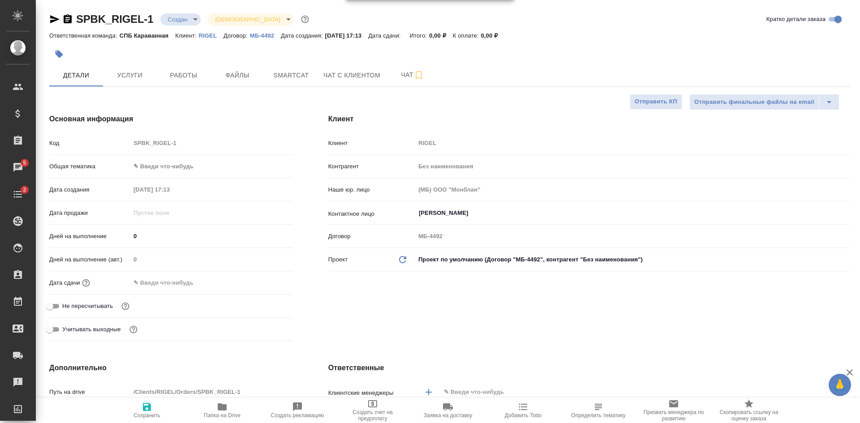
type textarea "x"
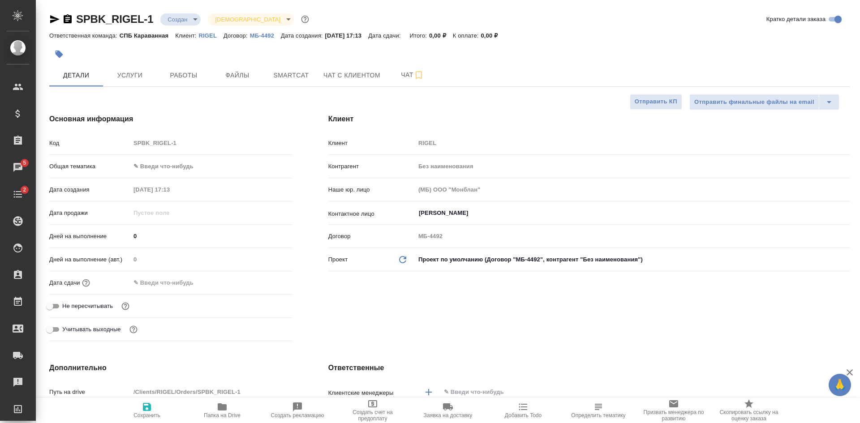
type textarea "x"
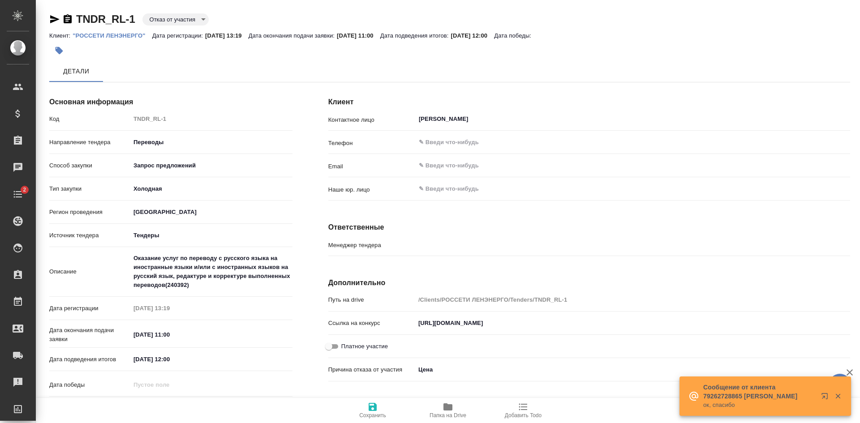
type input "Заболотный Денис"
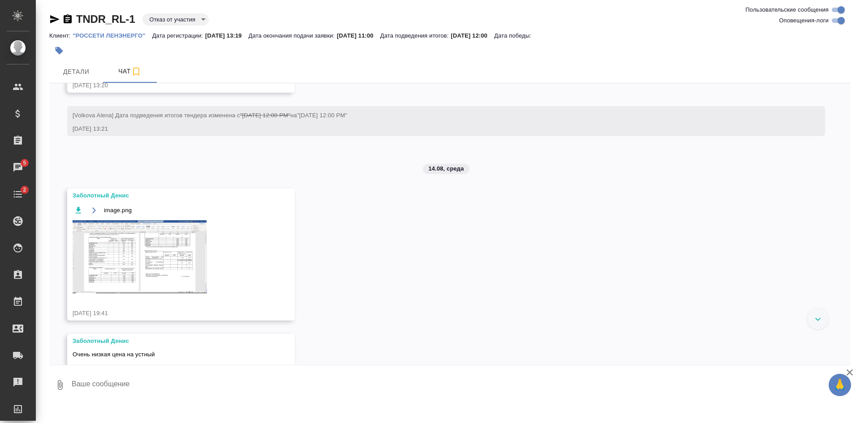
scroll to position [766, 0]
click at [182, 274] on img at bounding box center [140, 258] width 134 height 73
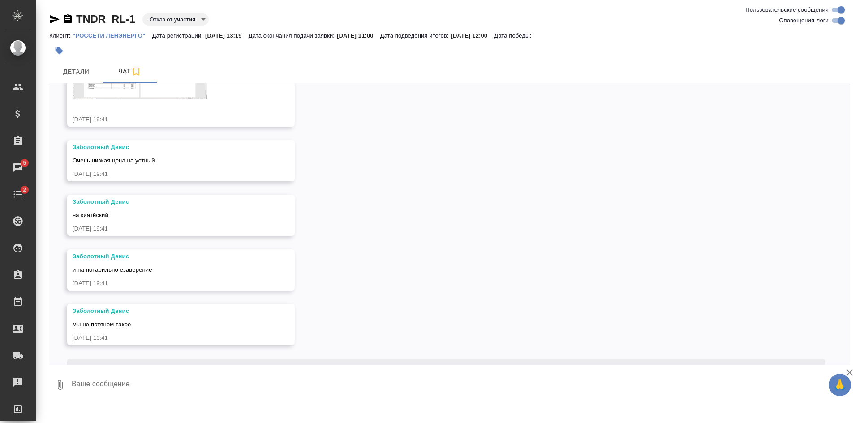
scroll to position [1034, 0]
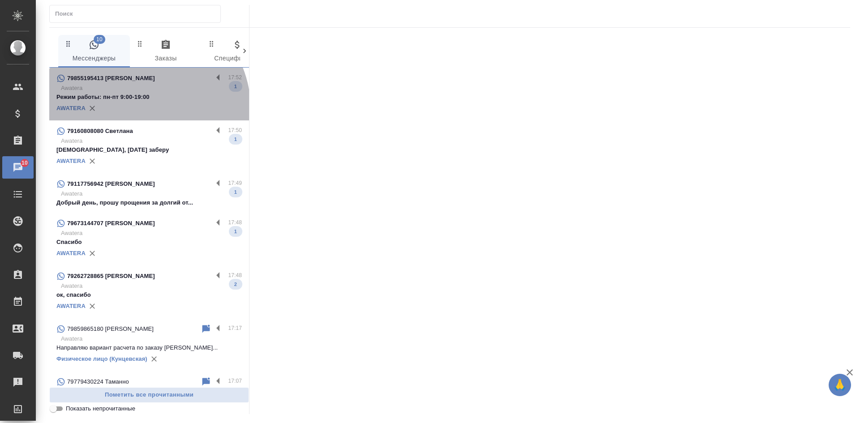
click at [136, 110] on div "AWATERA" at bounding box center [148, 108] width 185 height 13
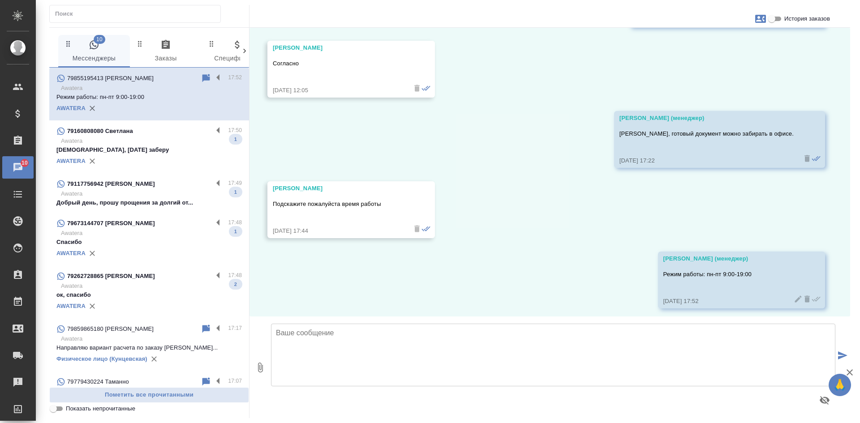
scroll to position [226, 0]
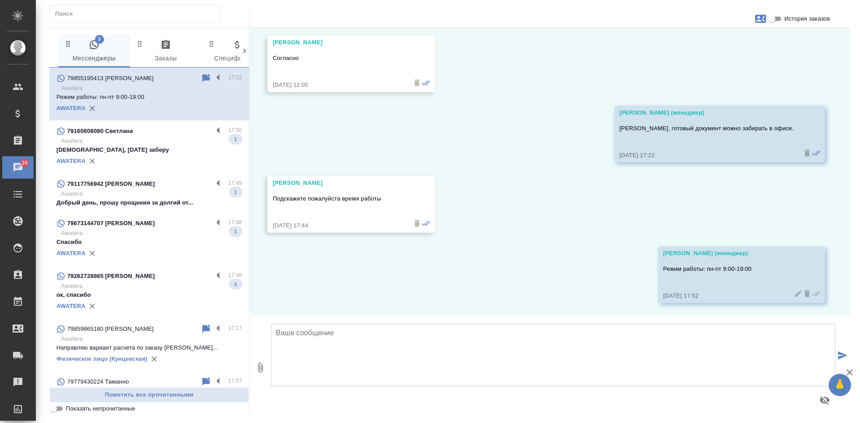
click at [149, 157] on div "AWATERA" at bounding box center [148, 160] width 185 height 13
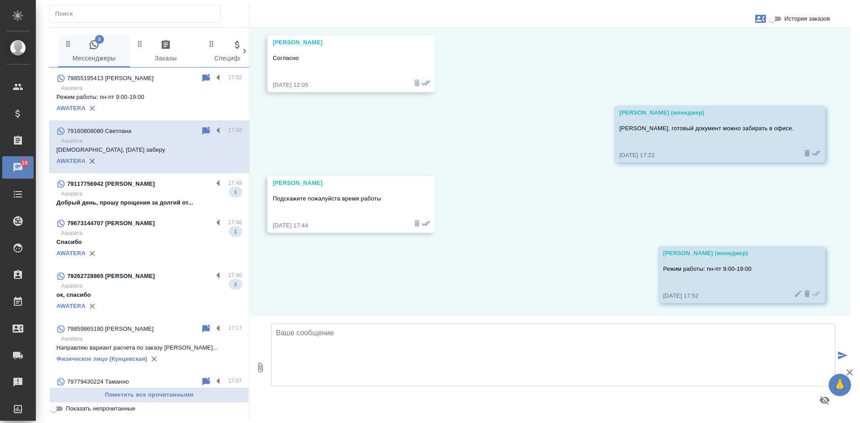
scroll to position [660, 0]
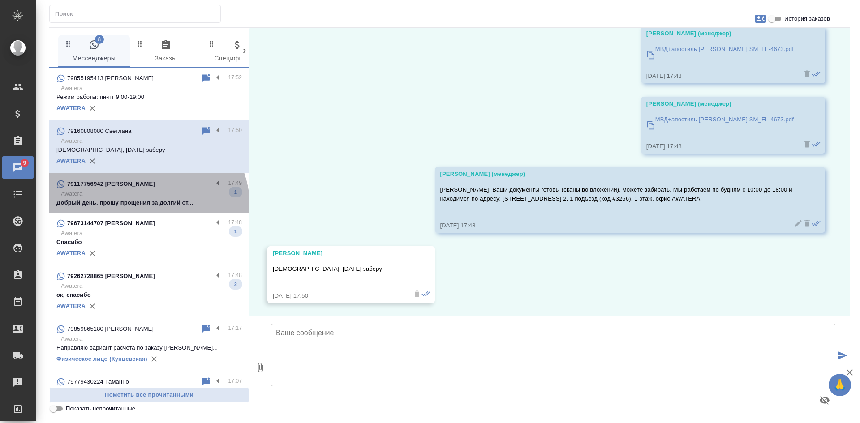
click at [146, 207] on p "Добрый день, прошу прощения за долгий от..." at bounding box center [148, 202] width 185 height 9
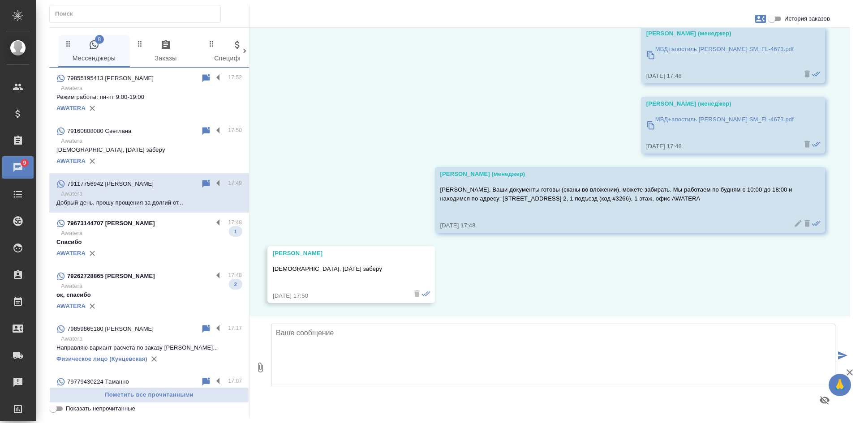
scroll to position [562, 0]
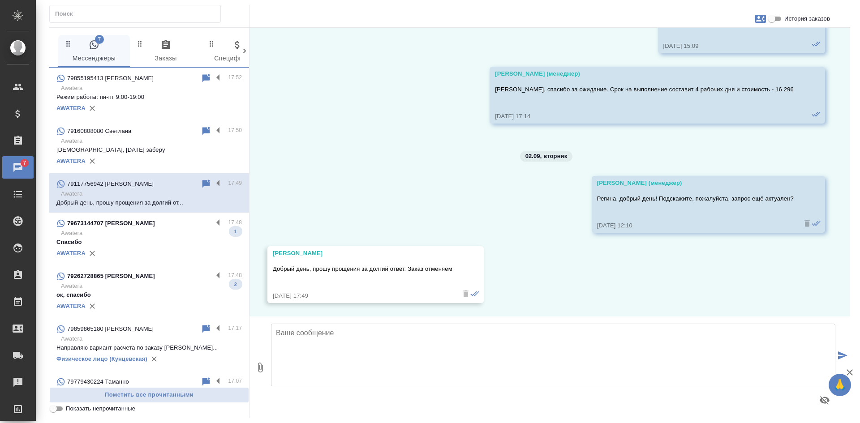
click at [126, 240] on p "Спасибо" at bounding box center [148, 242] width 185 height 9
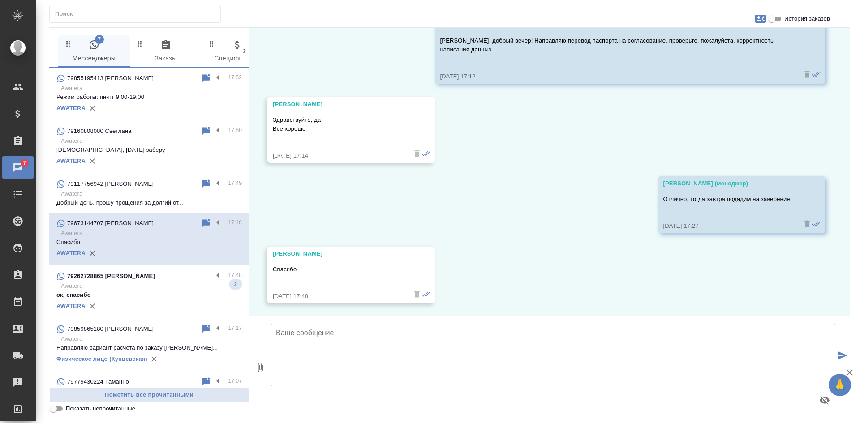
scroll to position [120, 0]
click at [163, 288] on p "Awatera" at bounding box center [151, 286] width 181 height 9
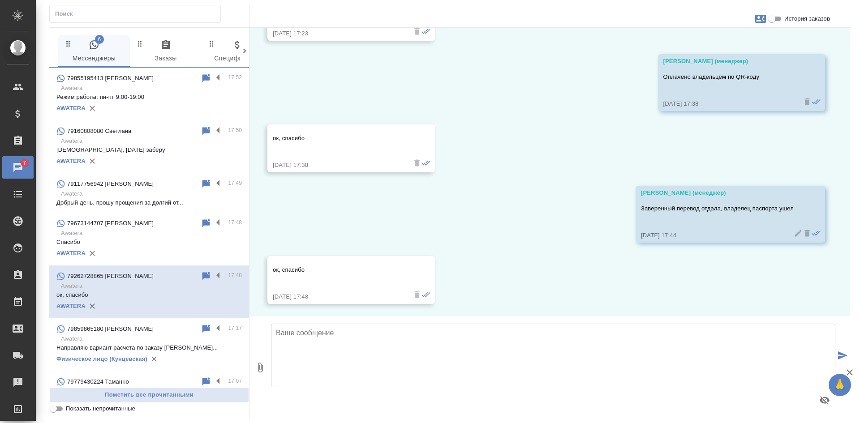
scroll to position [1049, 0]
click at [59, 411] on input "Показать непрочитанные" at bounding box center [53, 408] width 32 height 11
checkbox input "true"
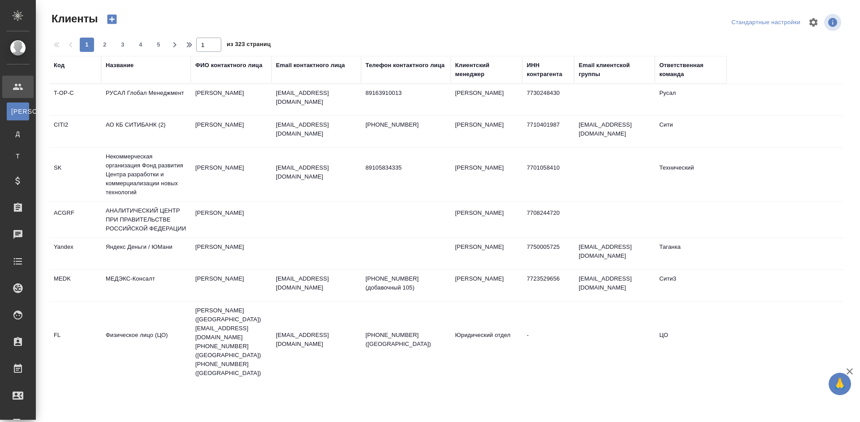
select select "RU"
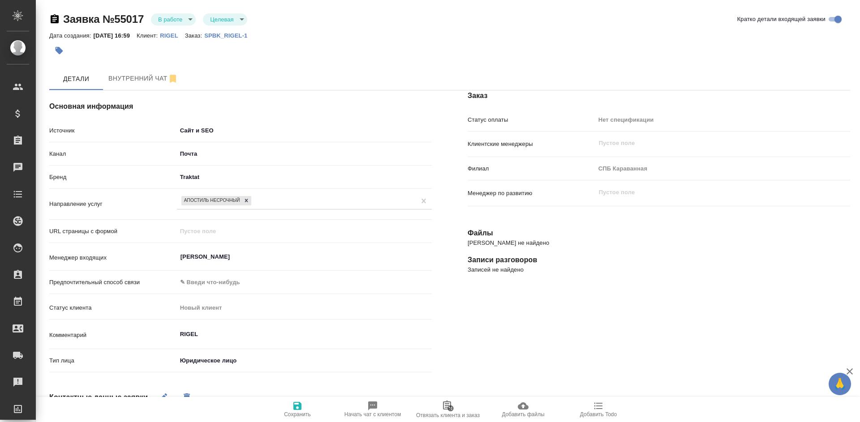
select select "RU"
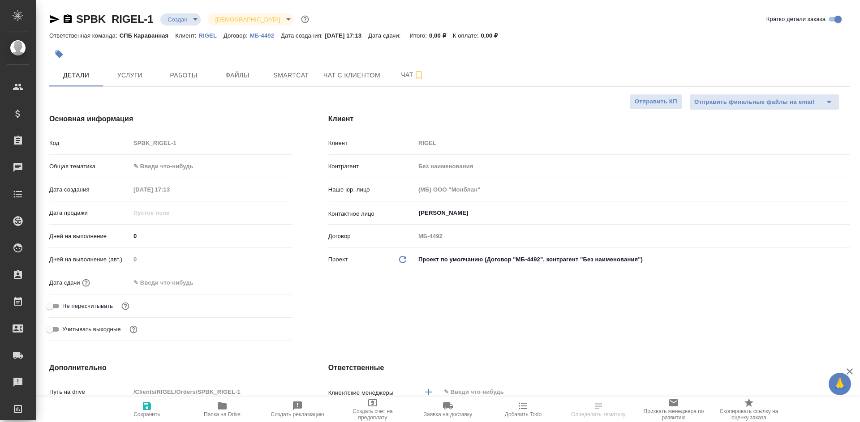
select select "RU"
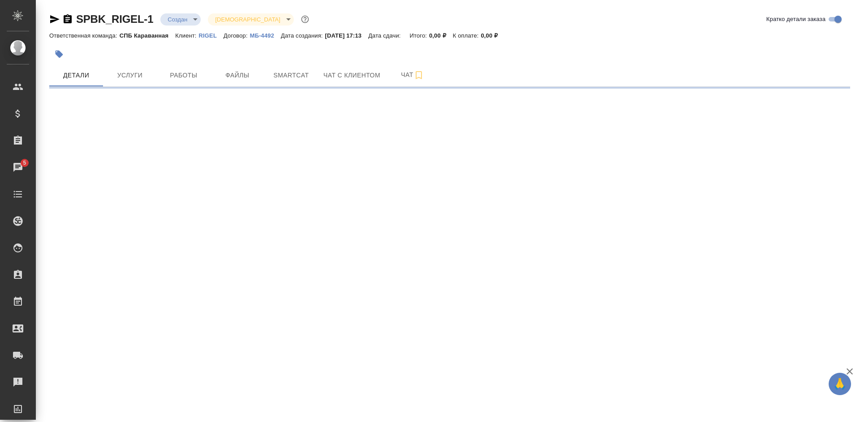
select select "RU"
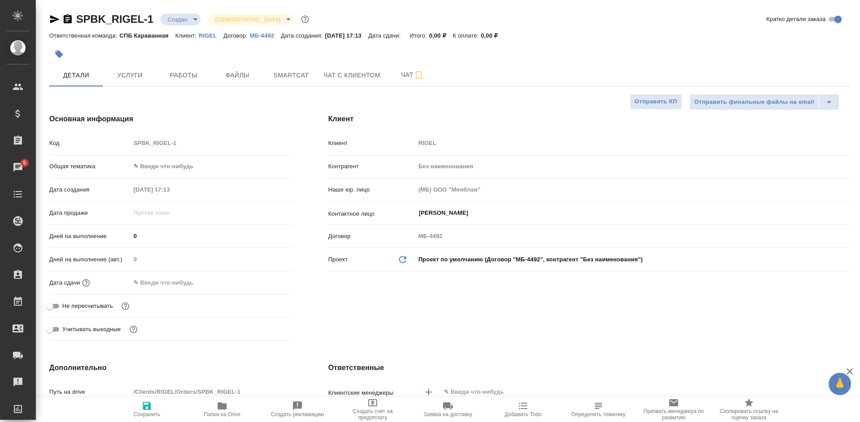
type textarea "x"
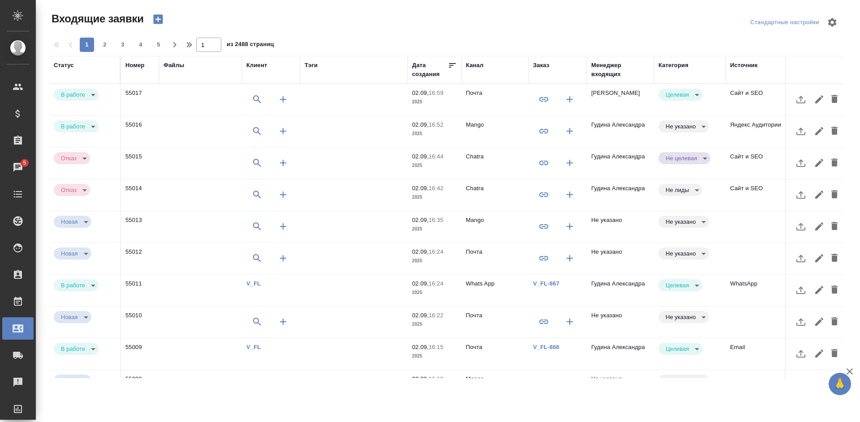
select select "RU"
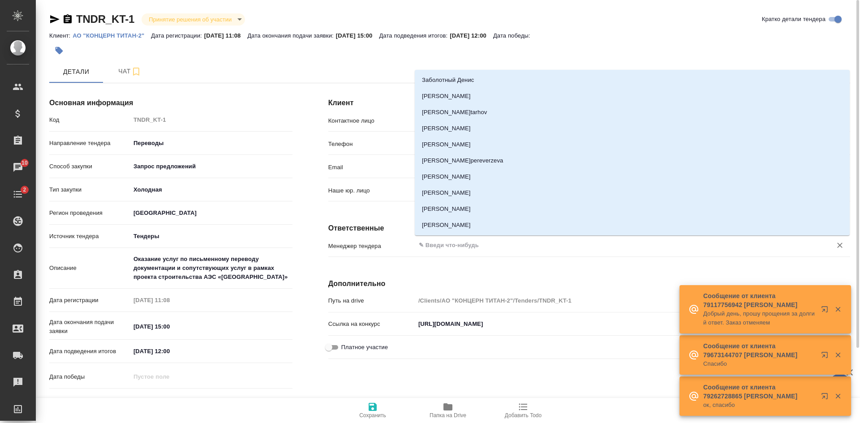
click at [445, 244] on input "text" at bounding box center [617, 245] width 399 height 11
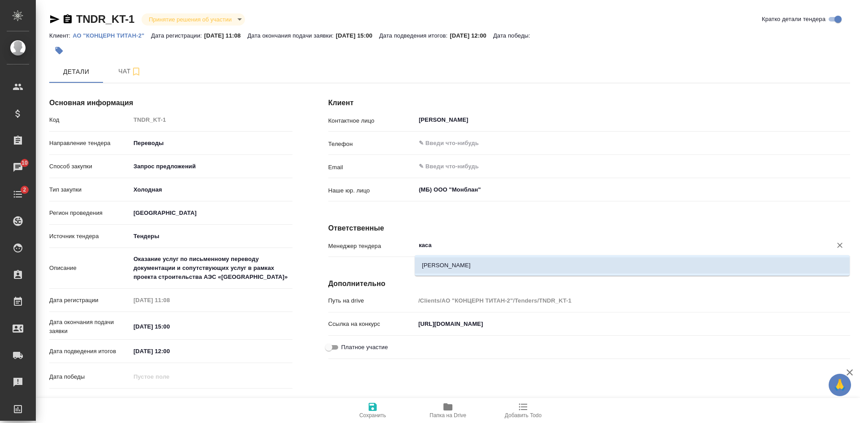
click at [443, 261] on li "[PERSON_NAME]" at bounding box center [632, 265] width 435 height 16
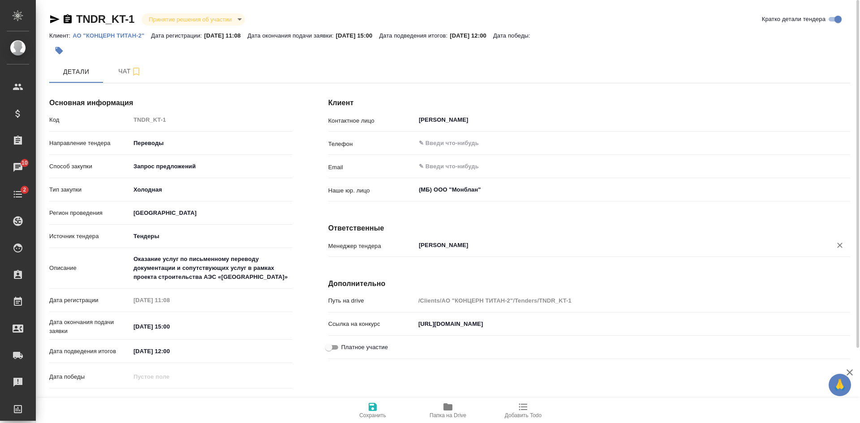
type input "[PERSON_NAME]"
click at [368, 407] on icon "button" at bounding box center [372, 407] width 11 height 11
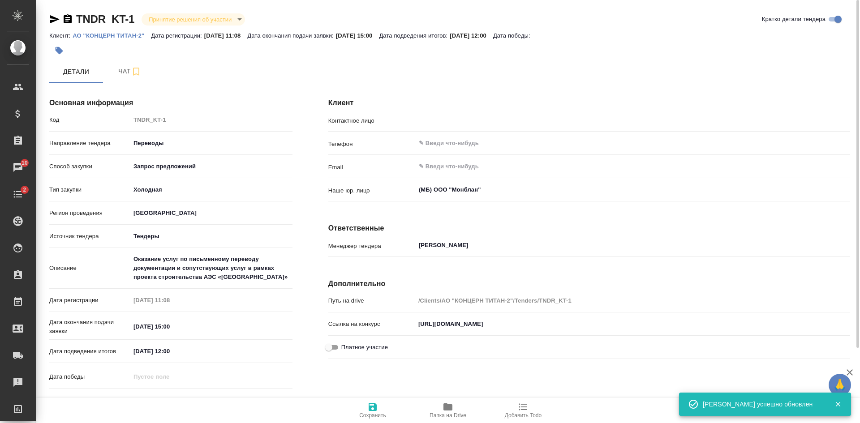
type input "[PERSON_NAME]"
click at [176, 17] on body "🙏 .cls-1 fill:#fff; AWATERA Kasatkina Aleksandra Клиенты Спецификации Заказы 10…" at bounding box center [430, 211] width 860 height 423
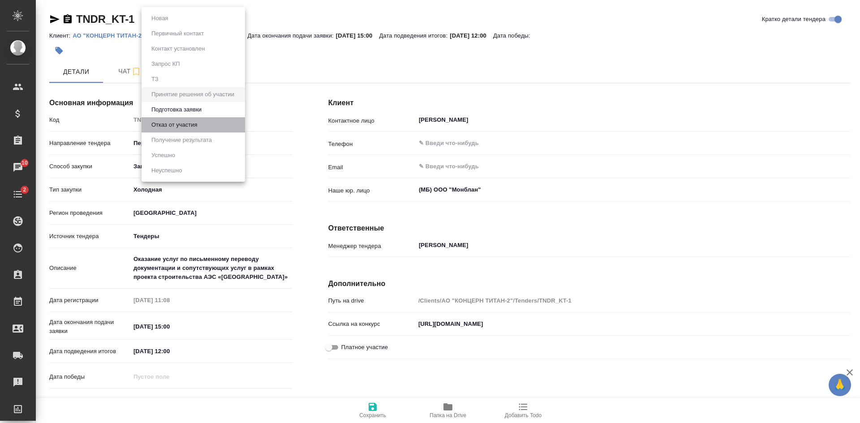
click at [187, 124] on button "Отказ от участия" at bounding box center [174, 125] width 51 height 10
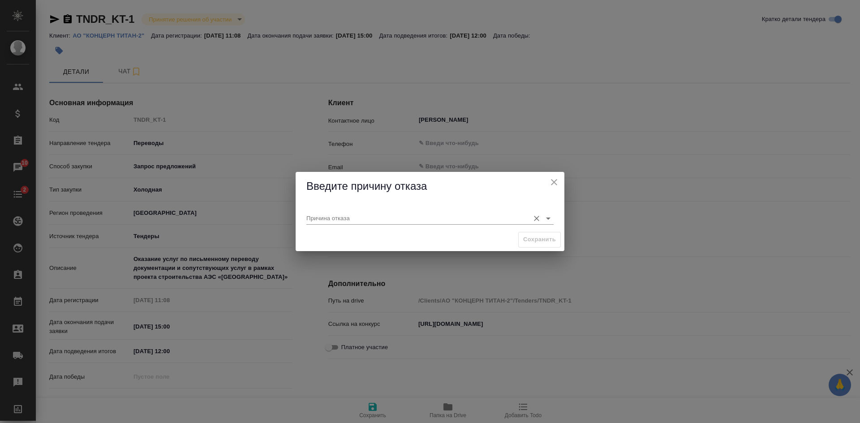
click at [316, 217] on input "Причина отказа" at bounding box center [415, 218] width 219 height 12
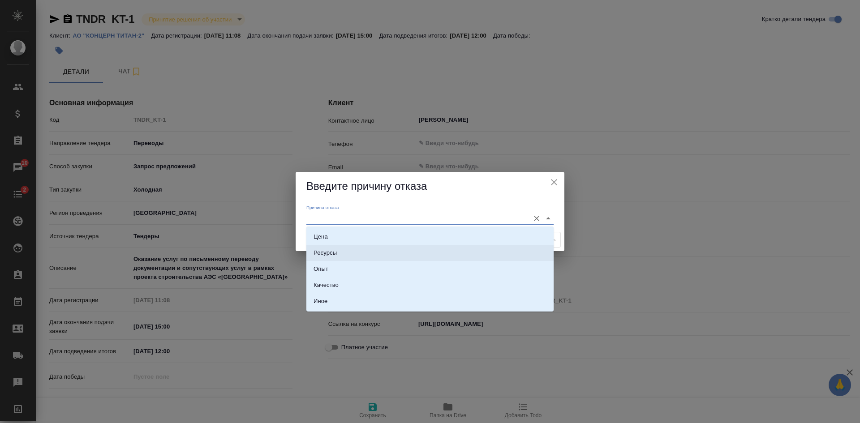
click at [328, 249] on div "Ресурсы" at bounding box center [324, 253] width 23 height 9
type input "Ресурсы"
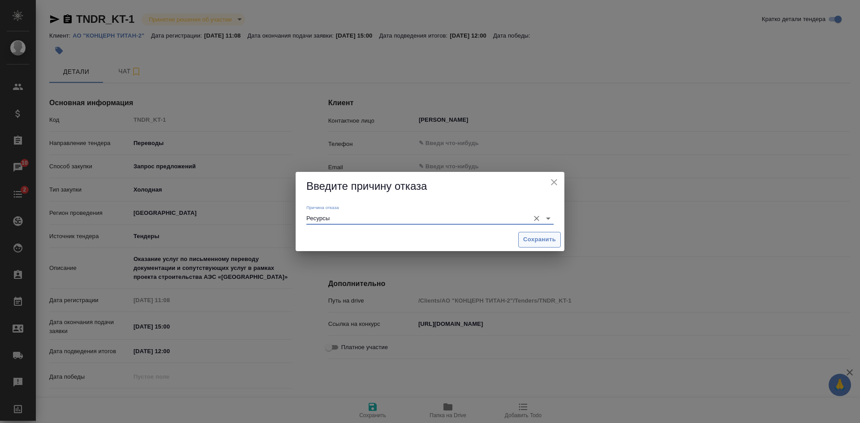
click at [544, 244] on span "Сохранить" at bounding box center [539, 240] width 33 height 10
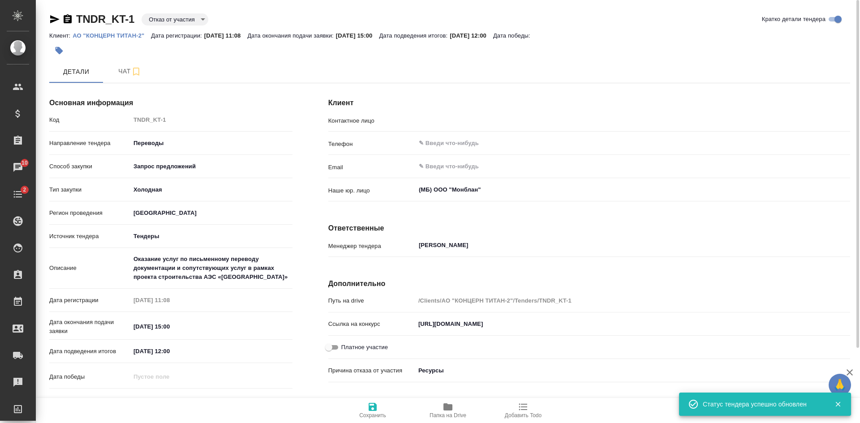
type input "[PERSON_NAME]"
click at [121, 71] on span "Чат" at bounding box center [129, 71] width 43 height 11
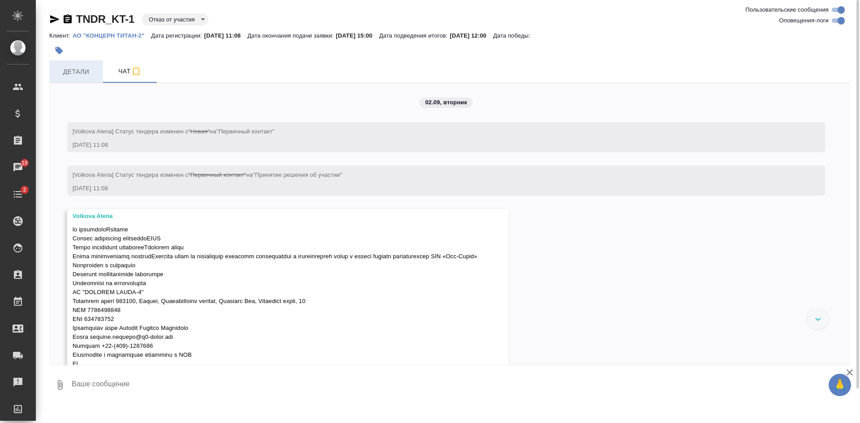
click at [81, 75] on span "Детали" at bounding box center [76, 71] width 43 height 11
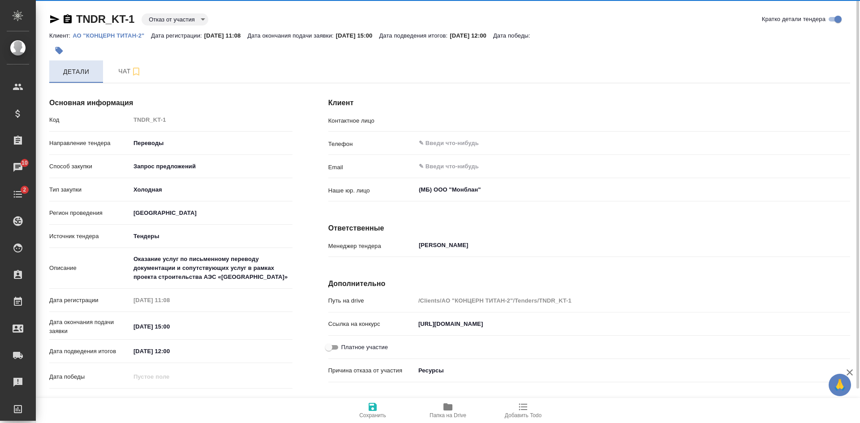
type input "[PERSON_NAME]"
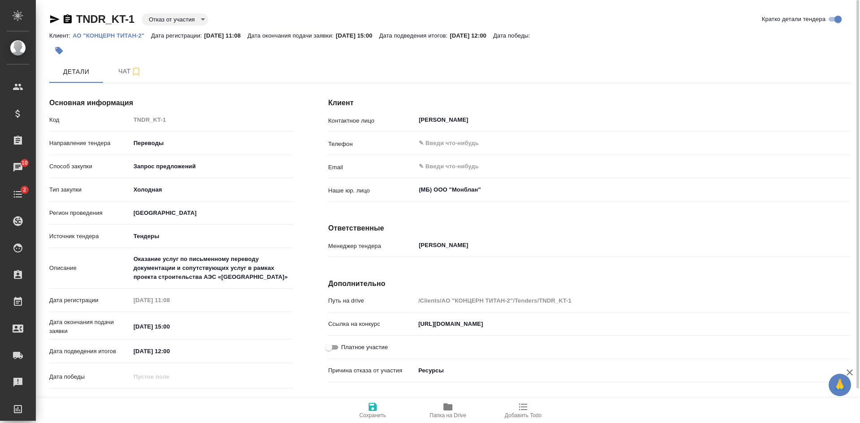
scroll to position [91, 0]
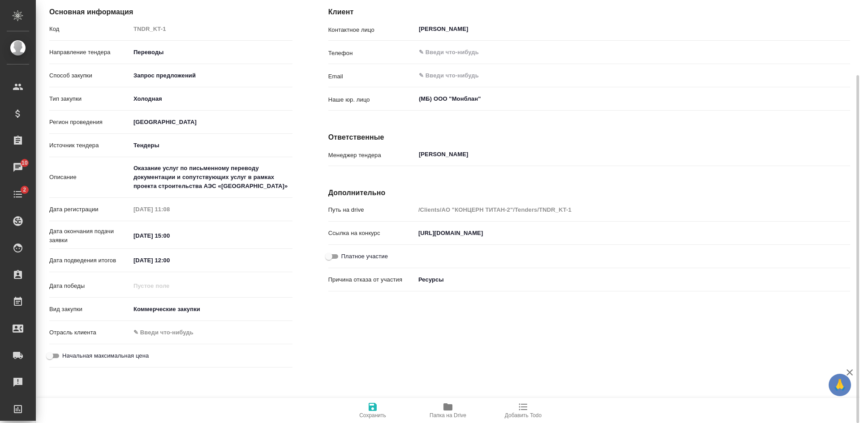
click at [406, 307] on div "Клиент Контактное лицо Плоткин Дмитрий Андреевич ​ Телефон ​ Email ​ Наше юр. л…" at bounding box center [588, 185] width 557 height 407
click at [449, 409] on icon "button" at bounding box center [447, 406] width 9 height 7
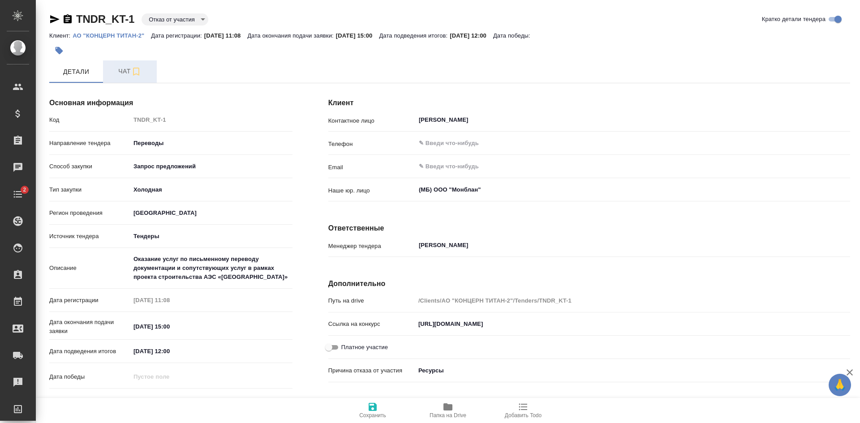
click at [123, 73] on span "Чат" at bounding box center [129, 71] width 43 height 11
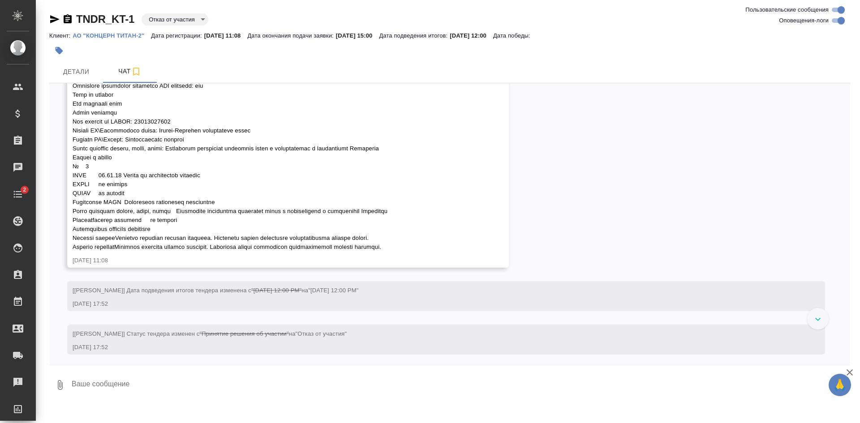
scroll to position [362, 0]
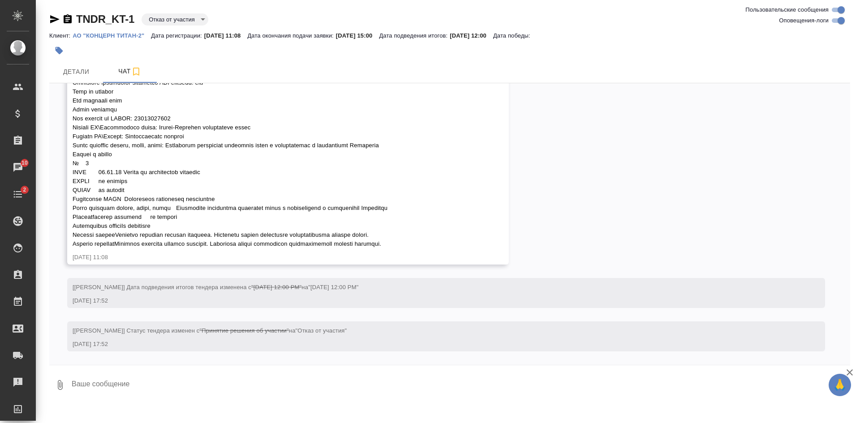
click at [240, 392] on textarea at bounding box center [460, 385] width 779 height 30
paste textarea "Услуги по предоставлению сертифицированного письменного перевода документов на …"
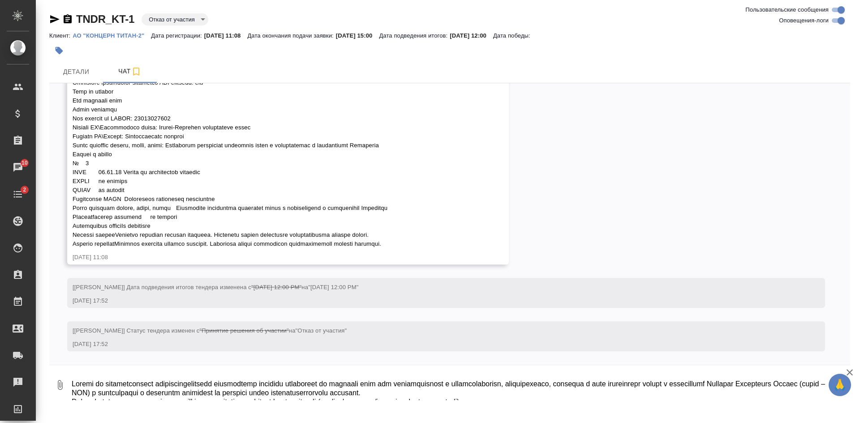
scroll to position [23, 0]
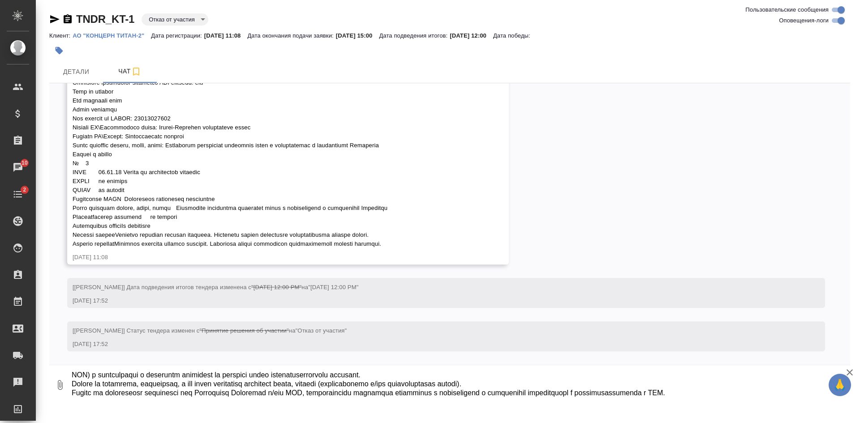
type textarea "Услуги по предоставлению сертифицированного письменного перевода документов на …"
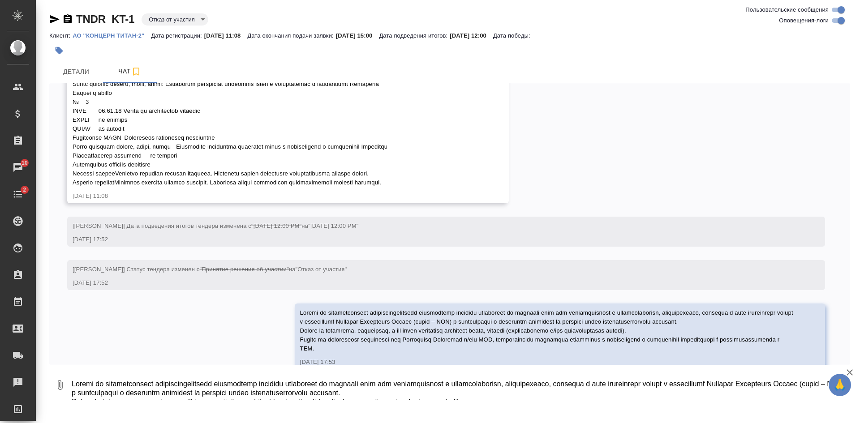
scroll to position [450, 0]
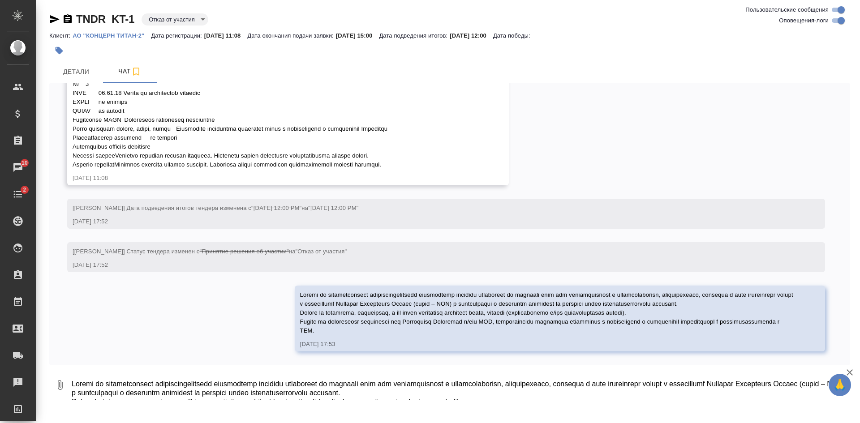
click at [279, 390] on textarea at bounding box center [460, 385] width 779 height 30
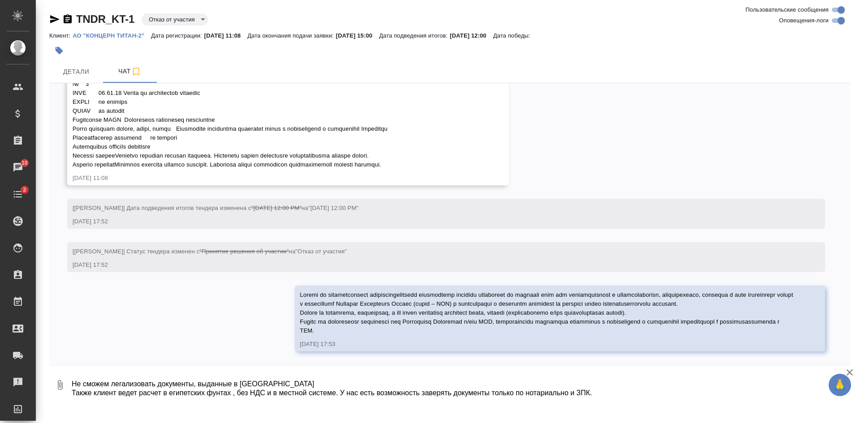
scroll to position [5, 0]
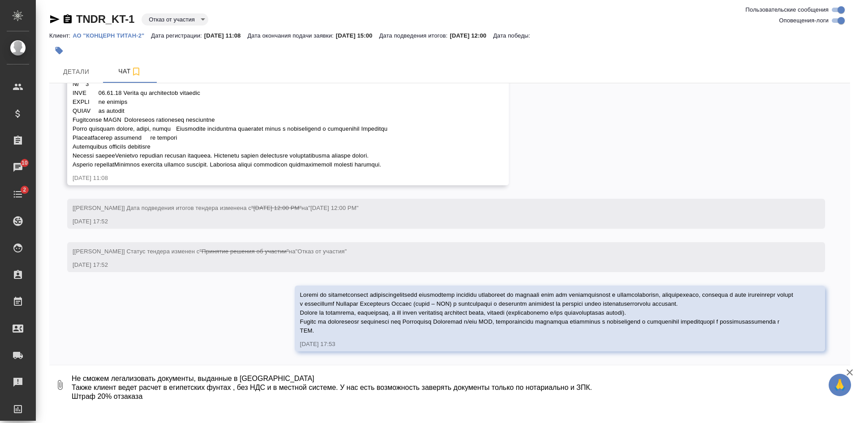
click at [122, 394] on textarea "Не сможем легализовать документы, выданные в Египте Также клиент ведет расчет в…" at bounding box center [453, 385] width 764 height 30
click at [150, 397] on textarea "Не сможем легализовать документы, выданные в Египте Также клиент ведет расчет в…" at bounding box center [453, 385] width 764 height 30
type textarea "Не сможем легализовать документы, выданные в [GEOGRAPHIC_DATA] Также клиент вед…"
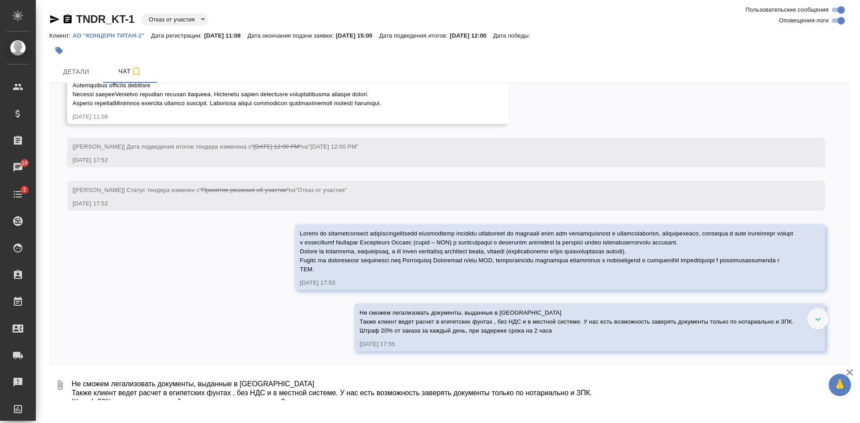
scroll to position [511, 0]
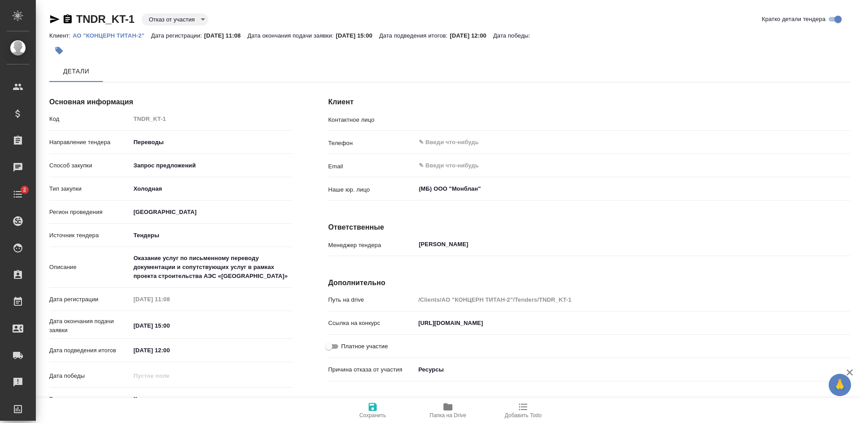
type input "[PERSON_NAME]"
click at [136, 69] on icon "button" at bounding box center [136, 71] width 11 height 11
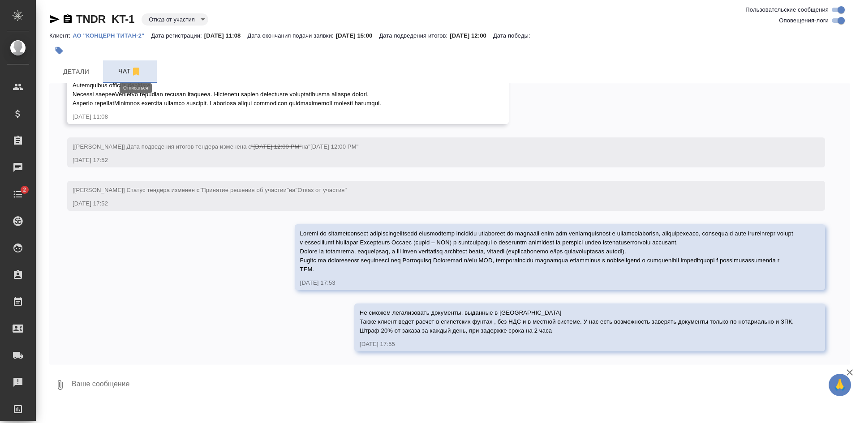
scroll to position [511, 0]
drag, startPoint x: 140, startPoint y: 73, endPoint x: 182, endPoint y: 88, distance: 44.9
click at [140, 73] on icon "button" at bounding box center [136, 71] width 11 height 11
click at [402, 237] on div at bounding box center [430, 211] width 860 height 423
